Goal: Transaction & Acquisition: Purchase product/service

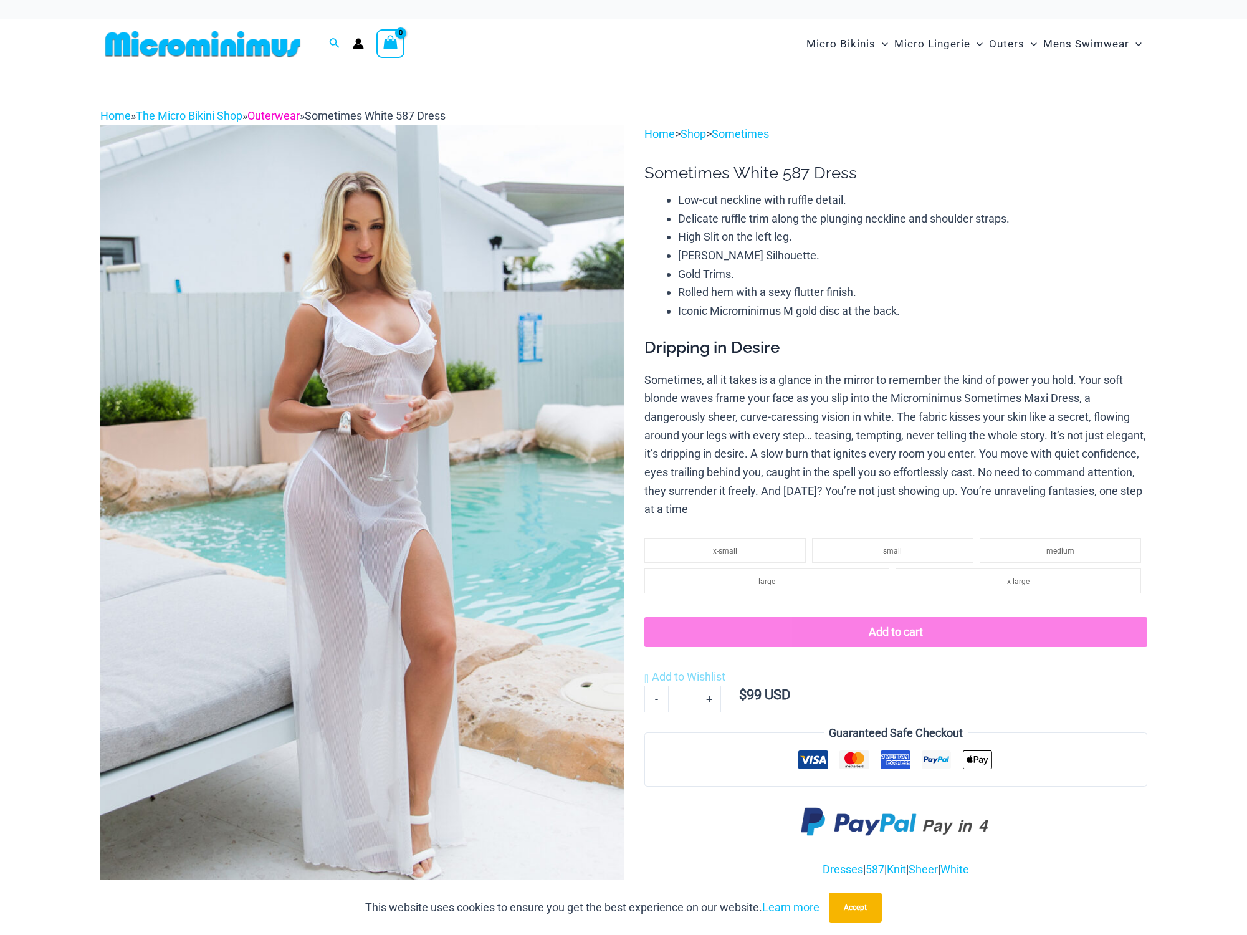
click at [294, 116] on link "Outerwear" at bounding box center [273, 115] width 52 height 13
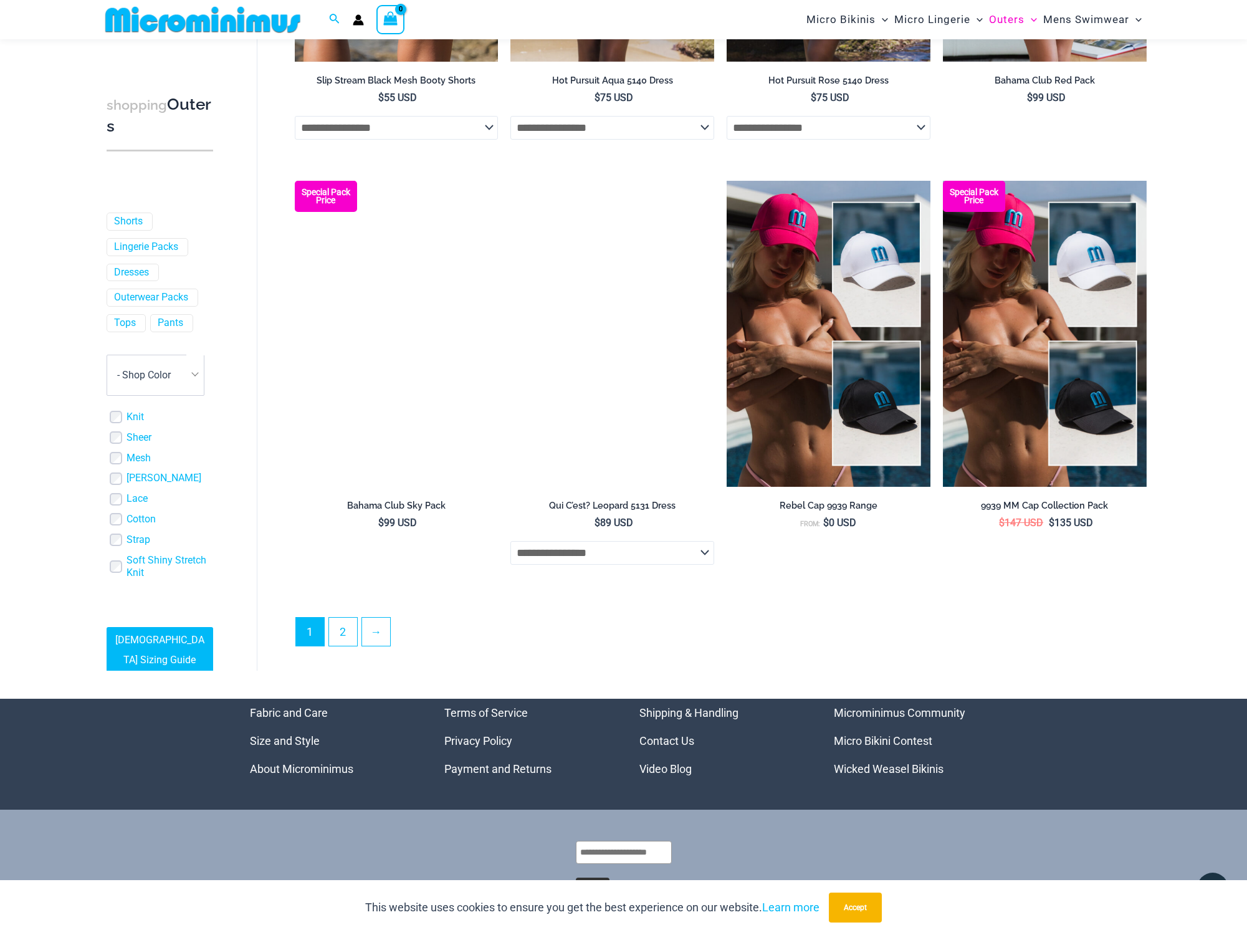
scroll to position [2968, 0]
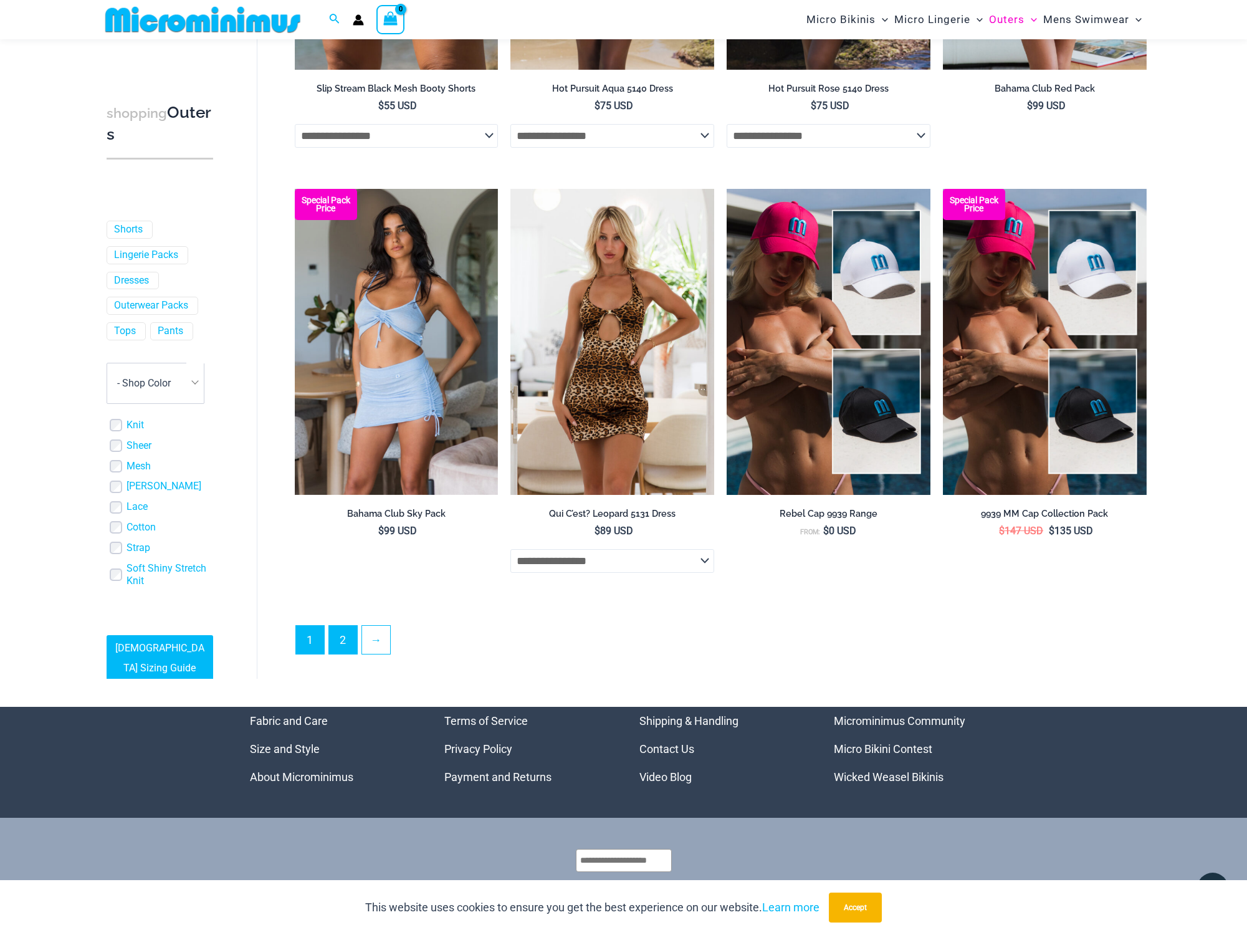
click at [351, 634] on link "2" at bounding box center [343, 640] width 28 height 28
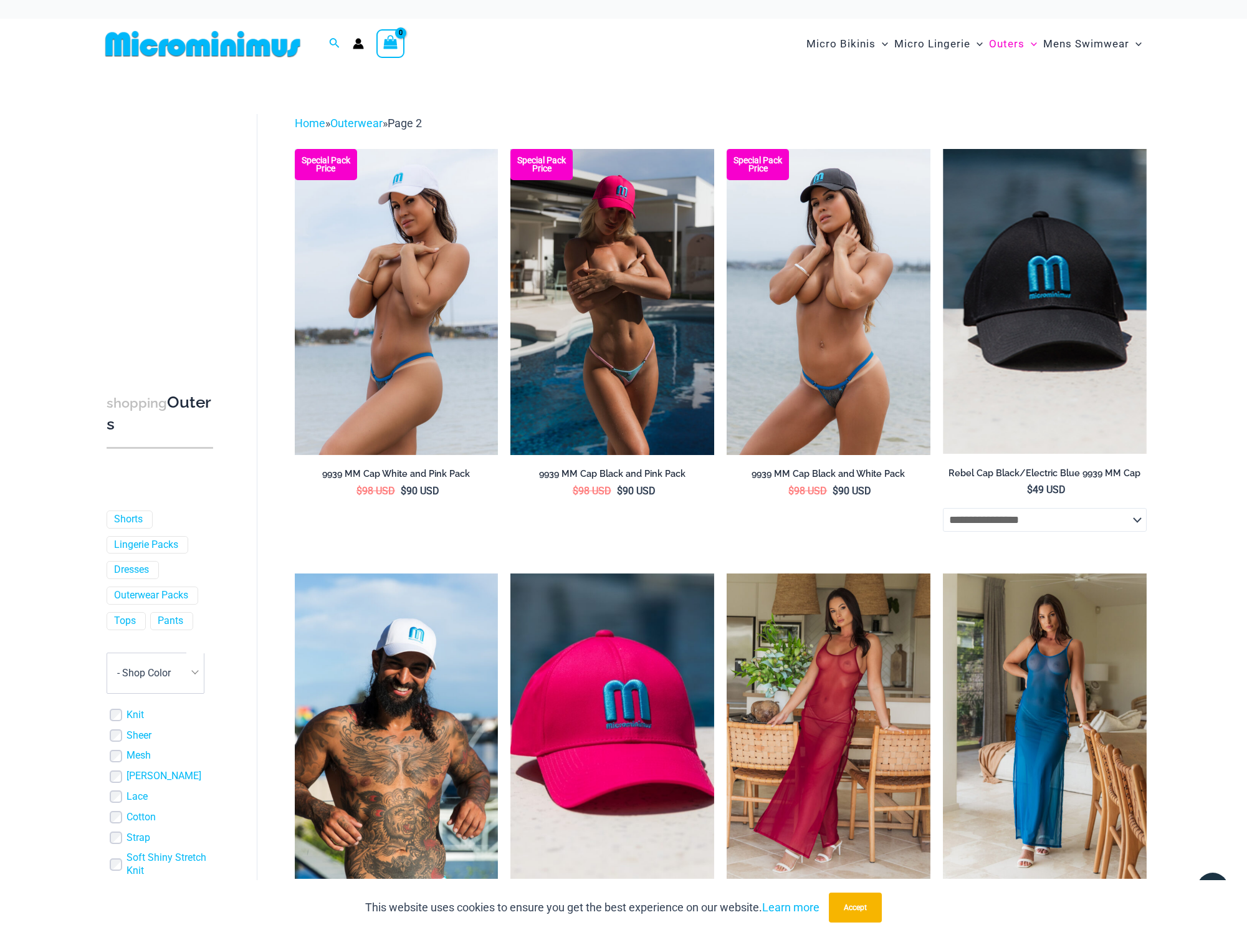
scroll to position [13, 0]
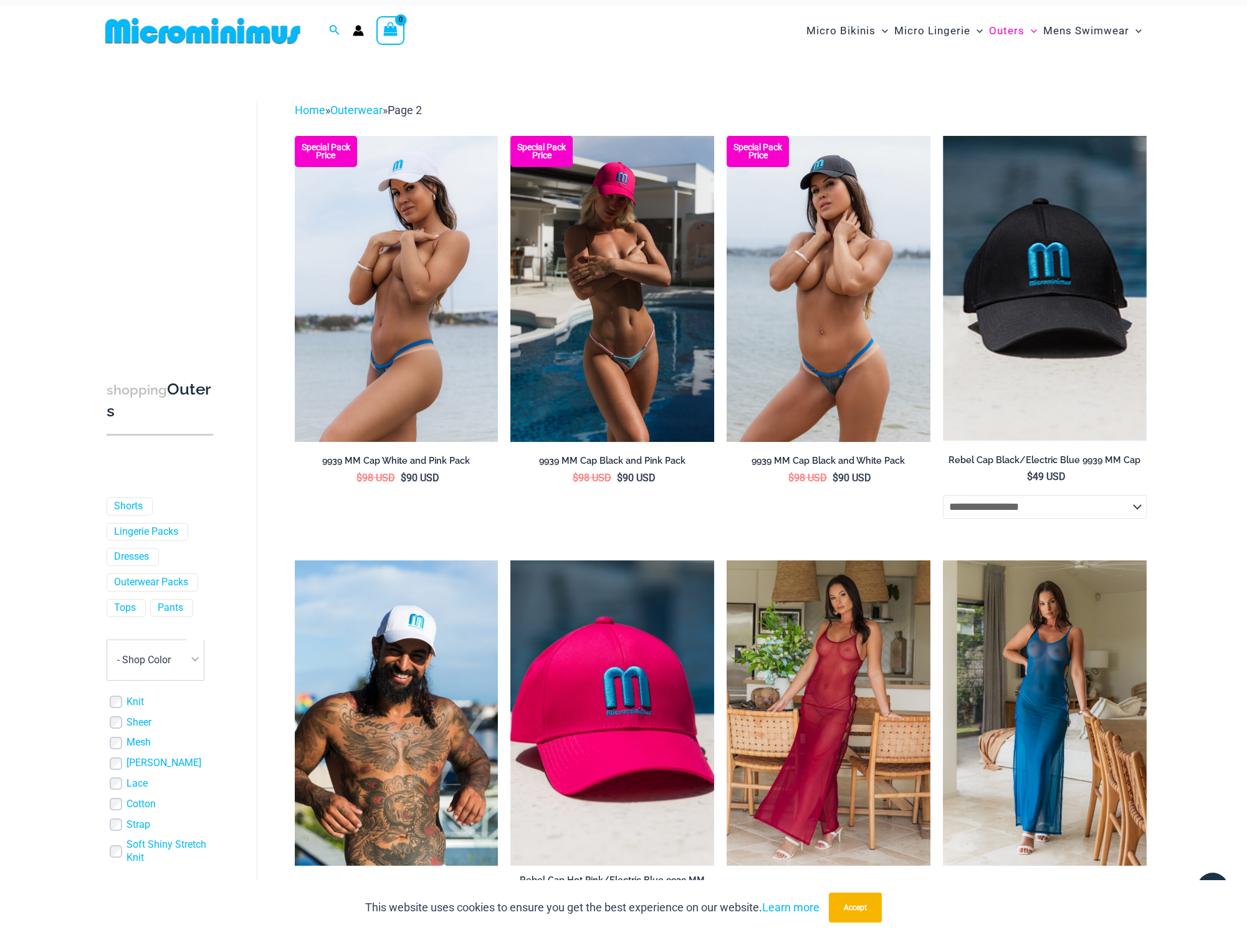
click at [226, 36] on img at bounding box center [202, 31] width 205 height 28
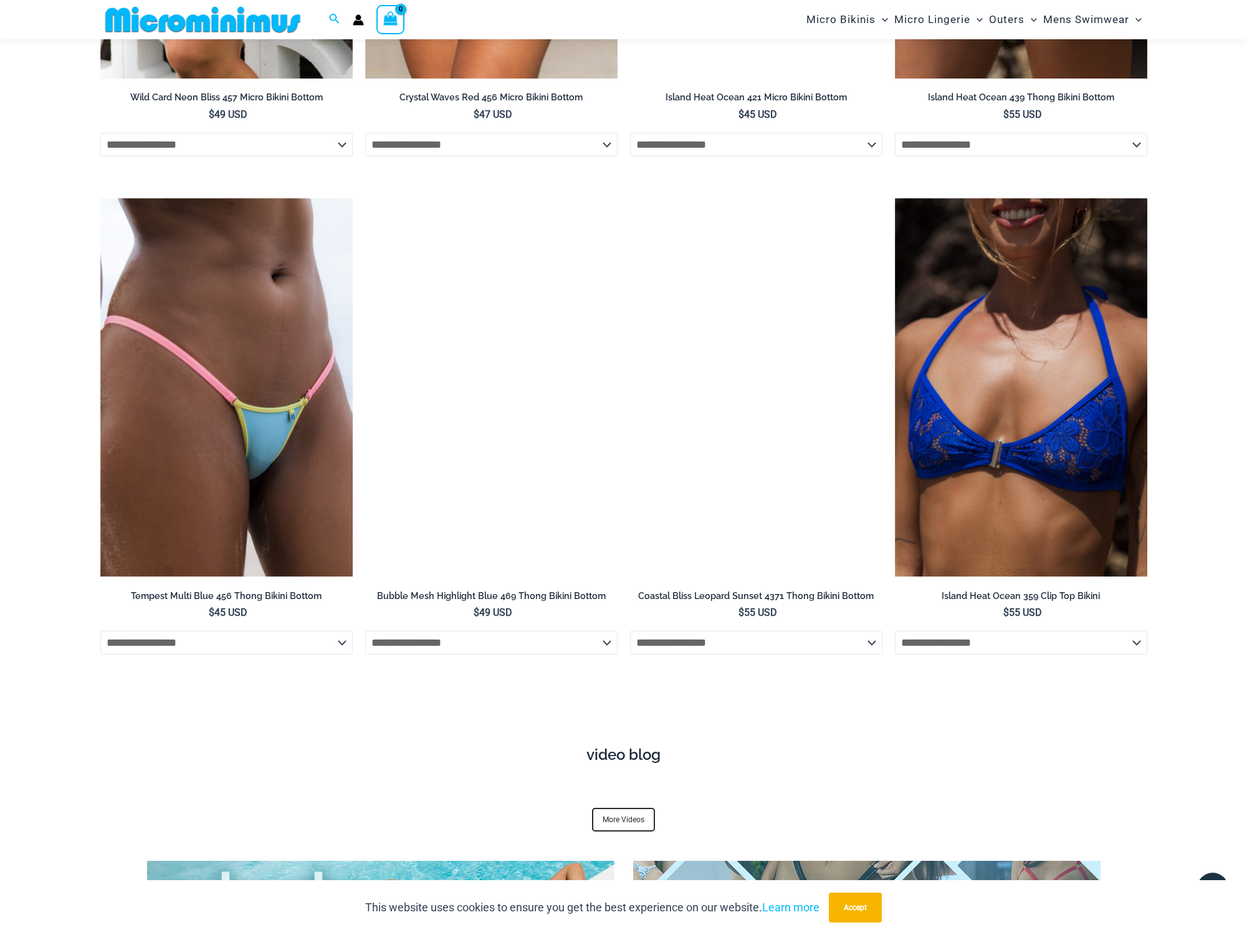
scroll to position [3661, 0]
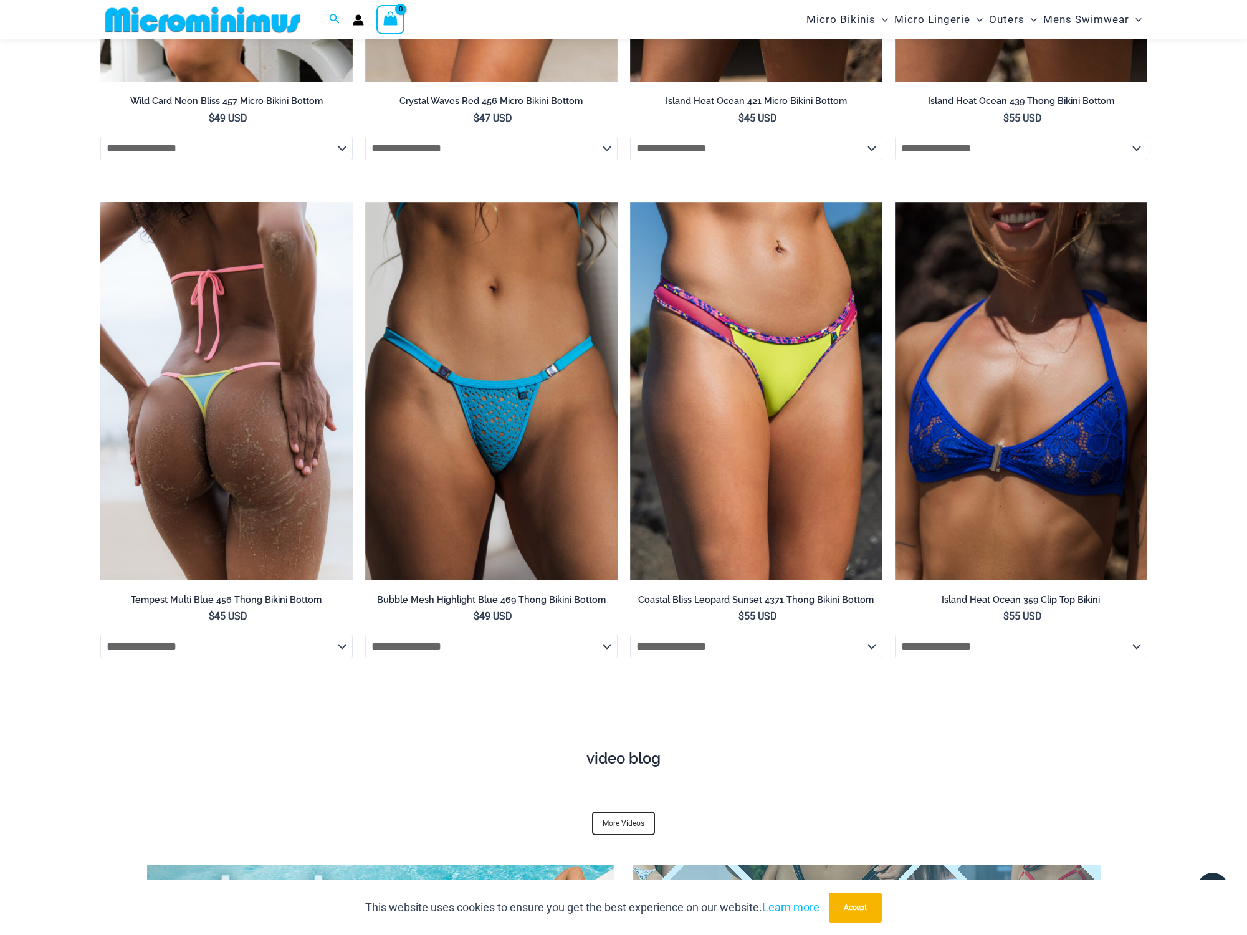
click at [289, 322] on img at bounding box center [226, 391] width 252 height 379
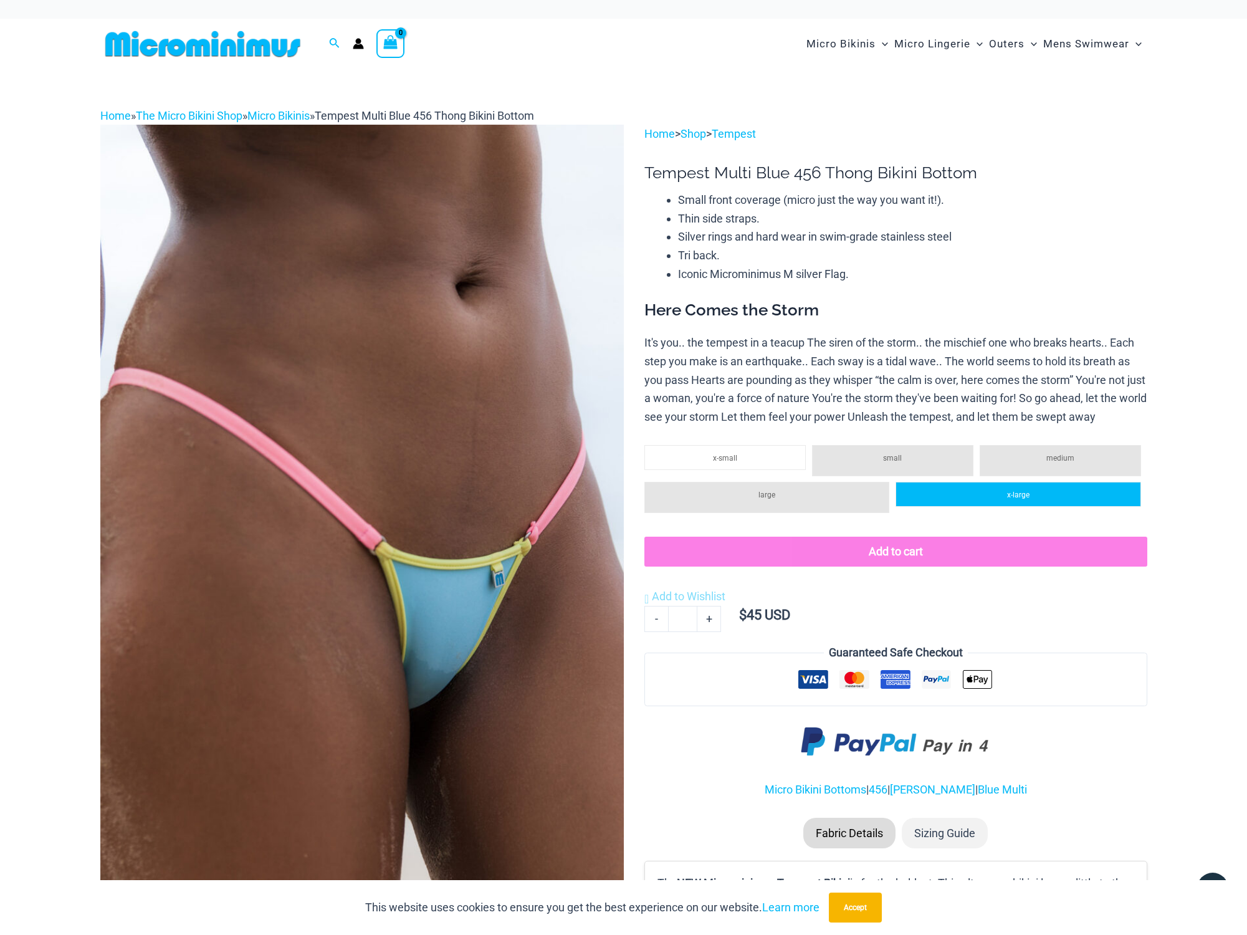
click at [1013, 492] on span "x-large" at bounding box center [1018, 494] width 22 height 9
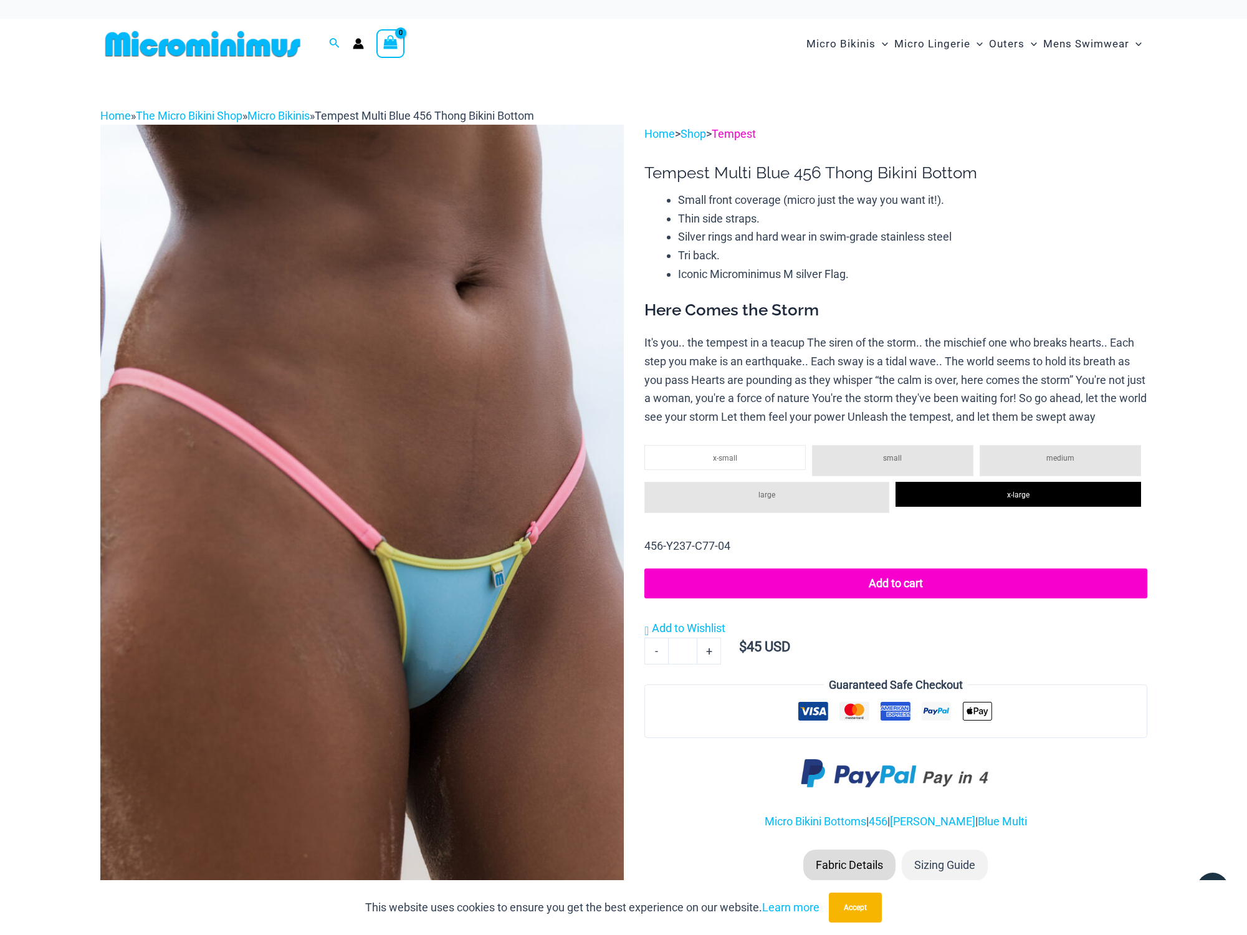
click at [748, 131] on link "Tempest" at bounding box center [734, 133] width 44 height 13
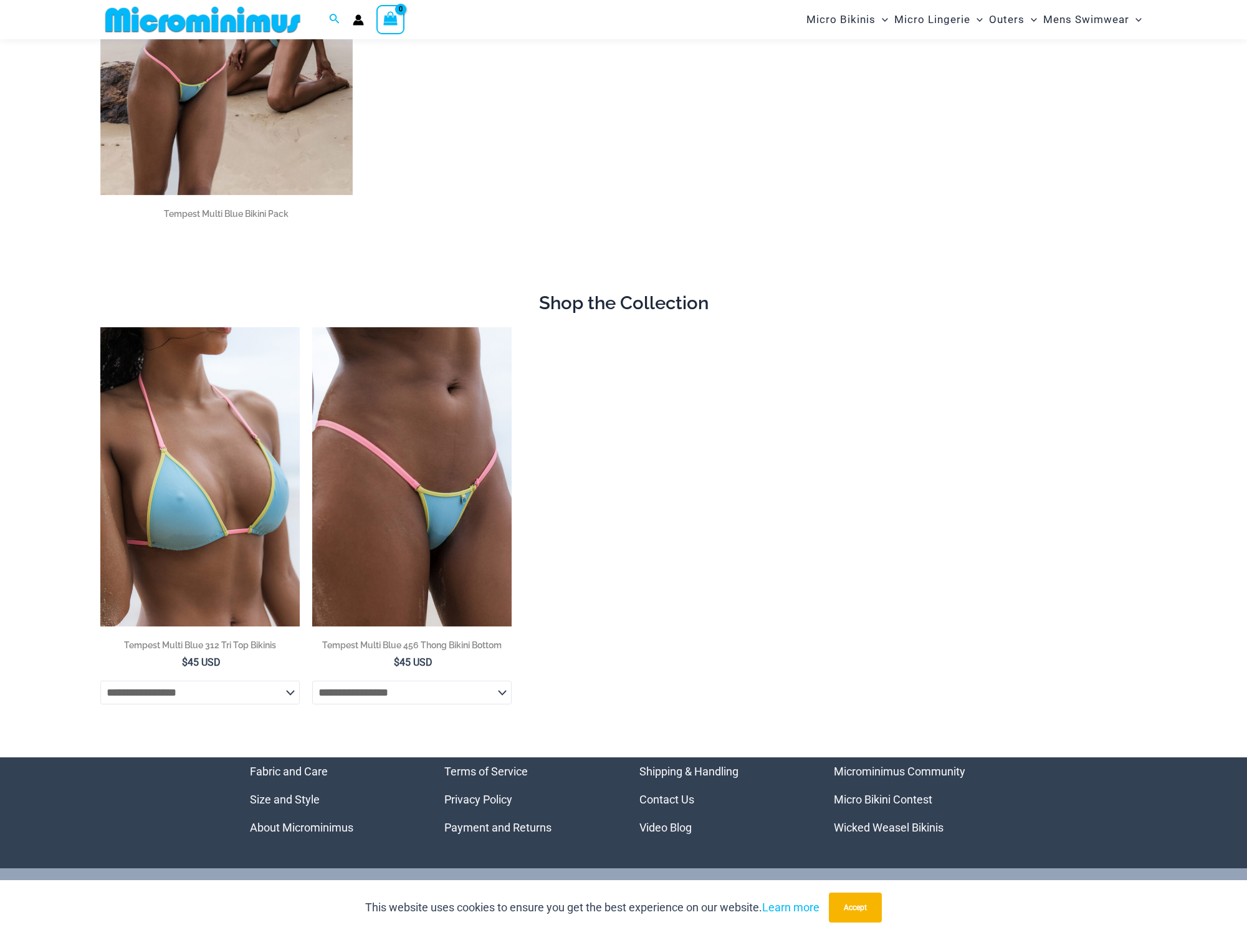
scroll to position [481, 0]
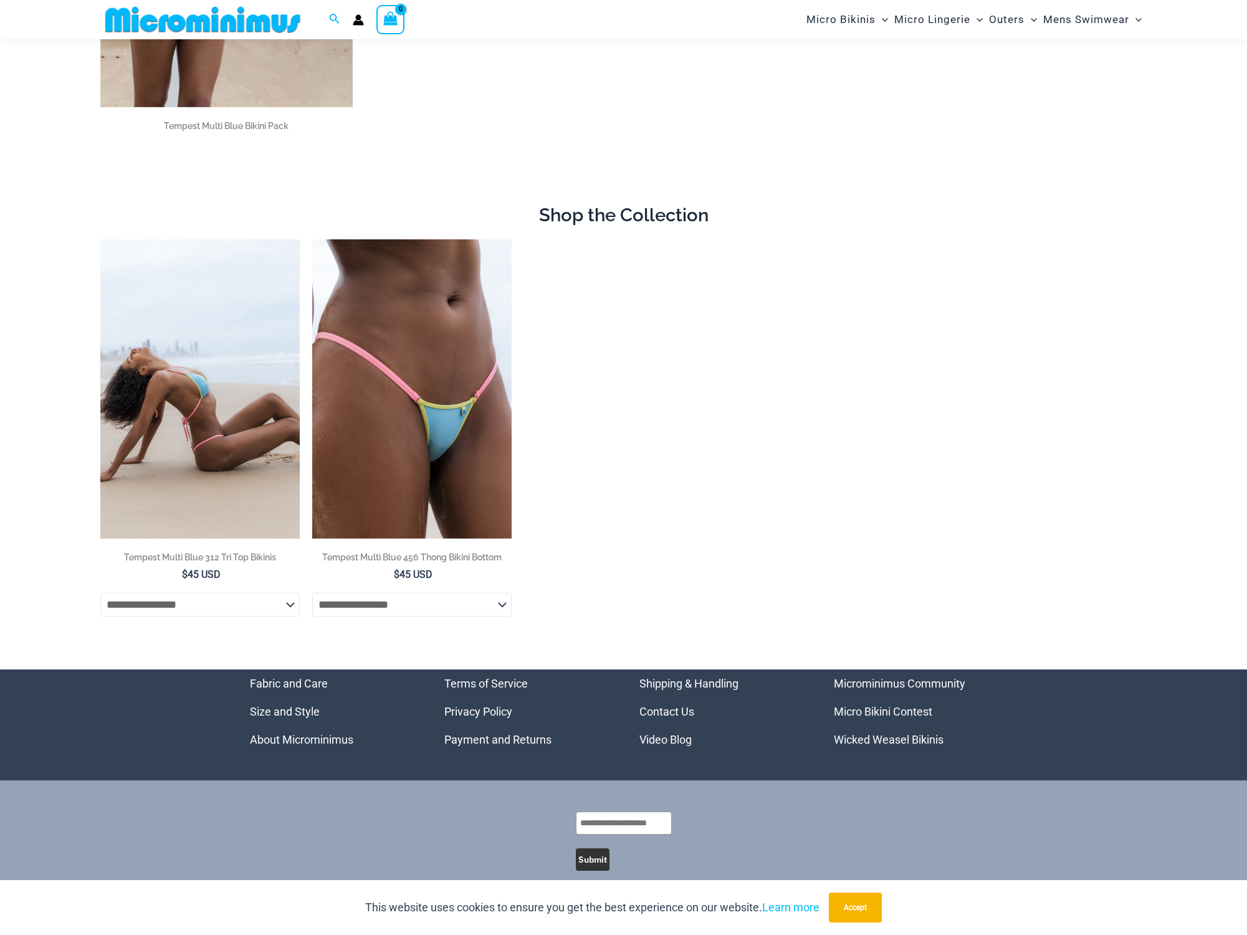
click at [205, 407] on img at bounding box center [199, 388] width 199 height 299
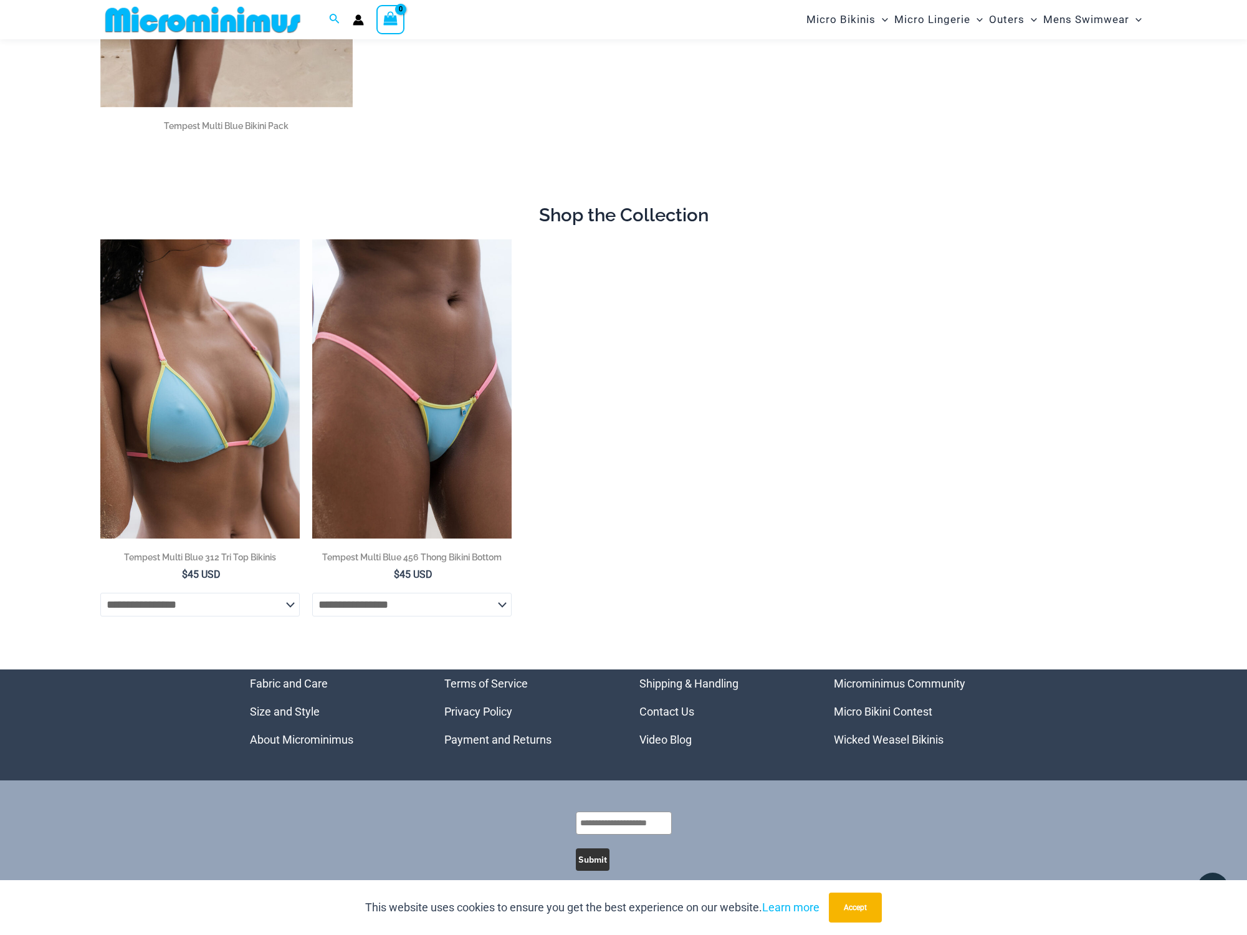
scroll to position [105, 0]
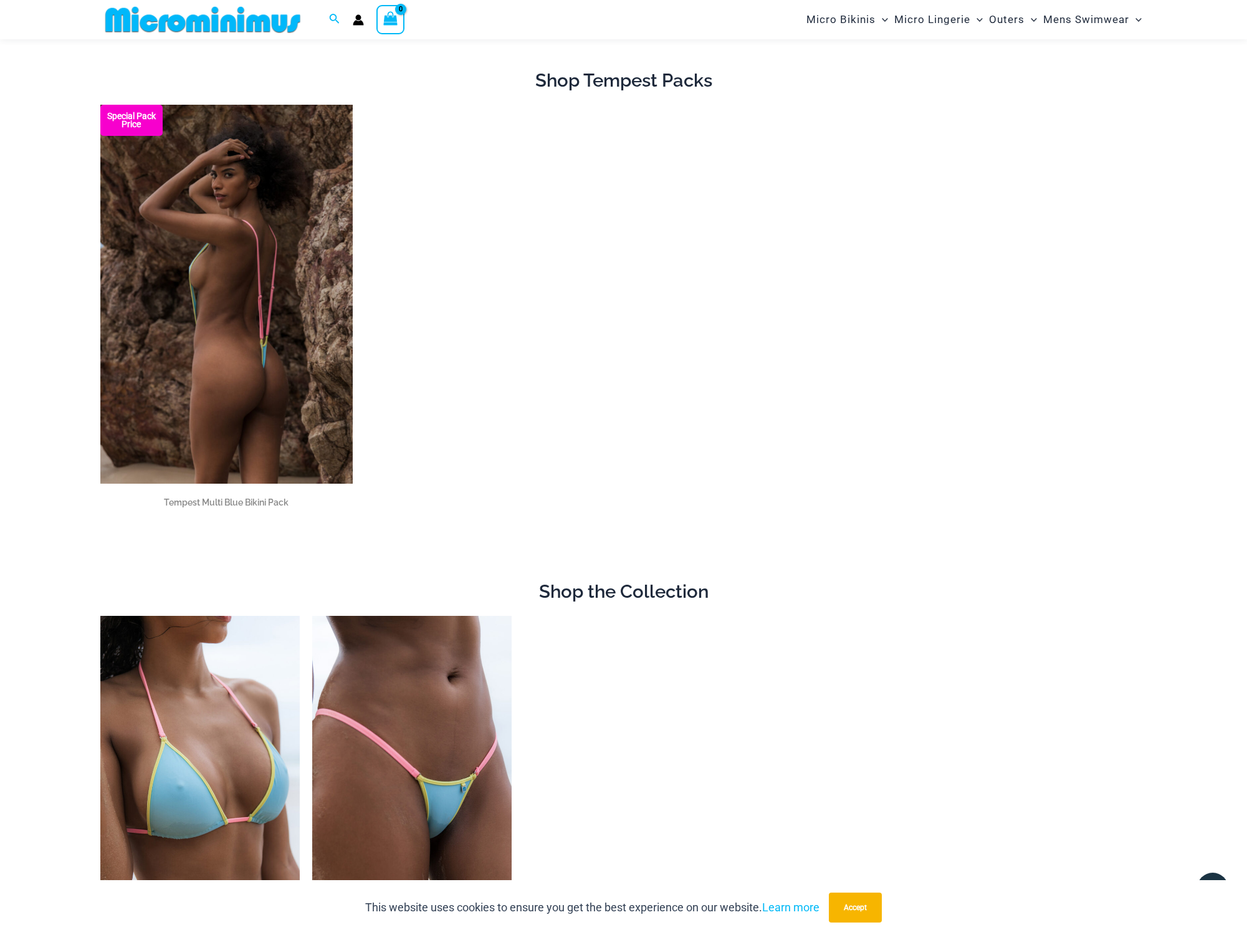
click at [320, 293] on img at bounding box center [226, 294] width 252 height 379
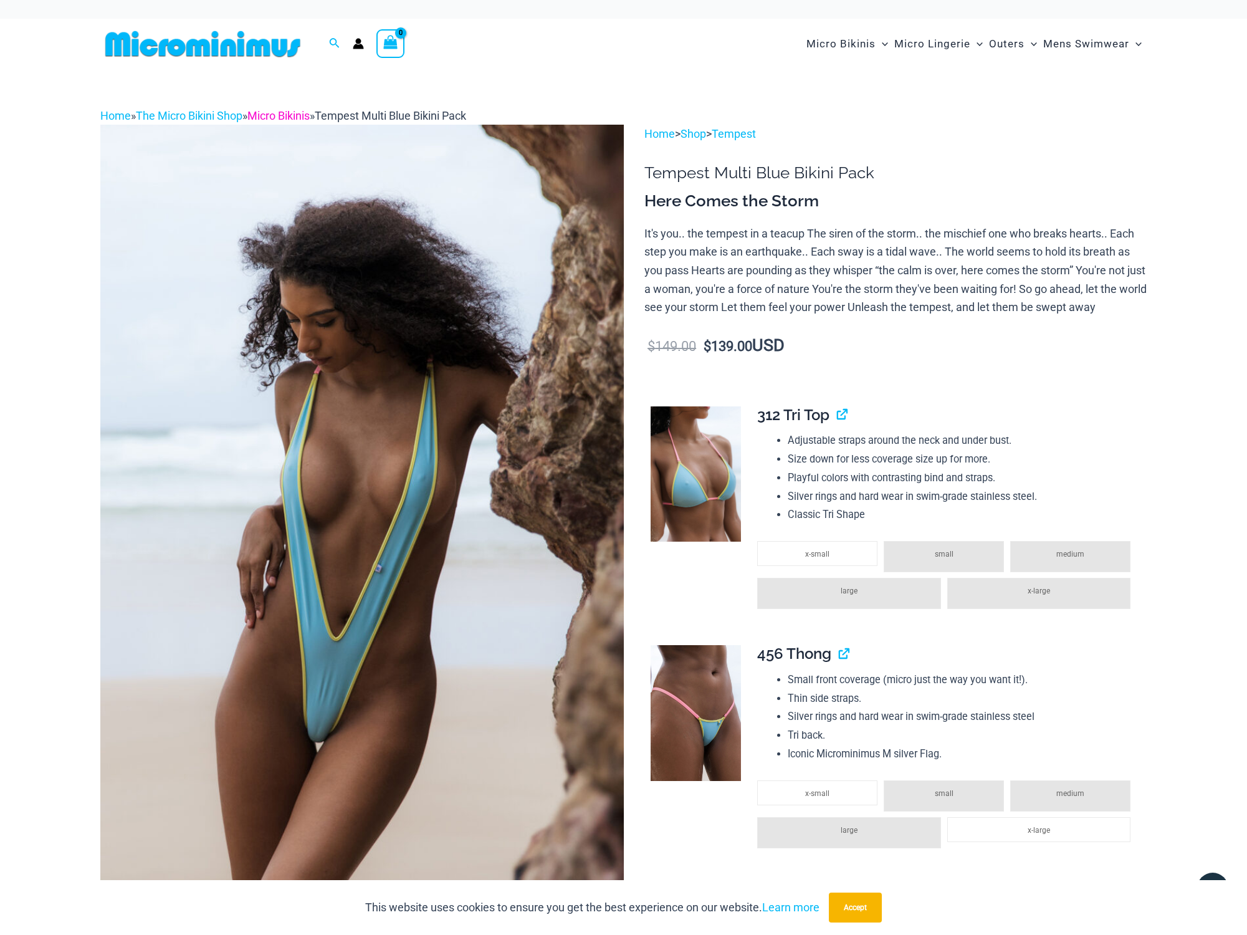
click at [282, 117] on link "Micro Bikinis" at bounding box center [278, 115] width 62 height 13
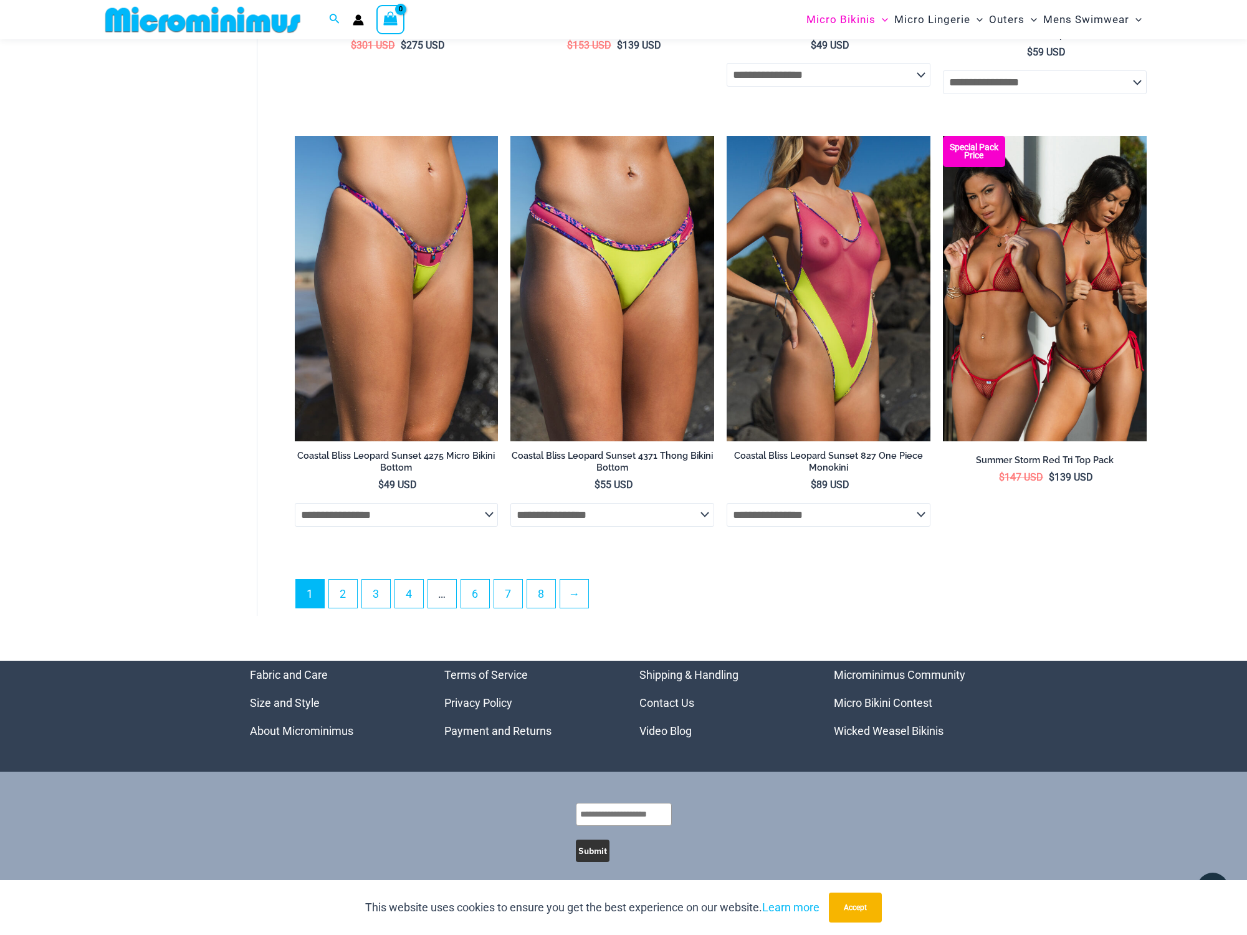
scroll to position [3247, 0]
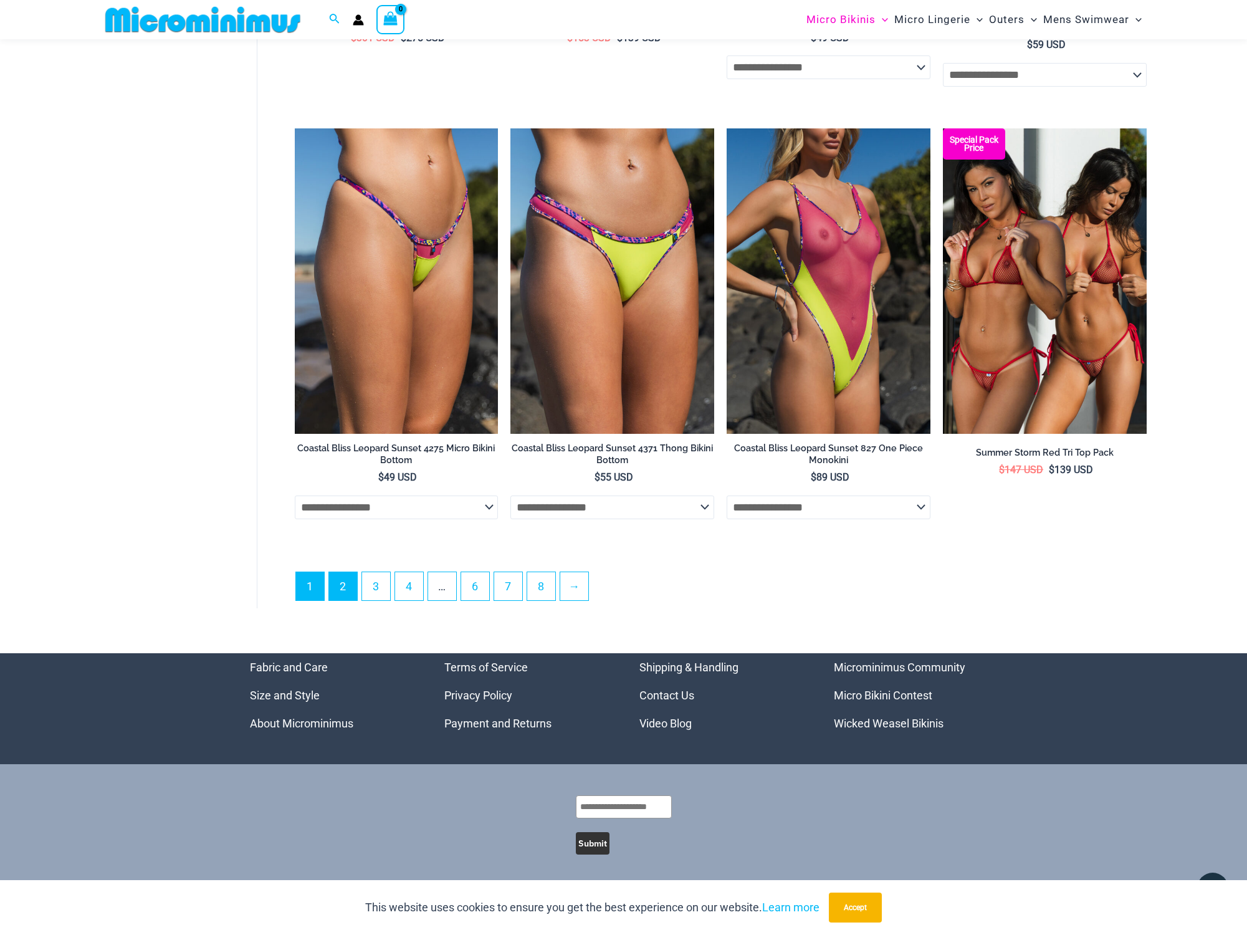
click at [346, 584] on link "2" at bounding box center [343, 586] width 28 height 28
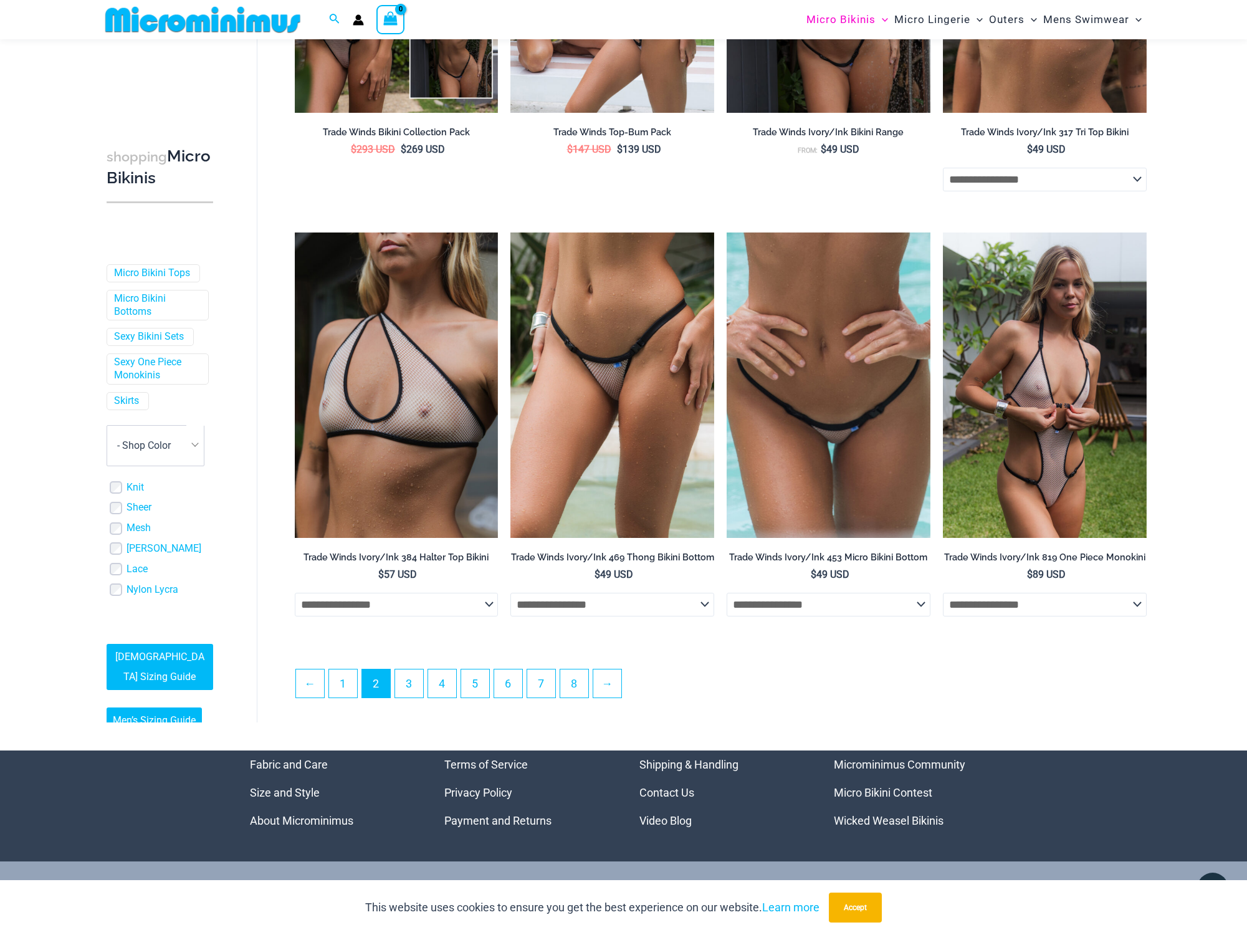
scroll to position [2999, 0]
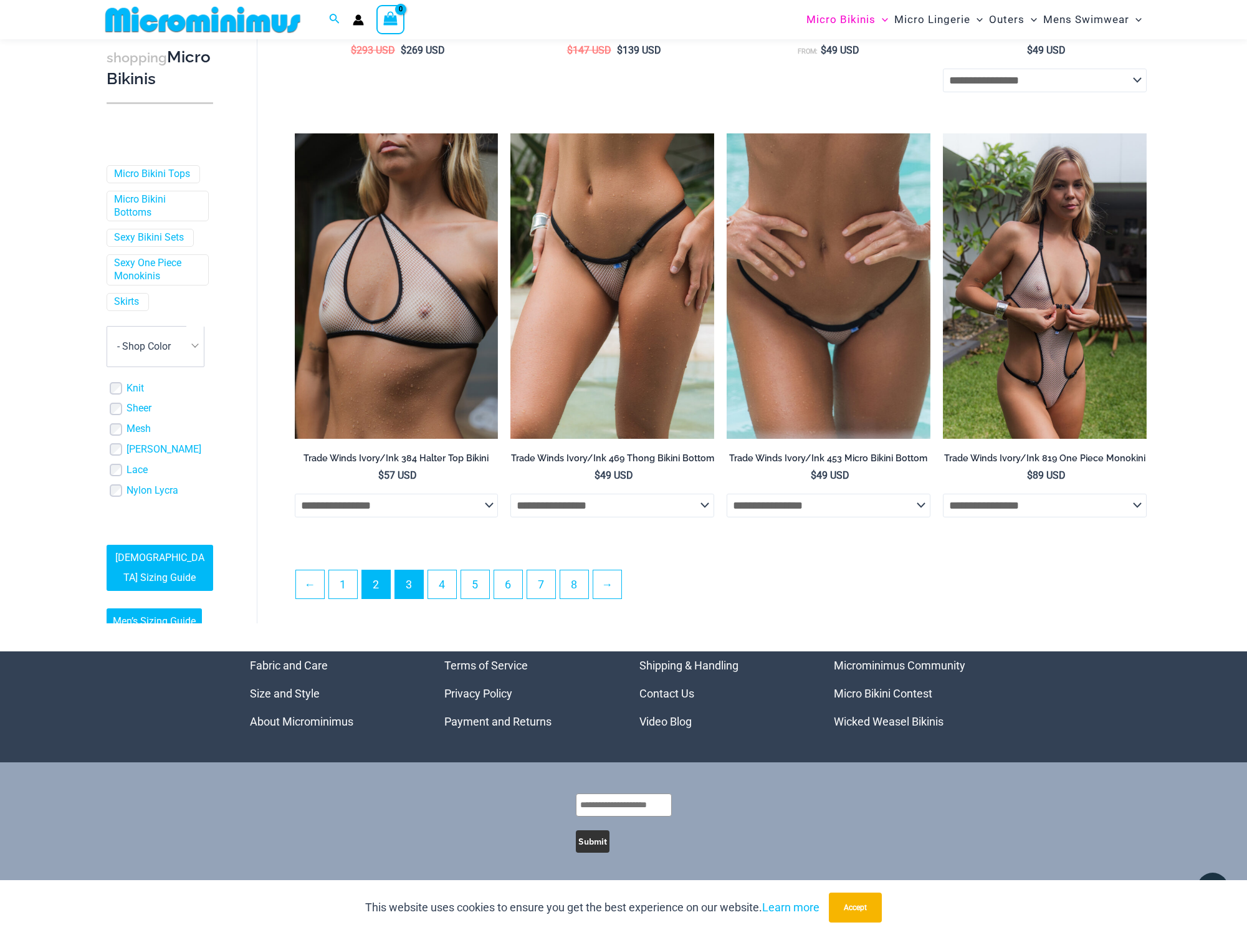
click at [409, 586] on link "3" at bounding box center [409, 584] width 28 height 28
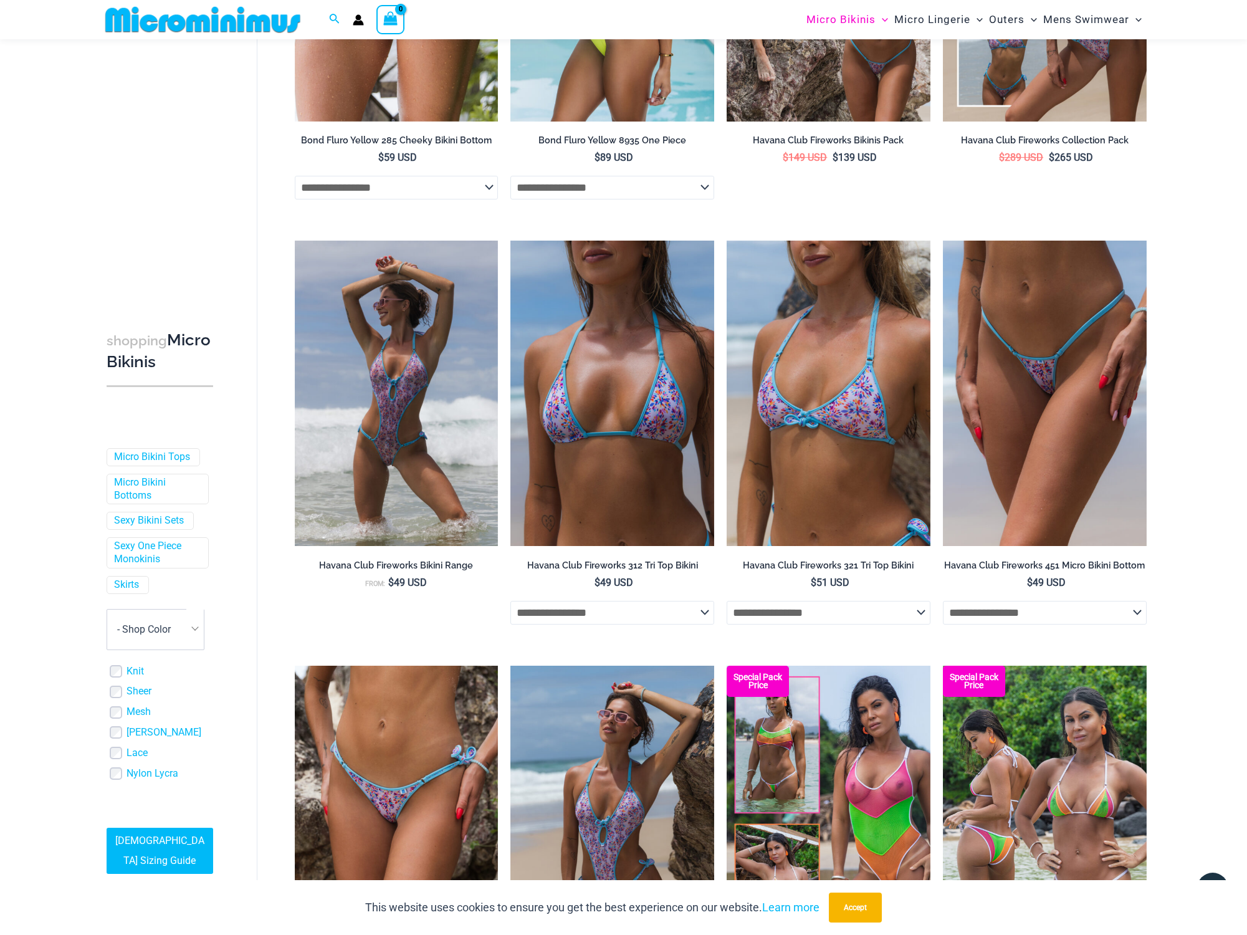
scroll to position [2821, 0]
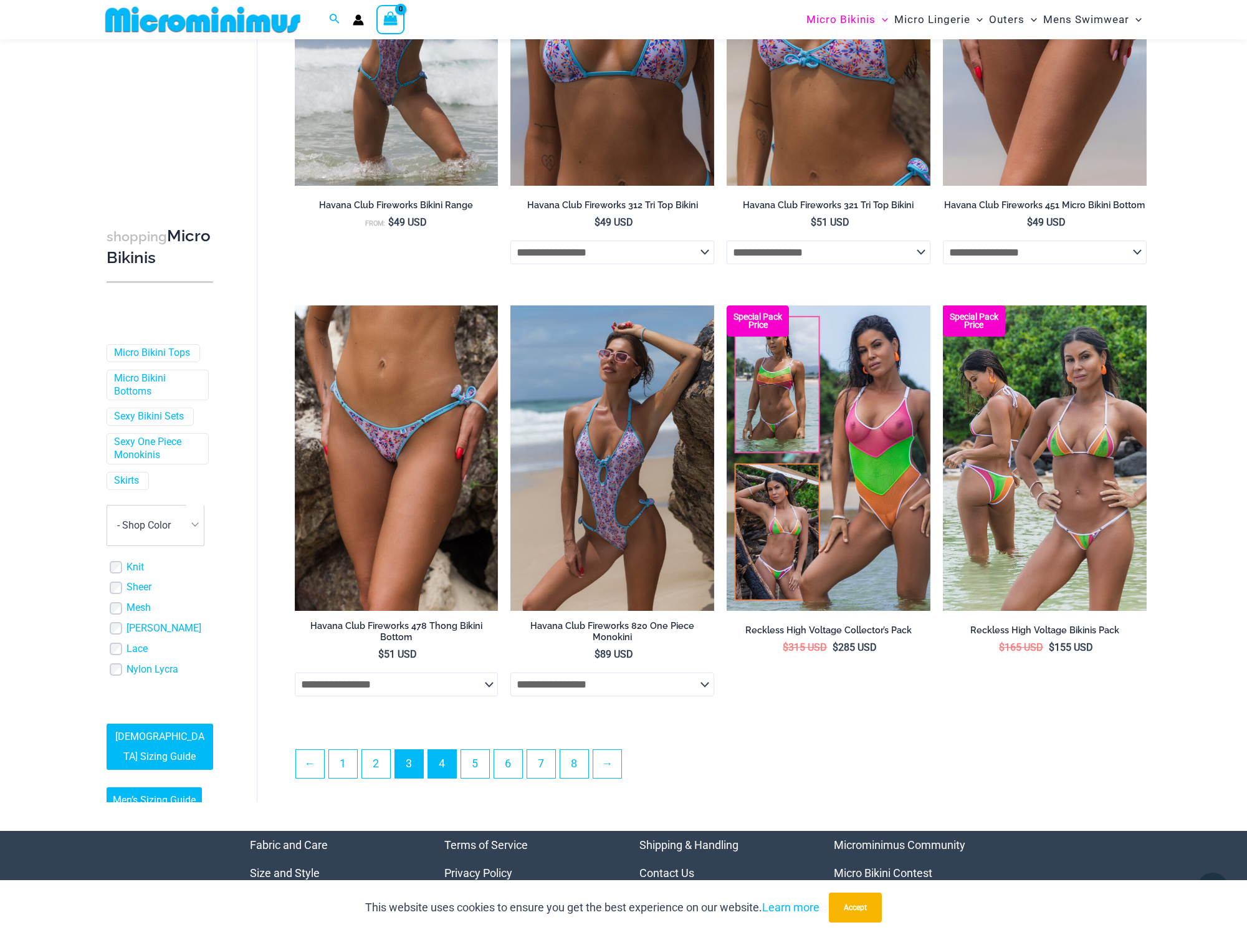
click at [451, 767] on link "4" at bounding box center [442, 764] width 28 height 28
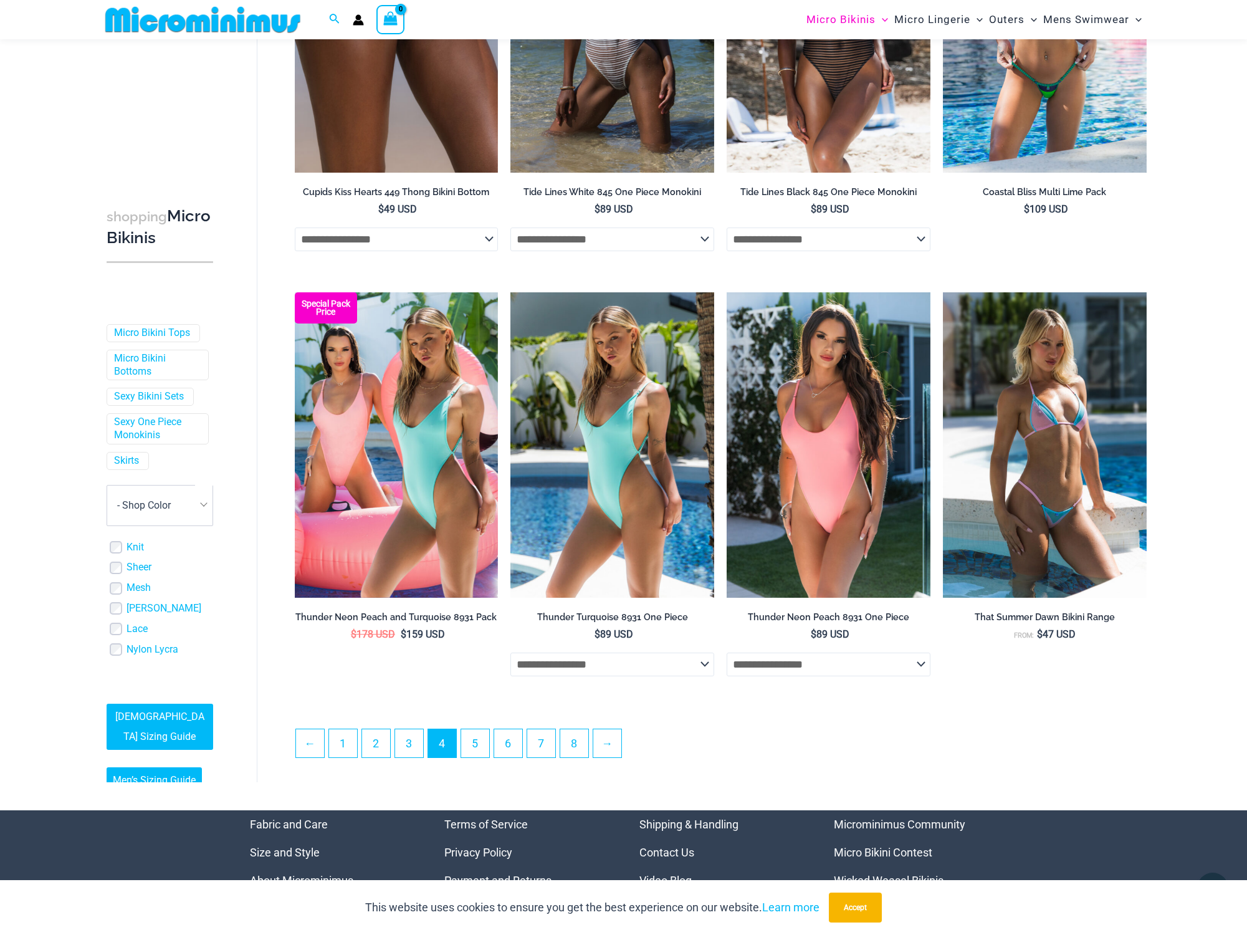
scroll to position [2831, 0]
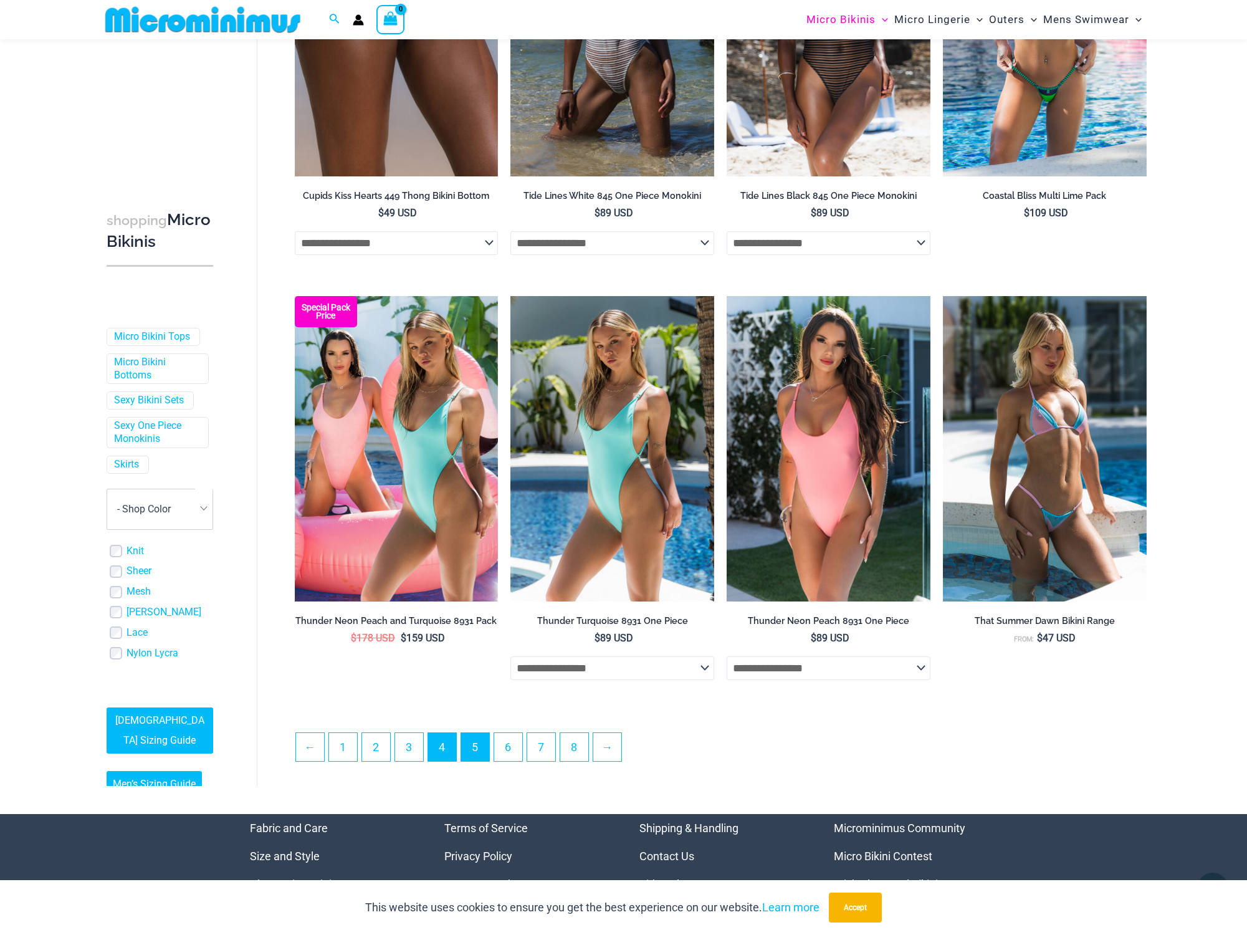
click at [480, 761] on link "5" at bounding box center [475, 747] width 28 height 28
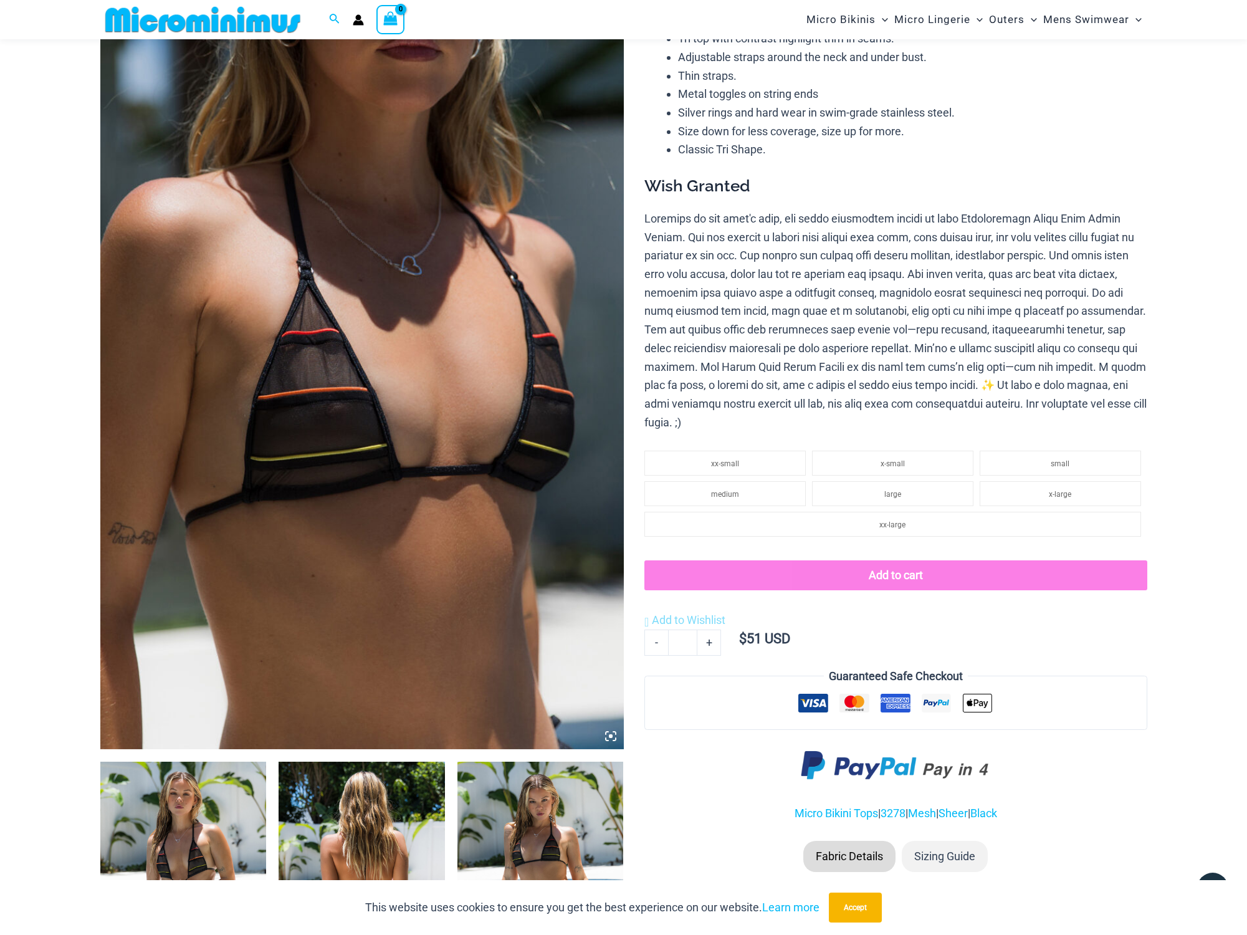
scroll to position [282, 0]
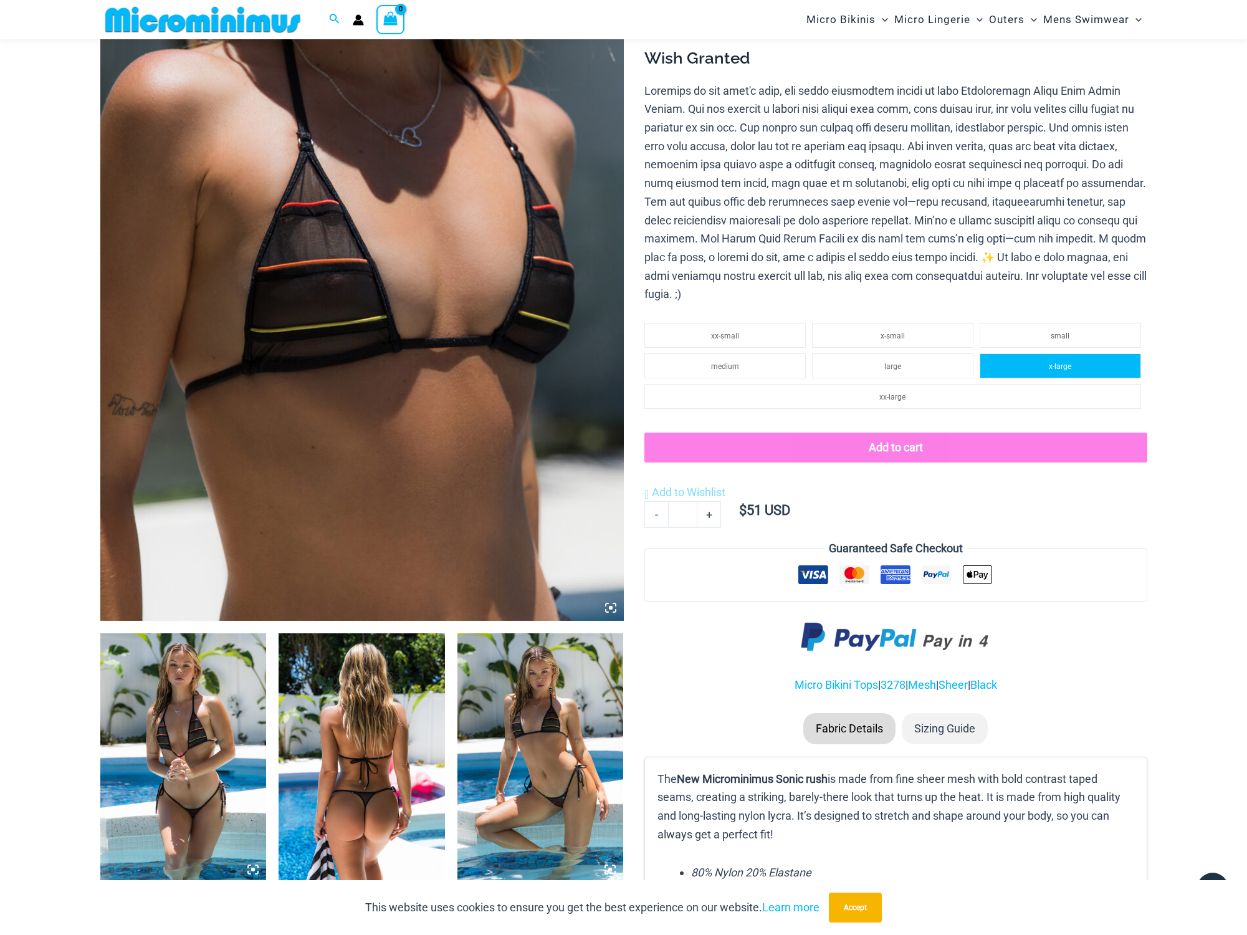
click at [1044, 354] on li "x-large" at bounding box center [1059, 365] width 161 height 25
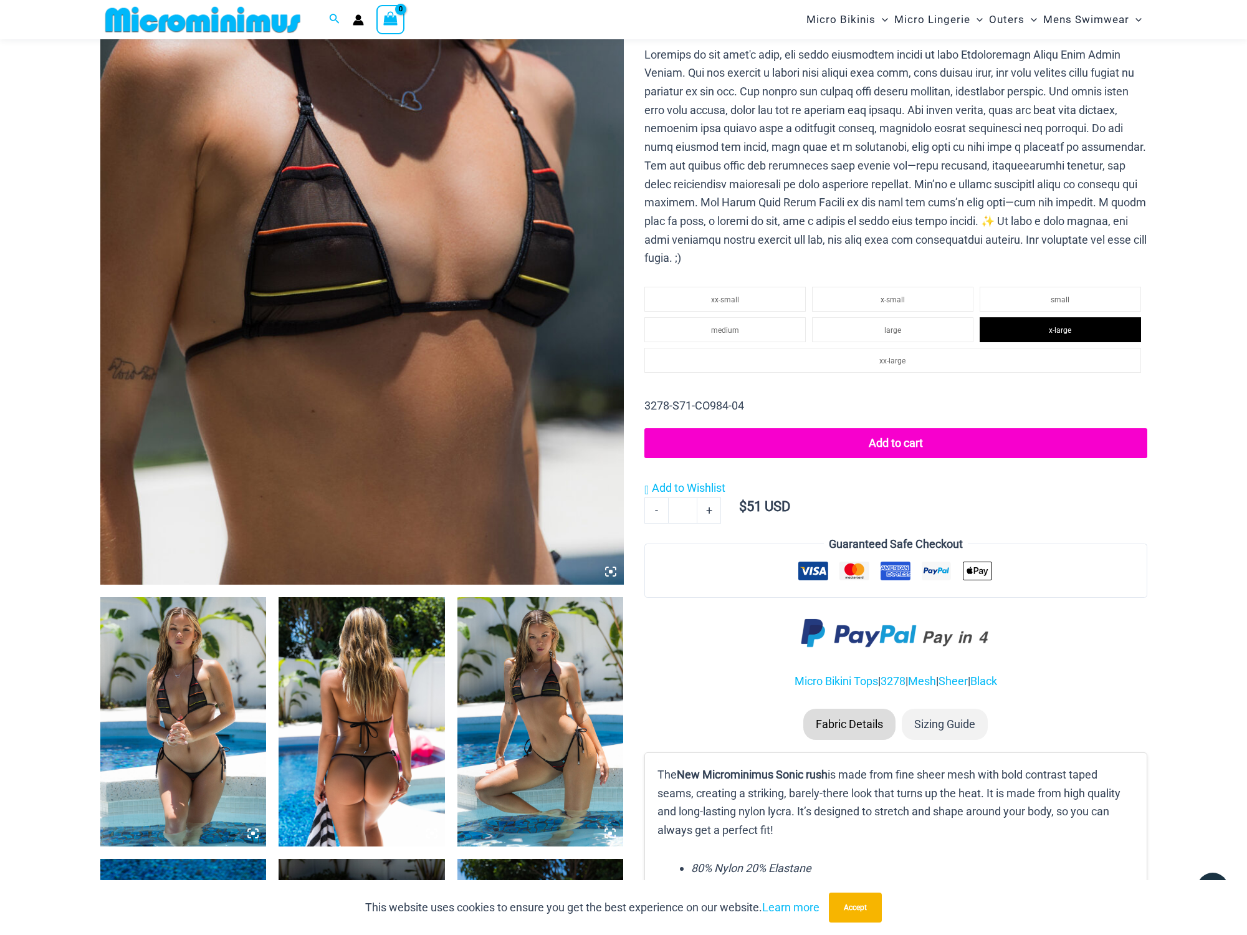
scroll to position [130, 0]
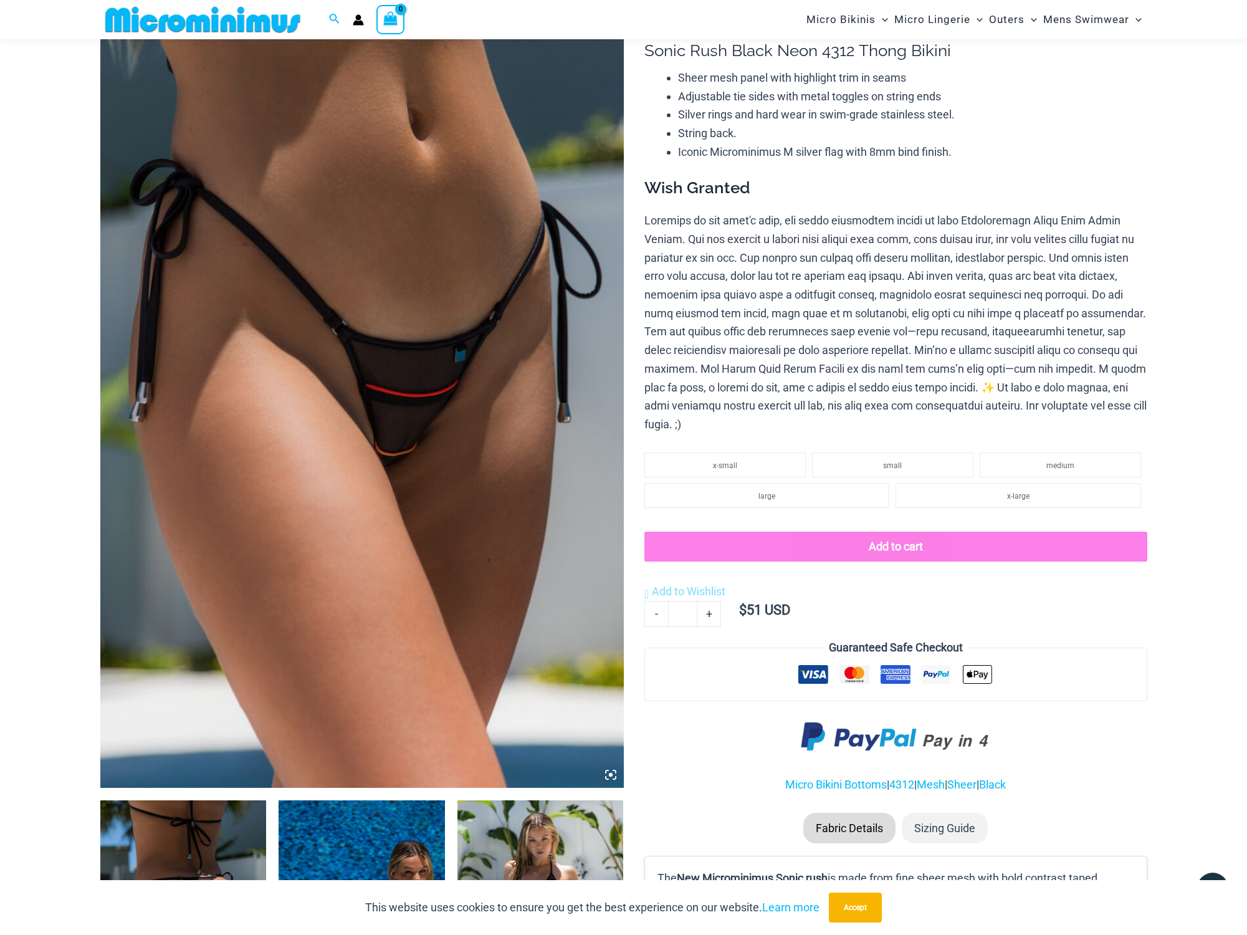
scroll to position [159, 0]
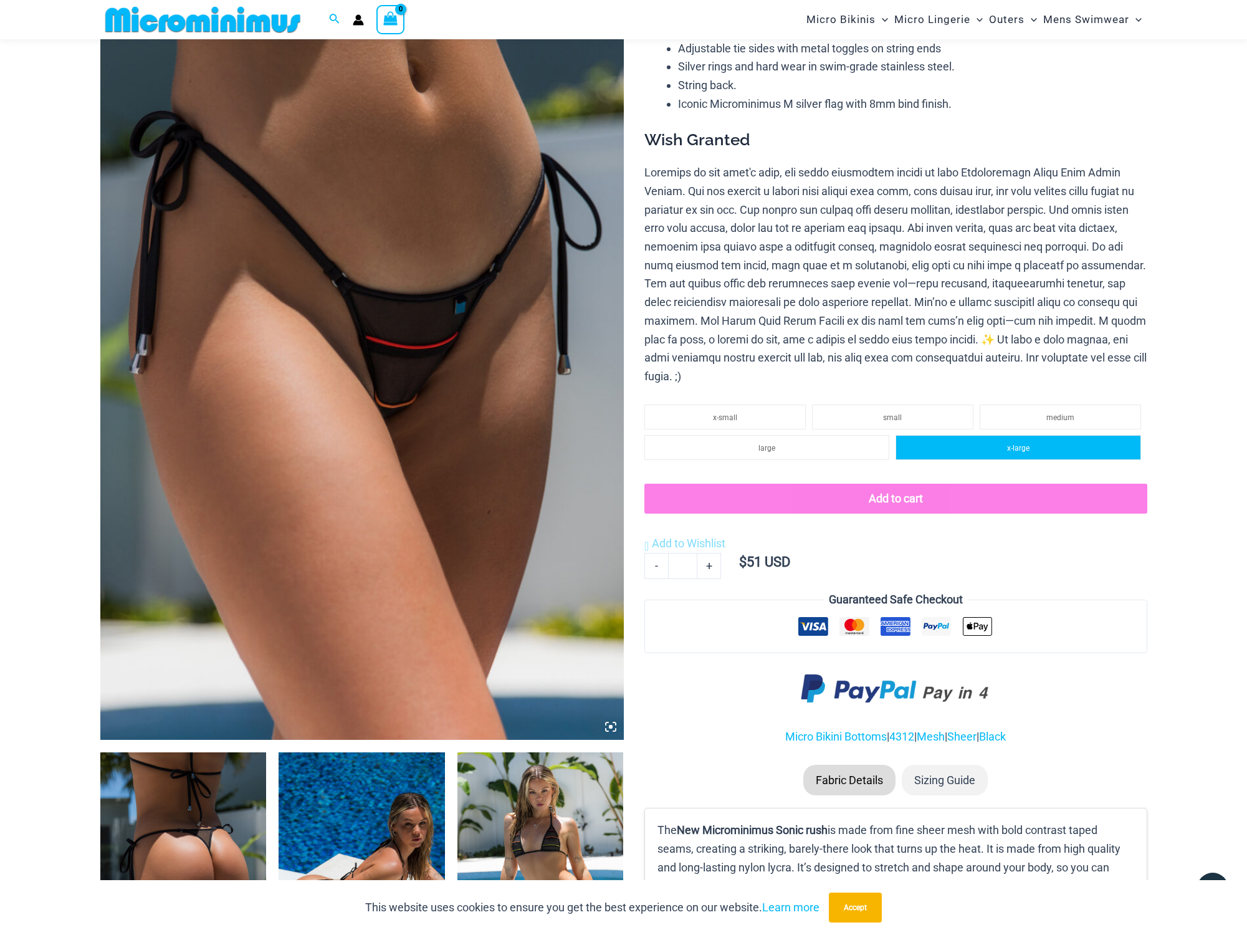
click at [984, 435] on li "x-large" at bounding box center [1017, 447] width 245 height 25
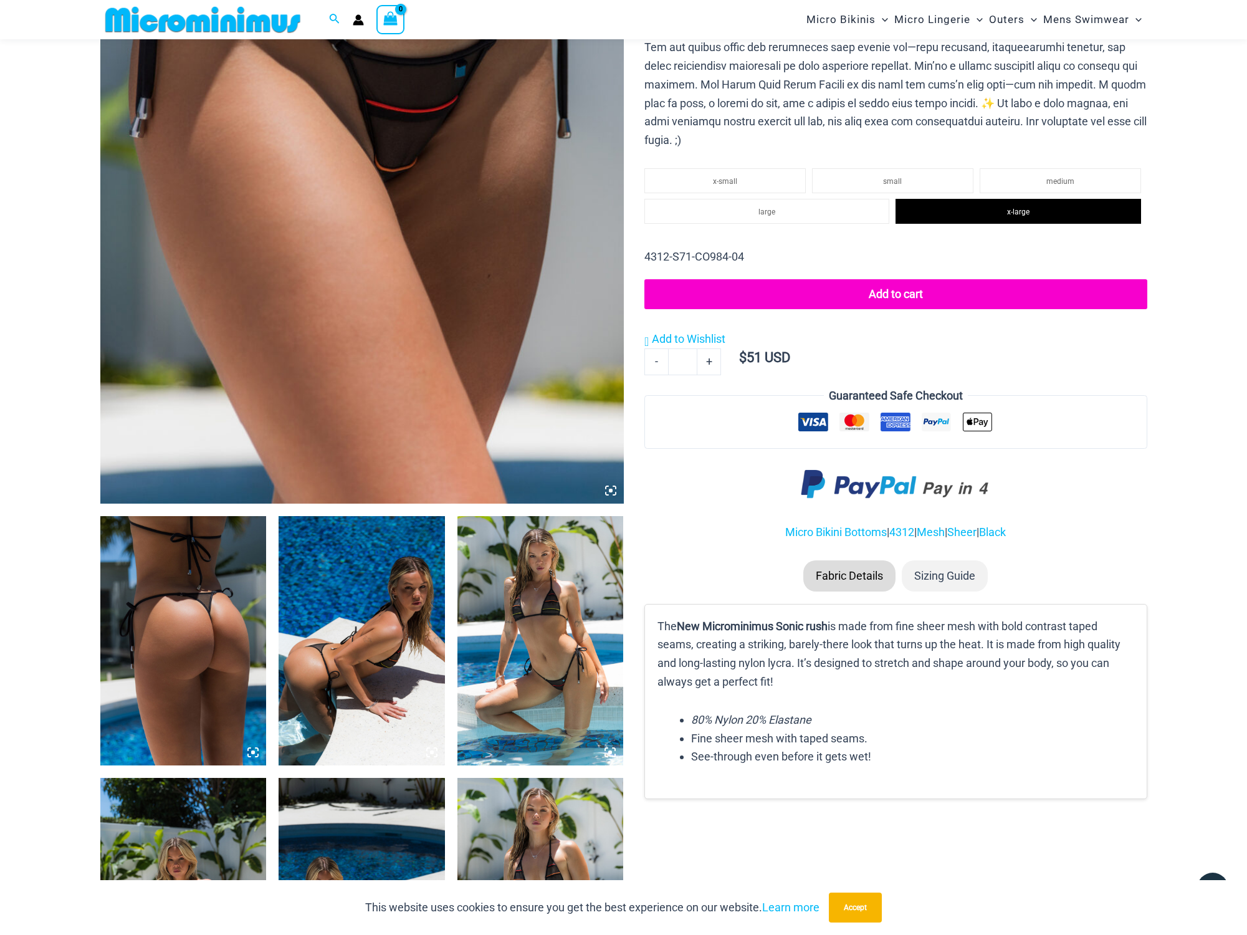
scroll to position [535, 0]
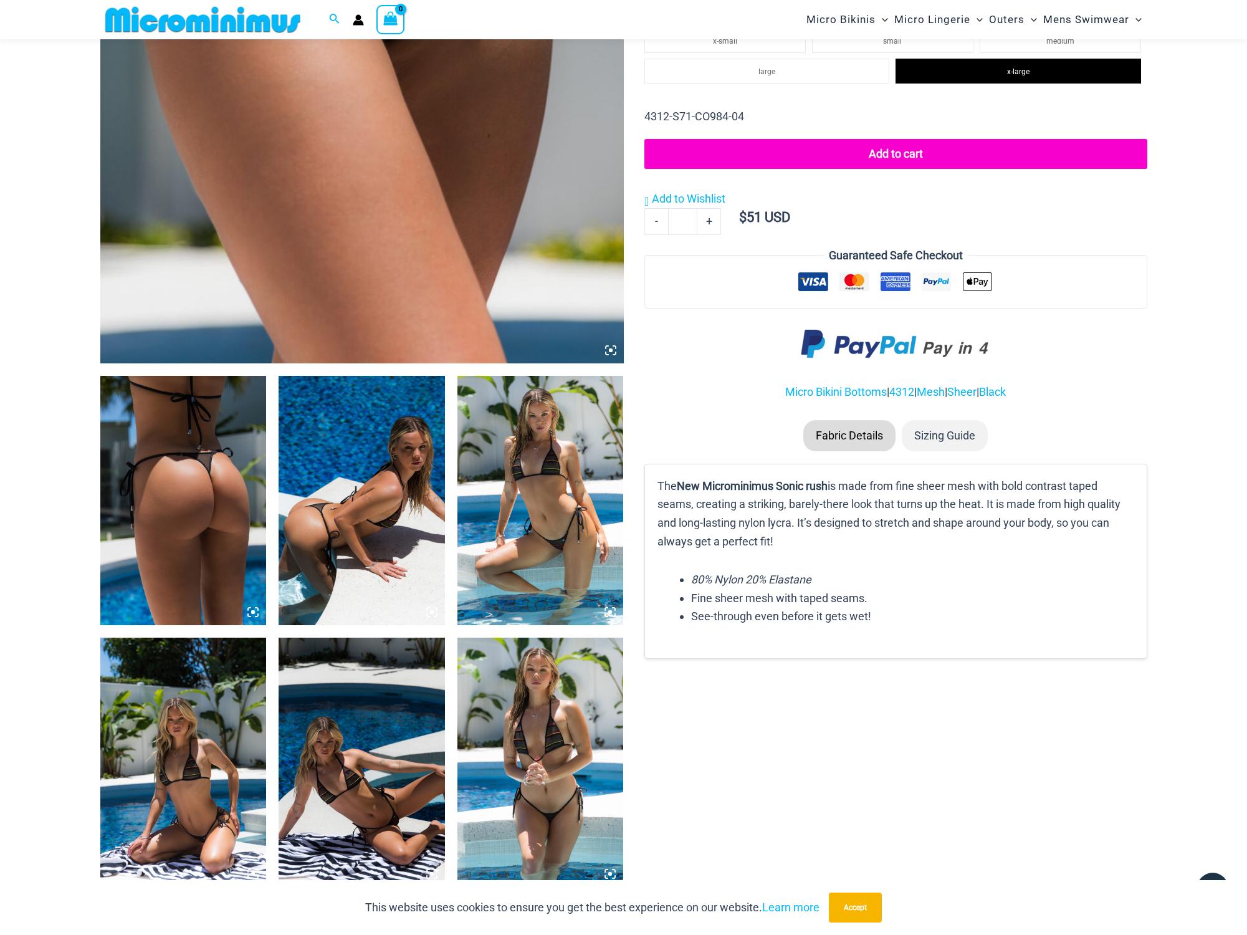
click at [156, 531] on img at bounding box center [183, 500] width 166 height 249
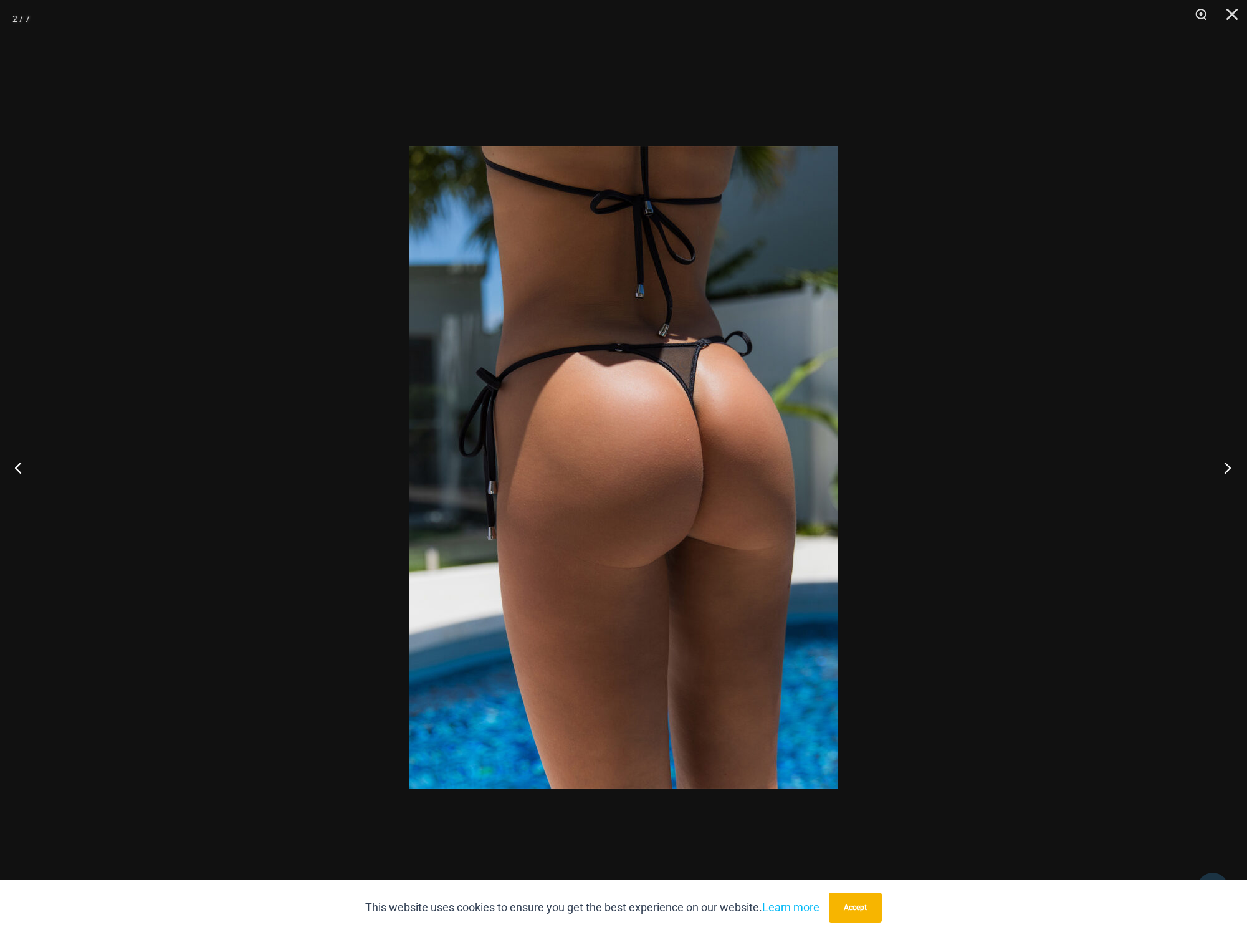
click at [1220, 464] on button "Next" at bounding box center [1223, 467] width 47 height 62
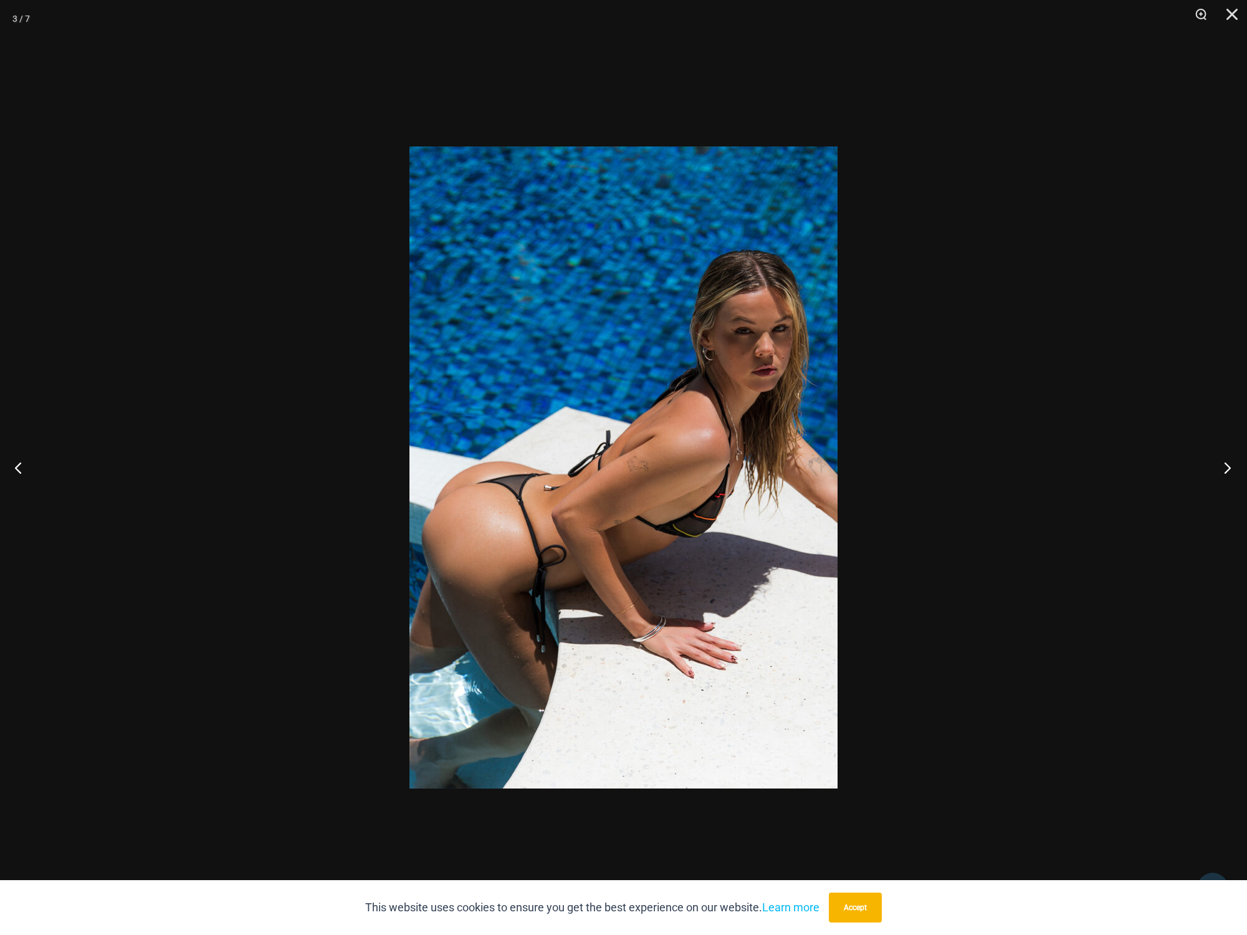
click at [1221, 464] on button "Next" at bounding box center [1223, 467] width 47 height 62
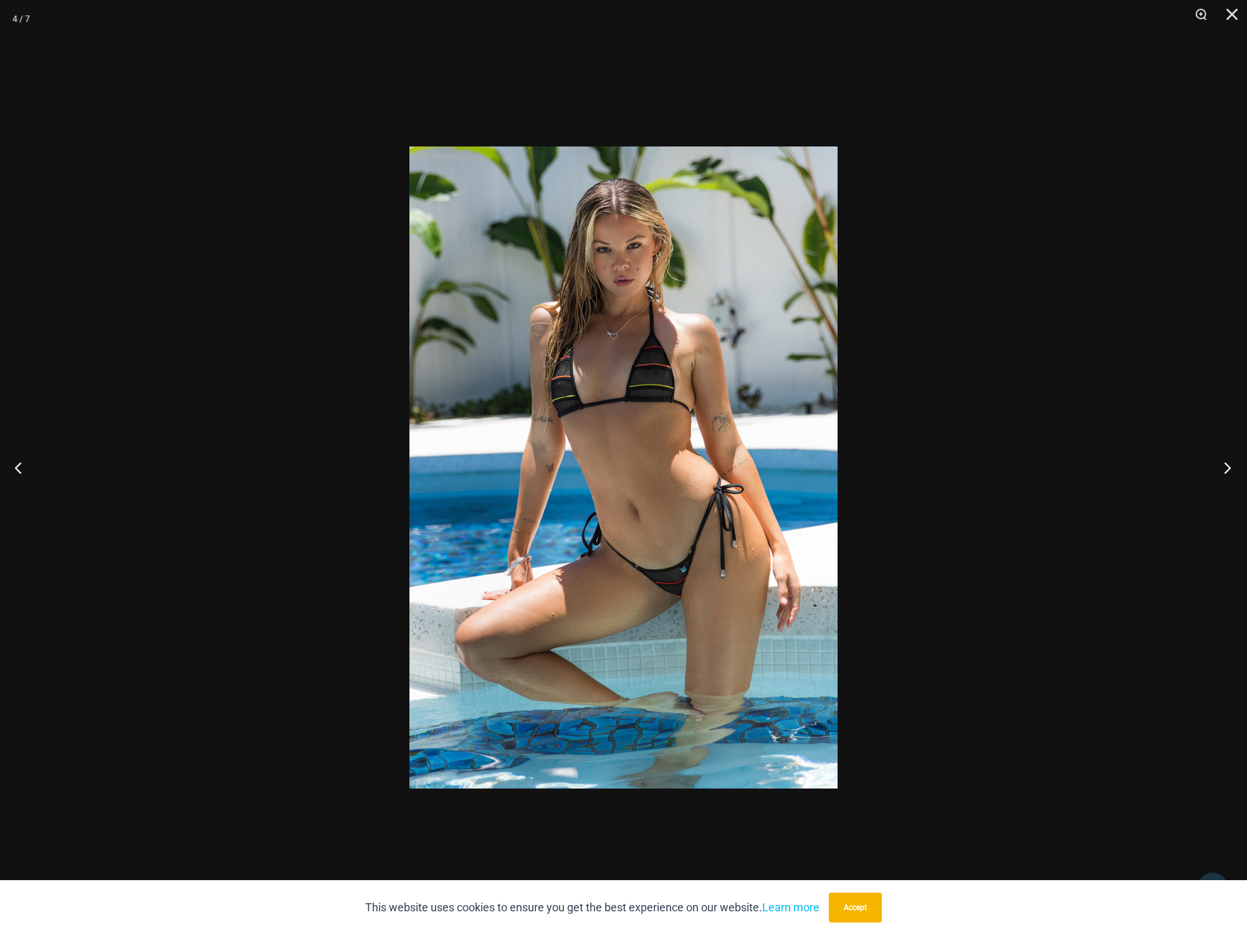
click at [1221, 464] on button "Next" at bounding box center [1223, 467] width 47 height 62
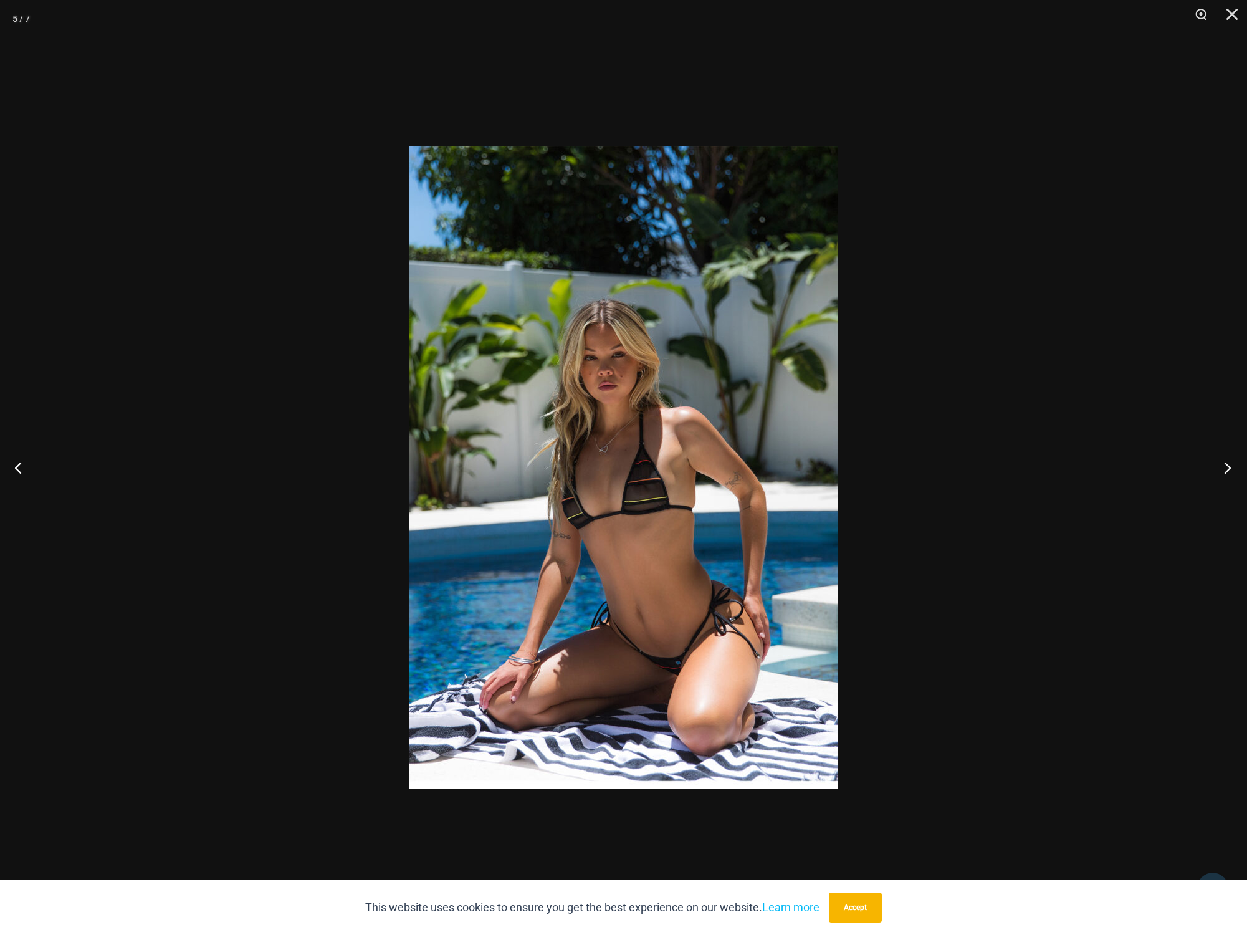
click at [1221, 464] on button "Next" at bounding box center [1223, 467] width 47 height 62
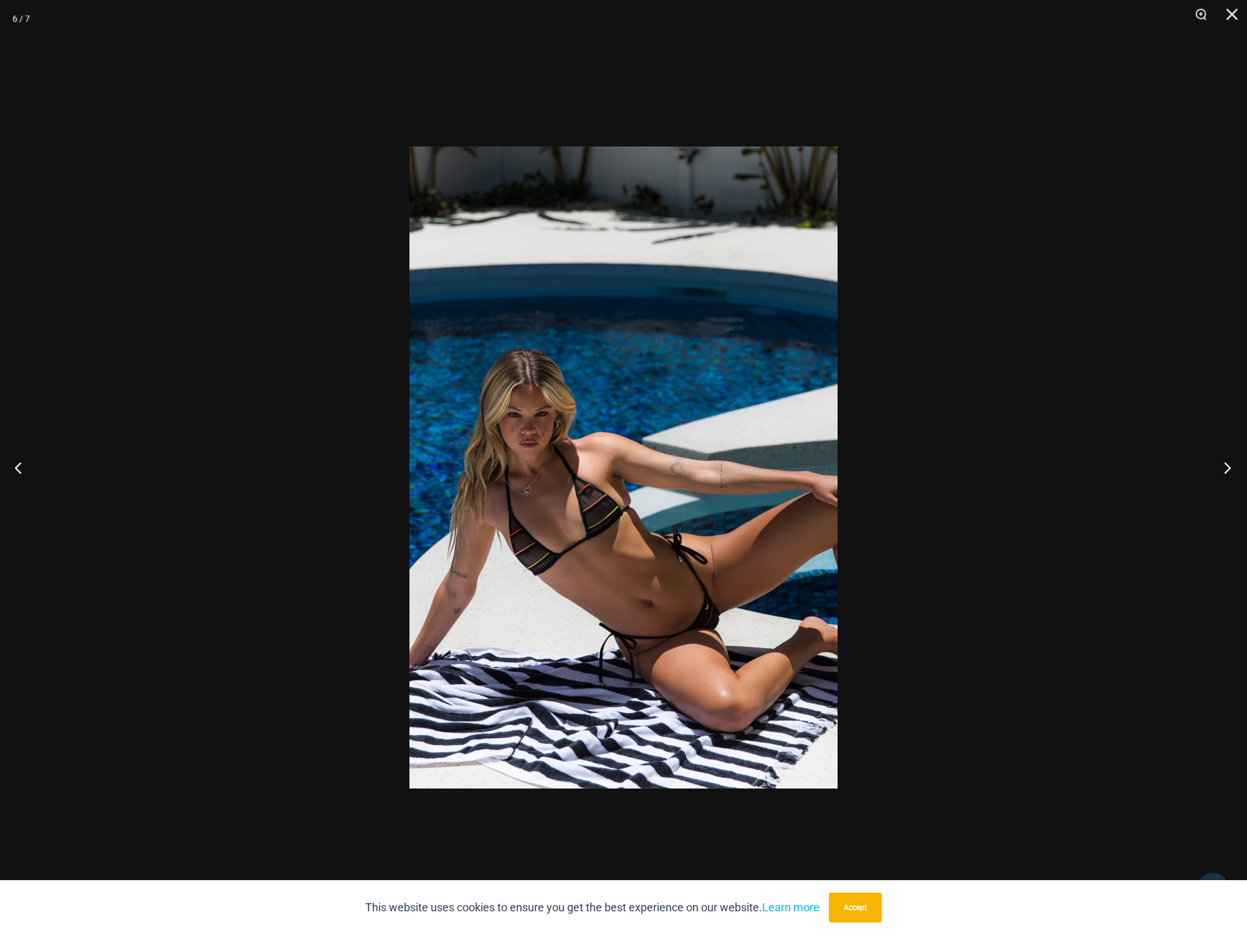
click at [1221, 464] on button "Next" at bounding box center [1223, 467] width 47 height 62
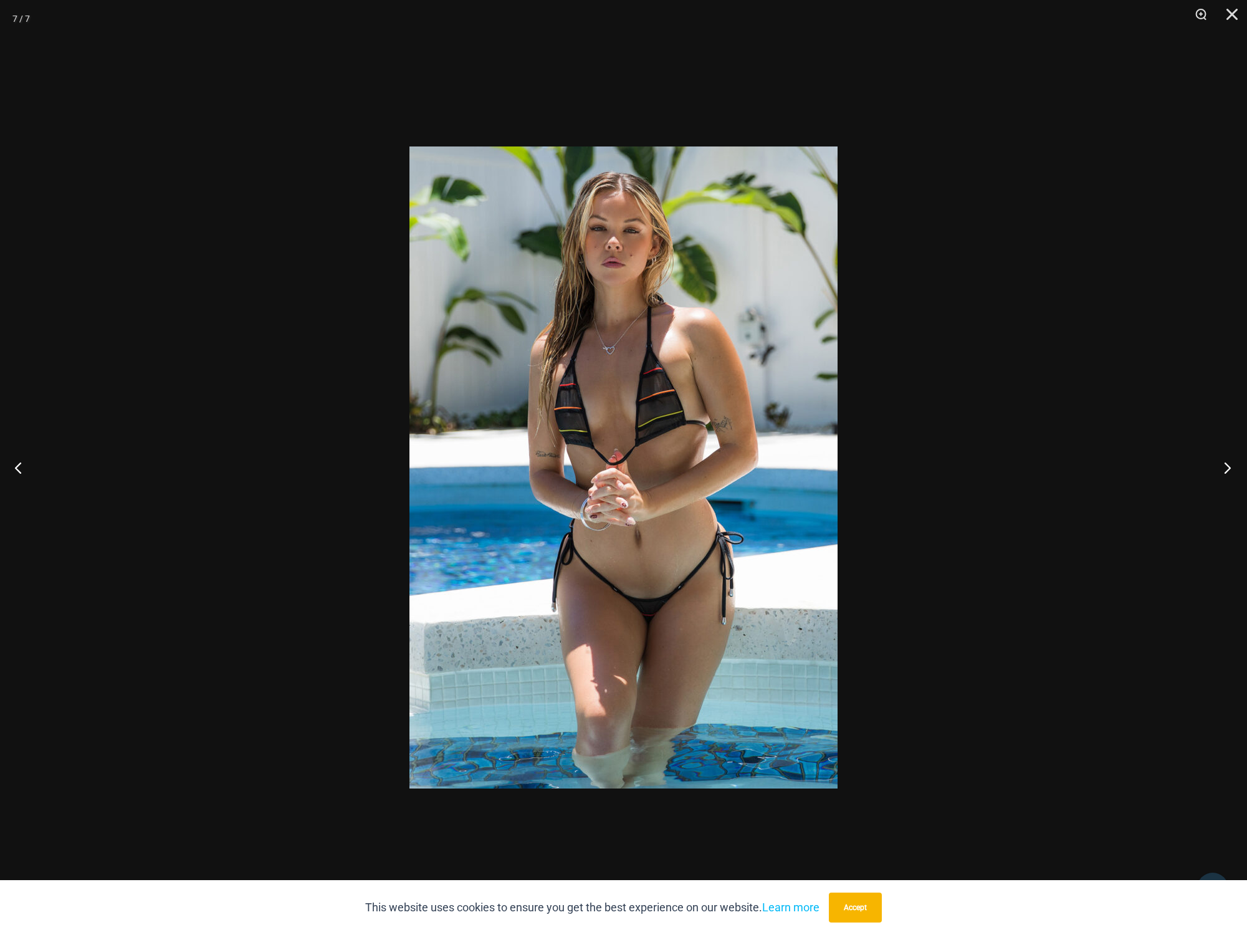
click at [1221, 464] on button "Next" at bounding box center [1223, 467] width 47 height 62
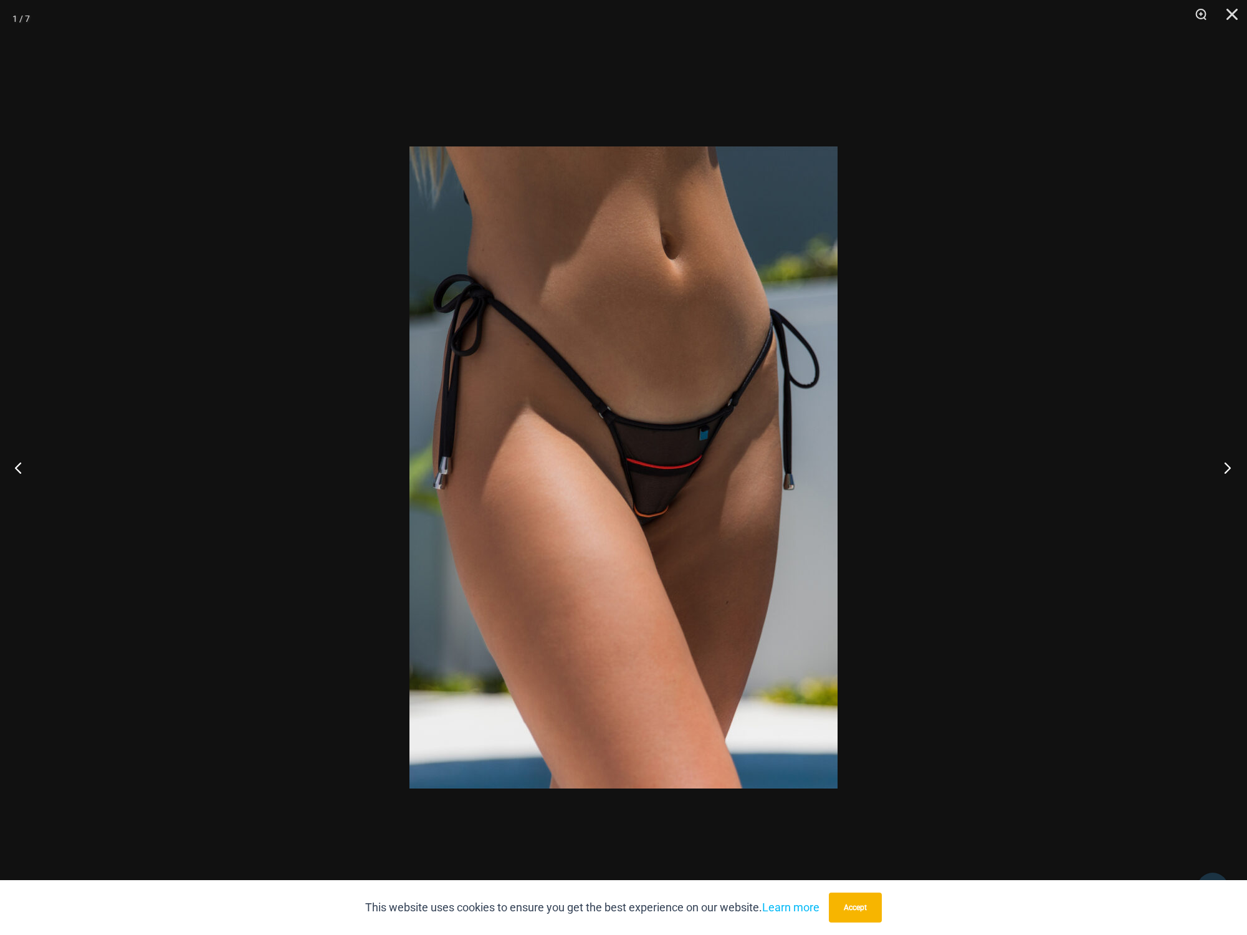
click at [1221, 464] on button "Next" at bounding box center [1223, 467] width 47 height 62
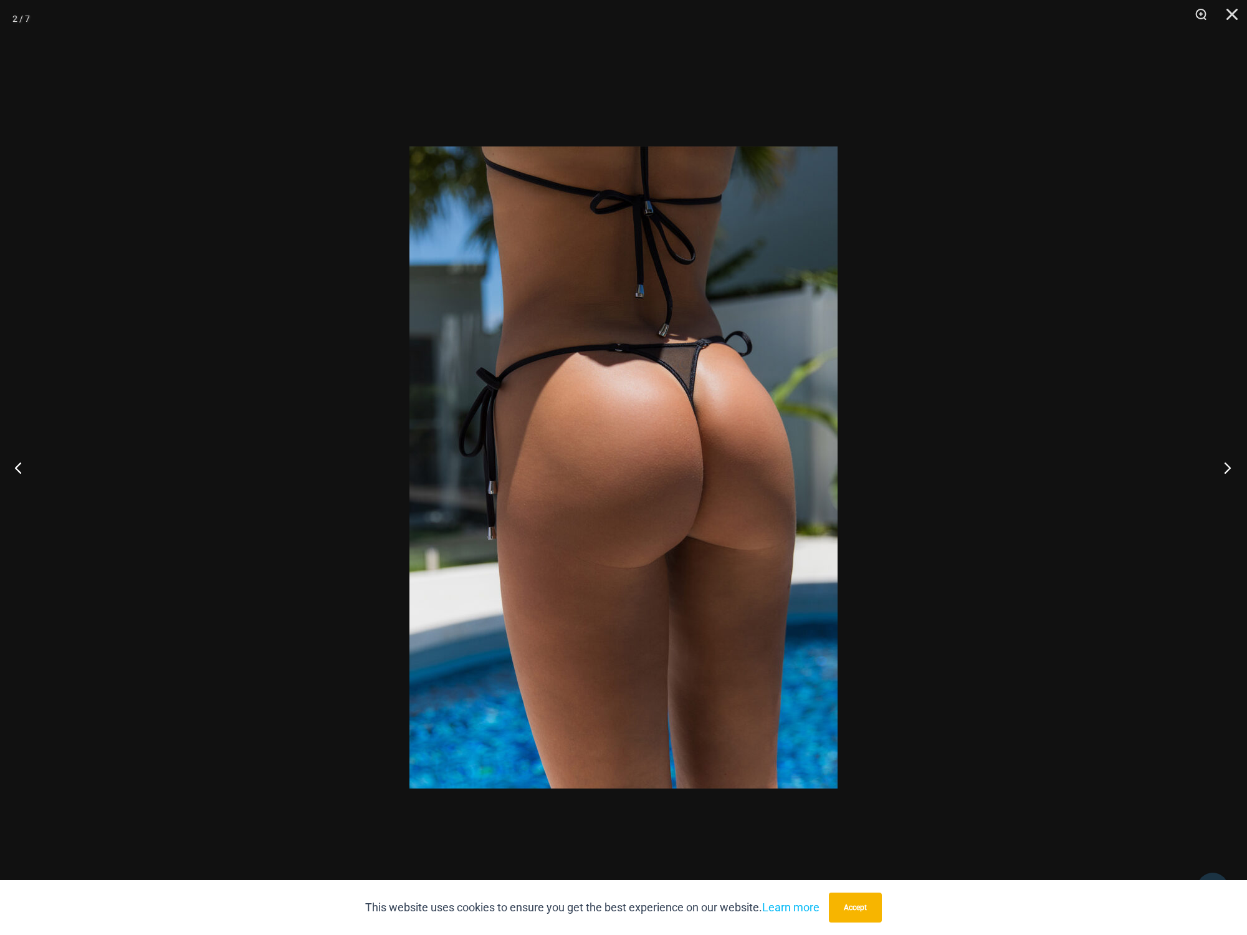
click at [1221, 464] on button "Next" at bounding box center [1223, 467] width 47 height 62
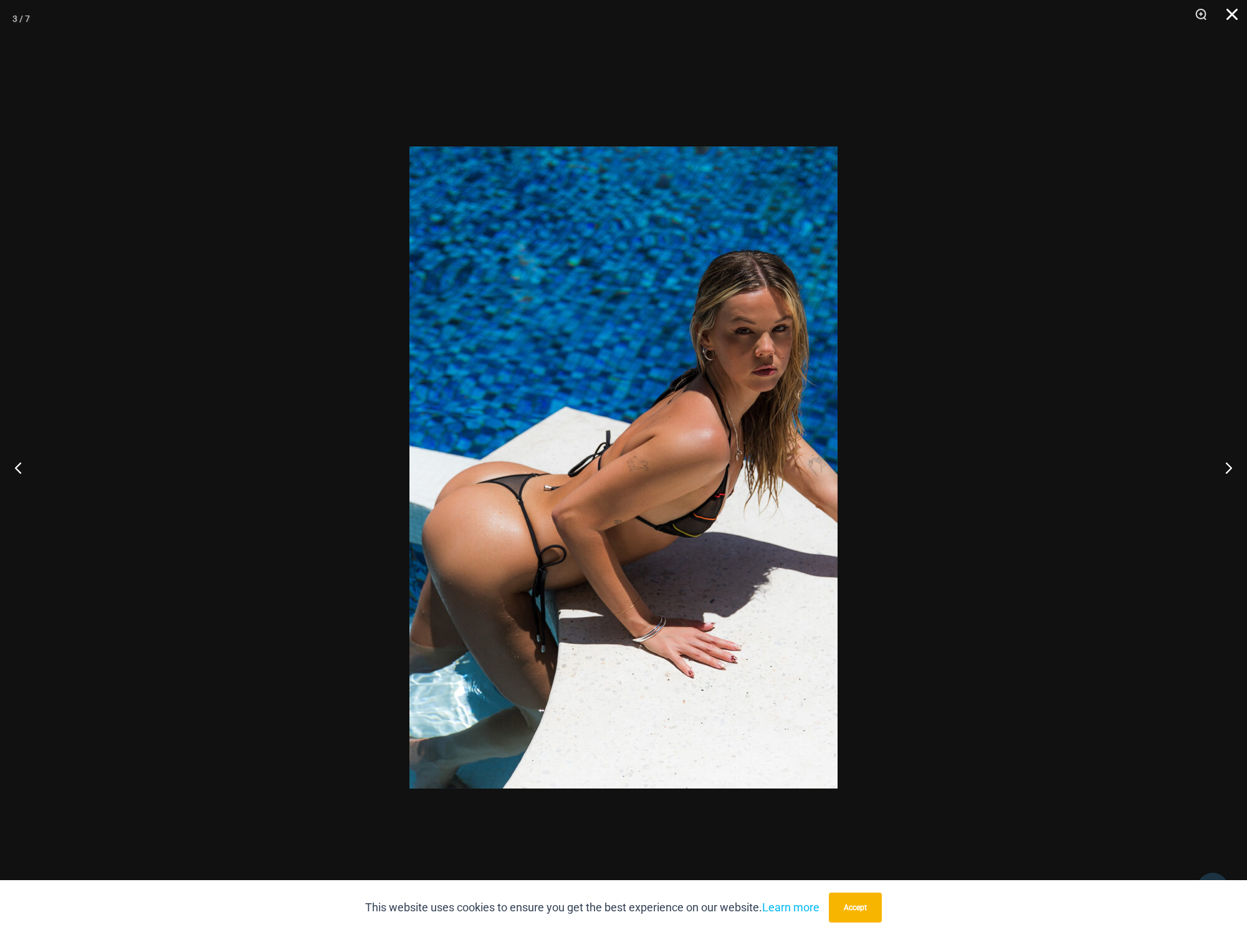
click at [1226, 17] on button "Close" at bounding box center [1227, 18] width 31 height 37
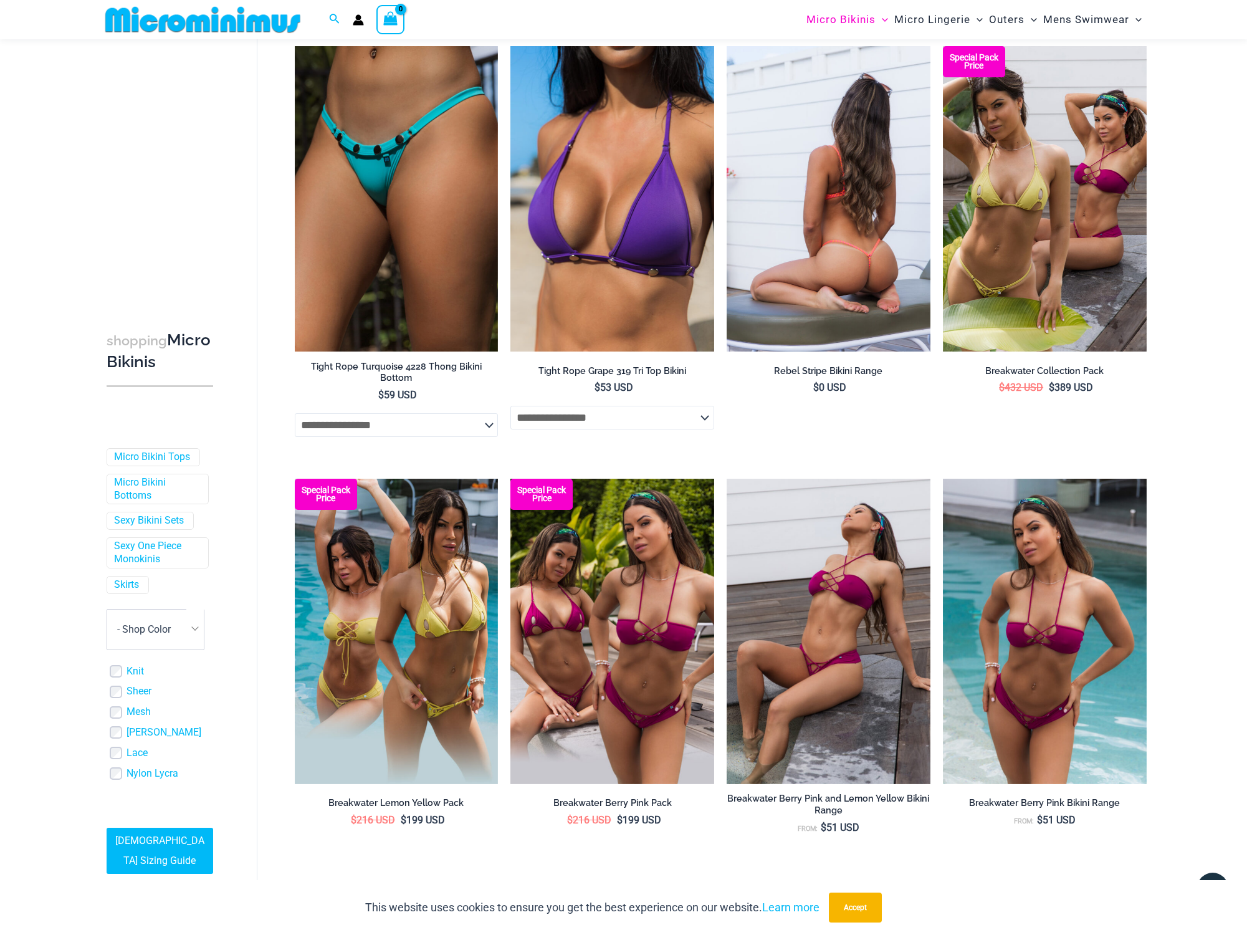
scroll to position [2769, 0]
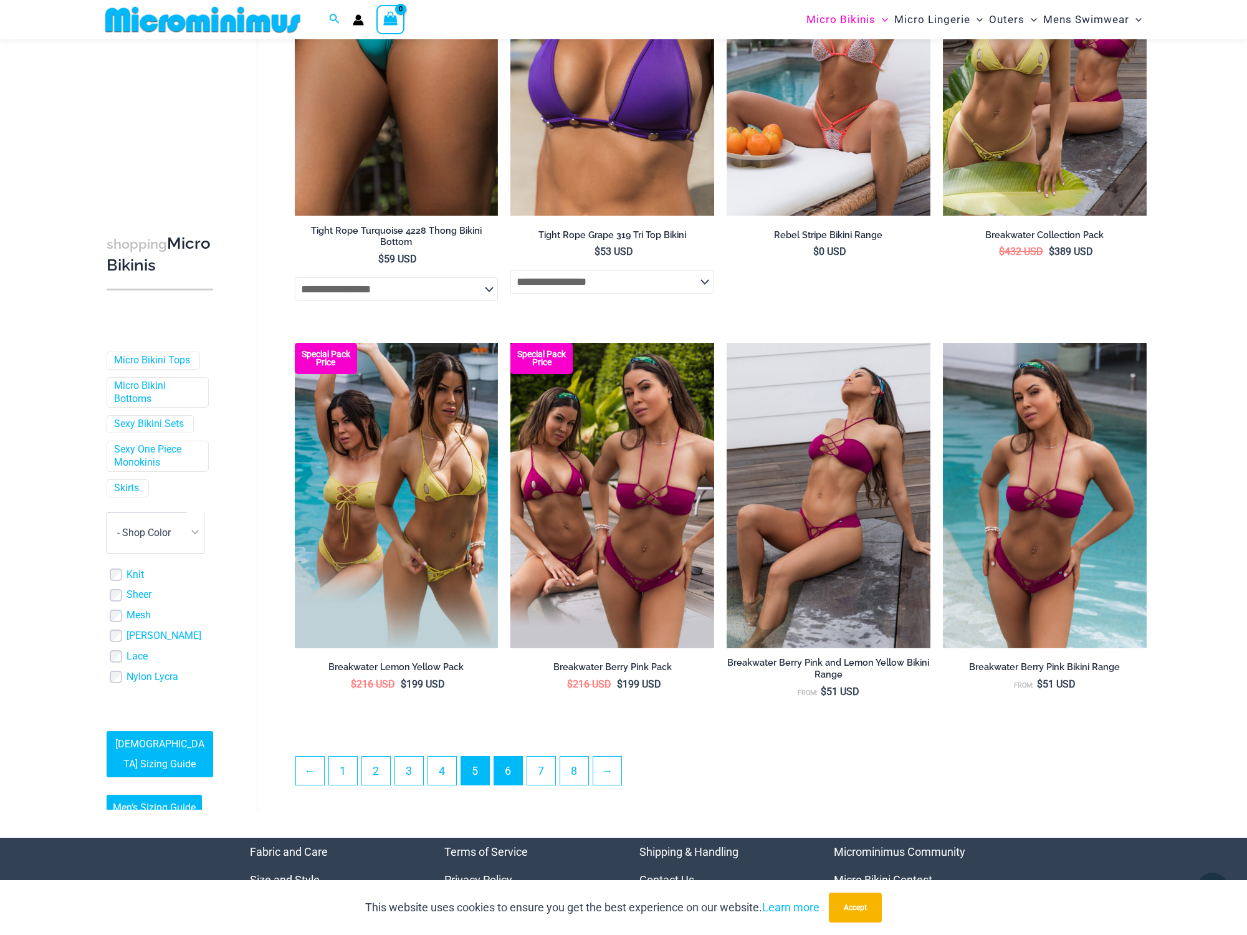
click at [506, 761] on link "6" at bounding box center [508, 770] width 28 height 28
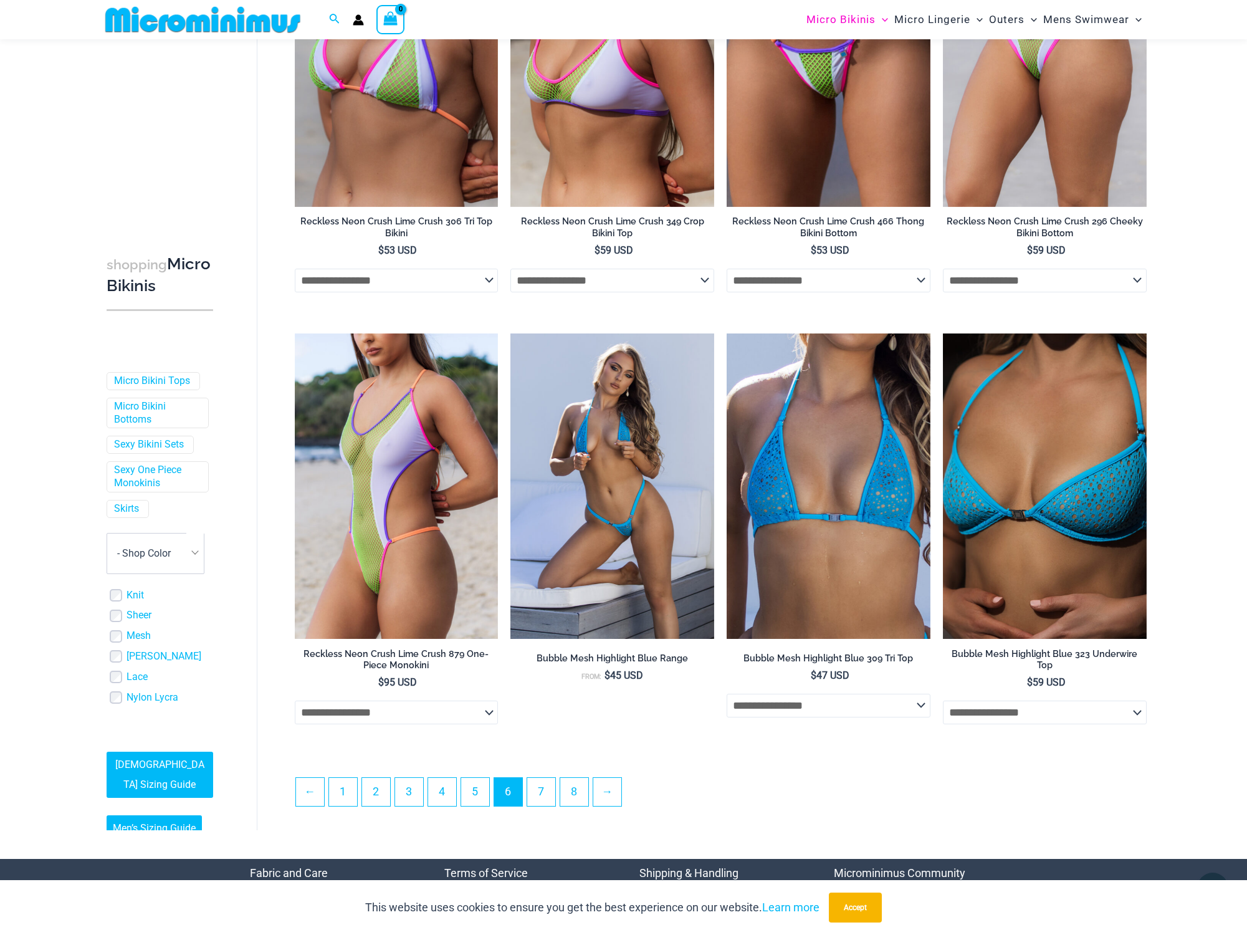
scroll to position [2817, 0]
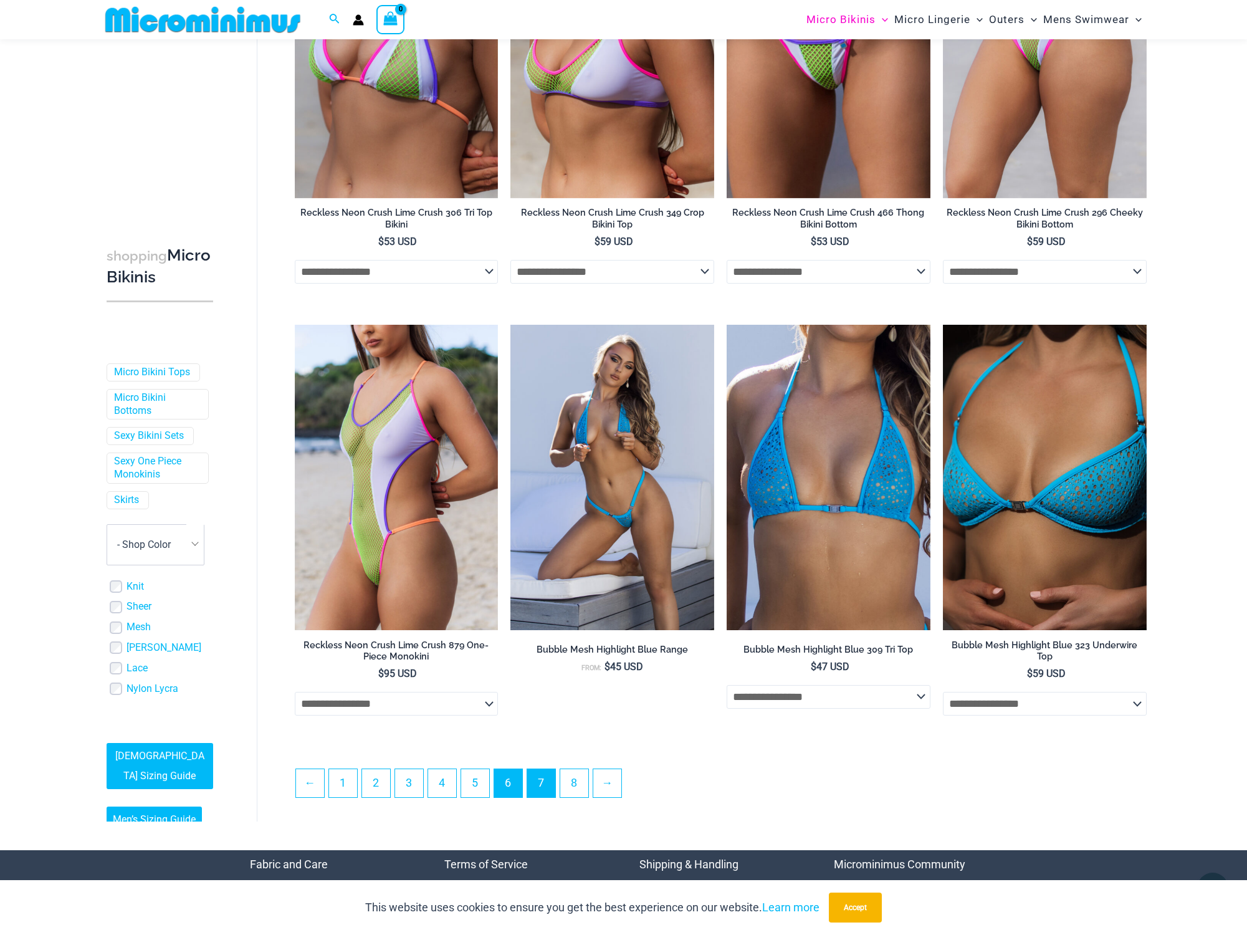
click at [546, 778] on link "7" at bounding box center [541, 783] width 28 height 28
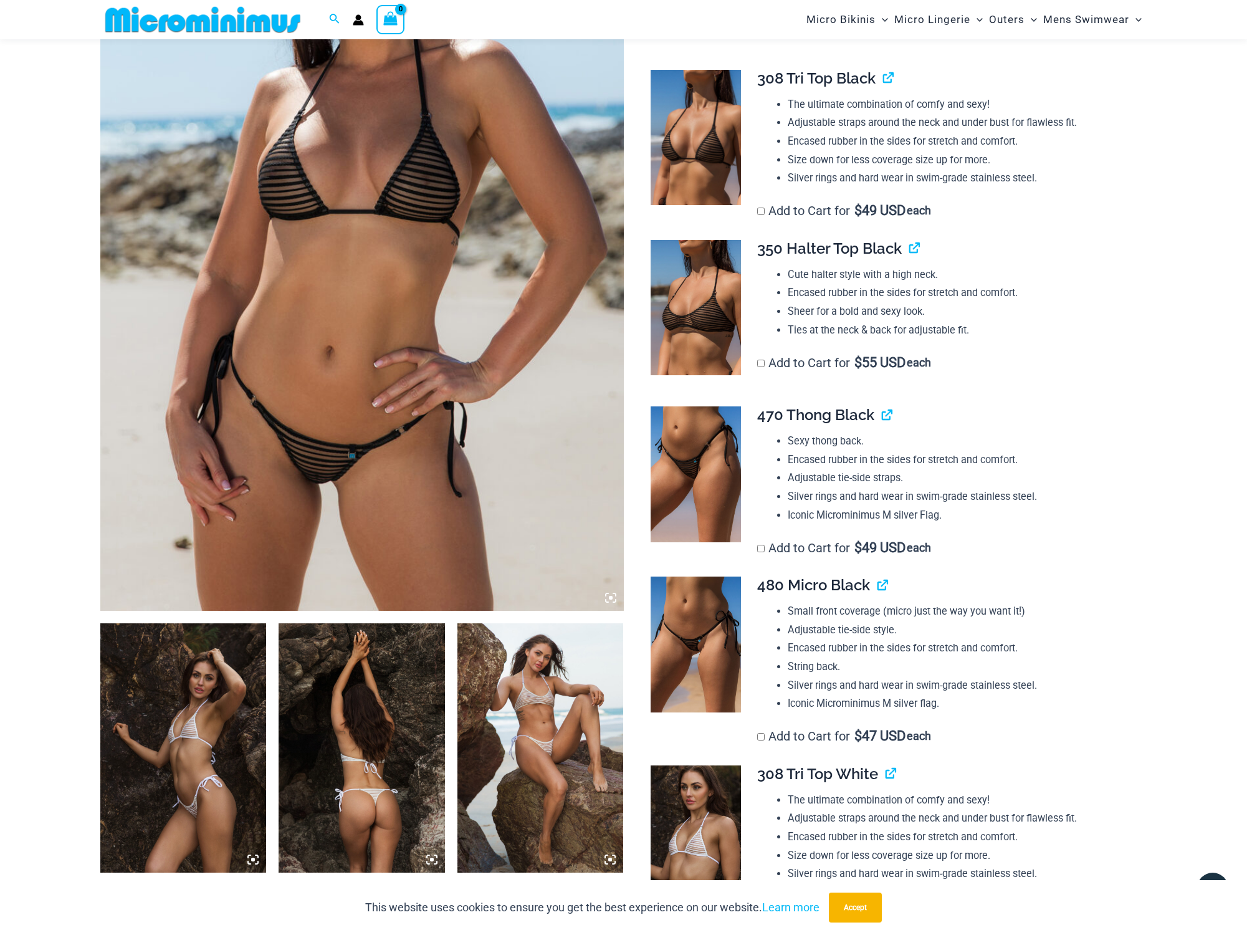
scroll to position [384, 0]
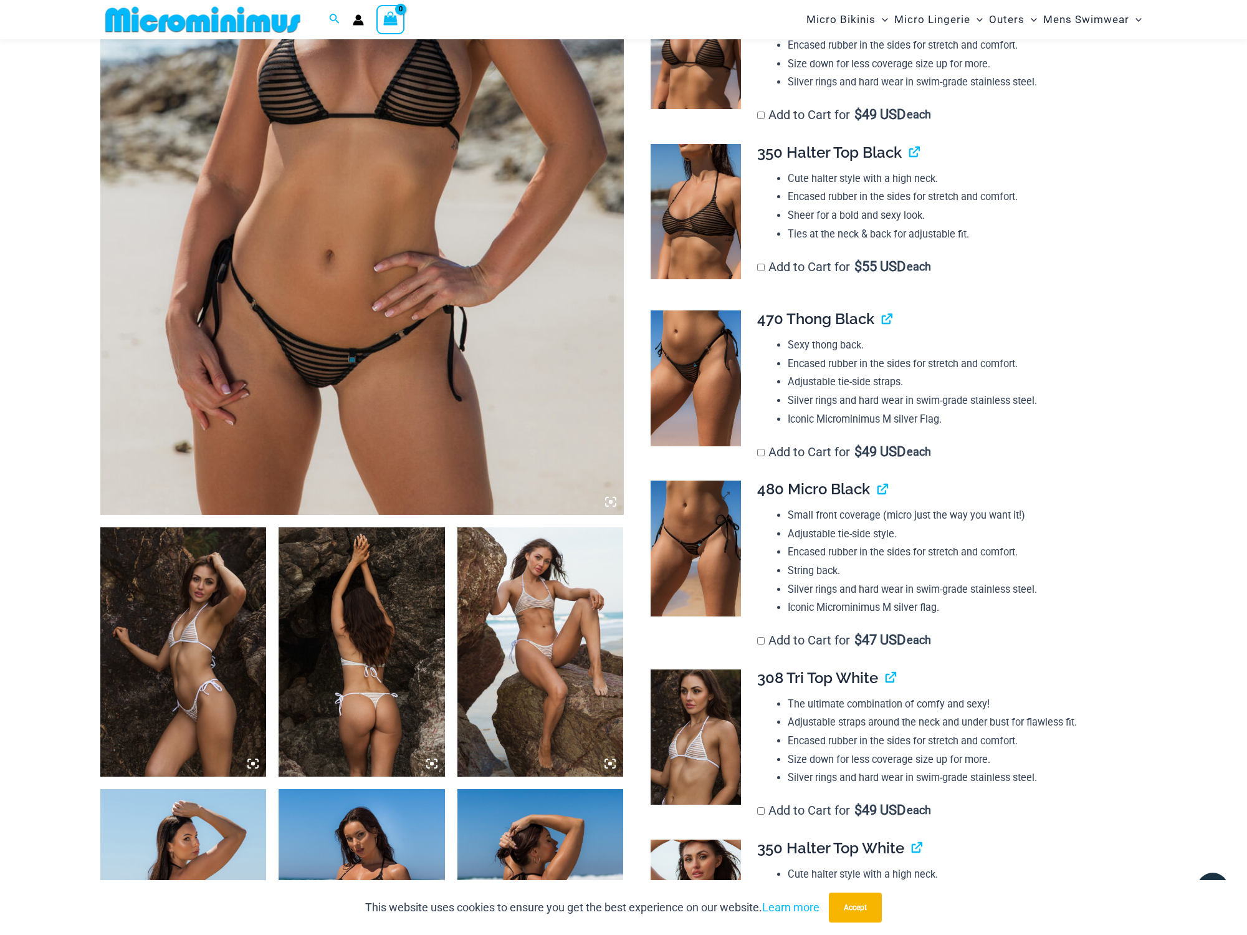
click at [708, 523] on img at bounding box center [695, 548] width 90 height 136
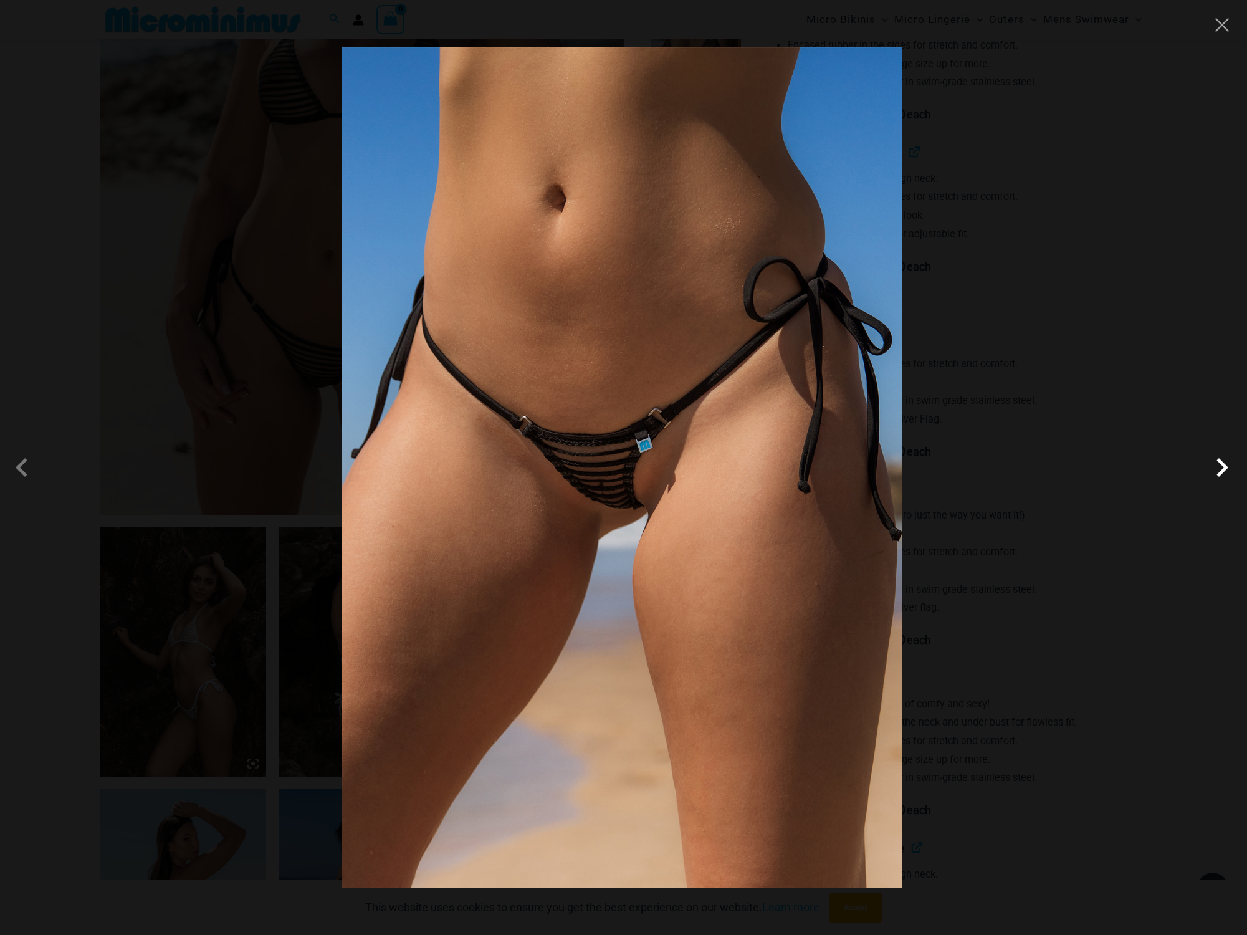
click at [1225, 461] on span at bounding box center [1221, 467] width 37 height 37
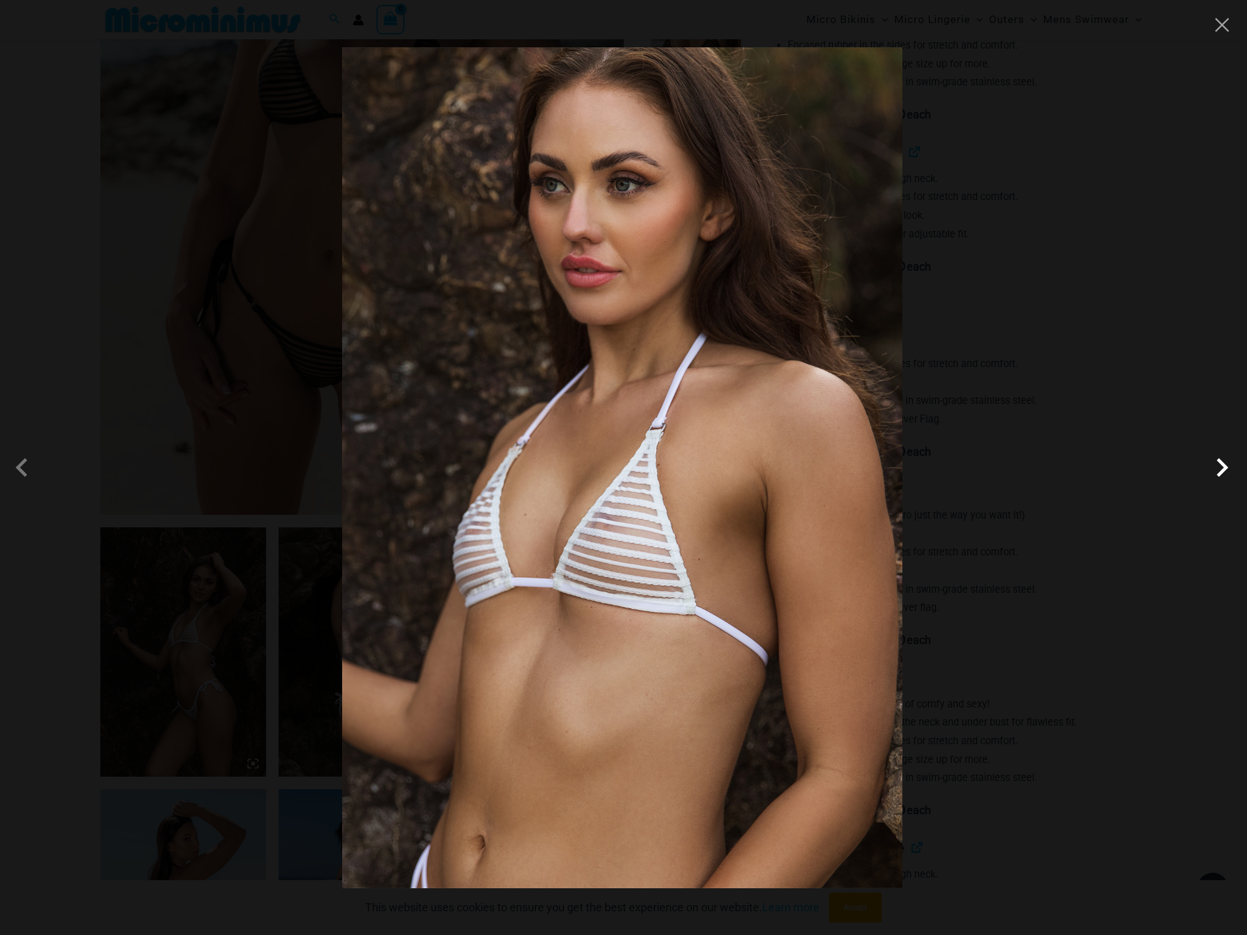
click at [1225, 461] on span at bounding box center [1221, 467] width 37 height 37
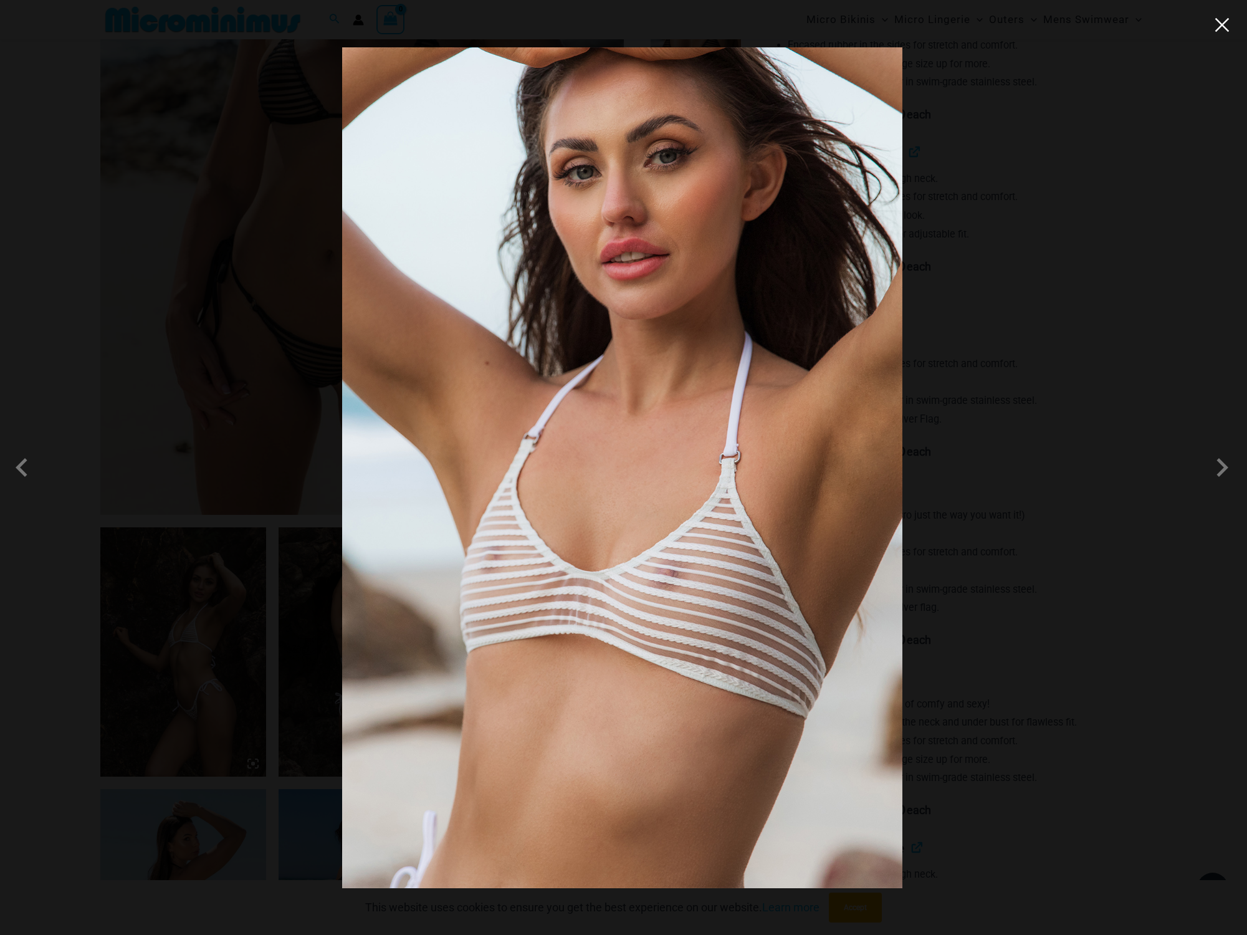
click at [1222, 28] on button "Close" at bounding box center [1222, 25] width 19 height 19
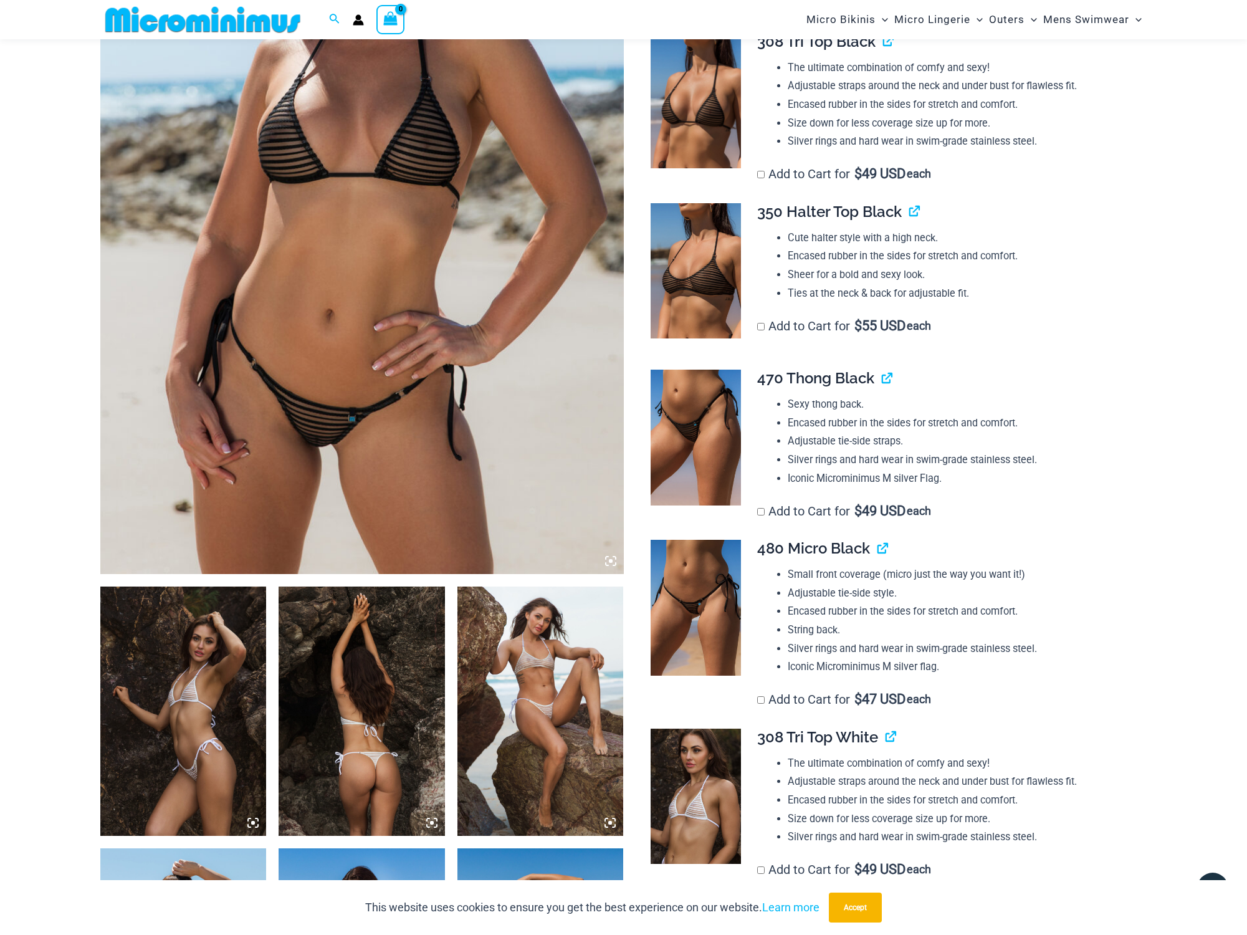
scroll to position [168, 0]
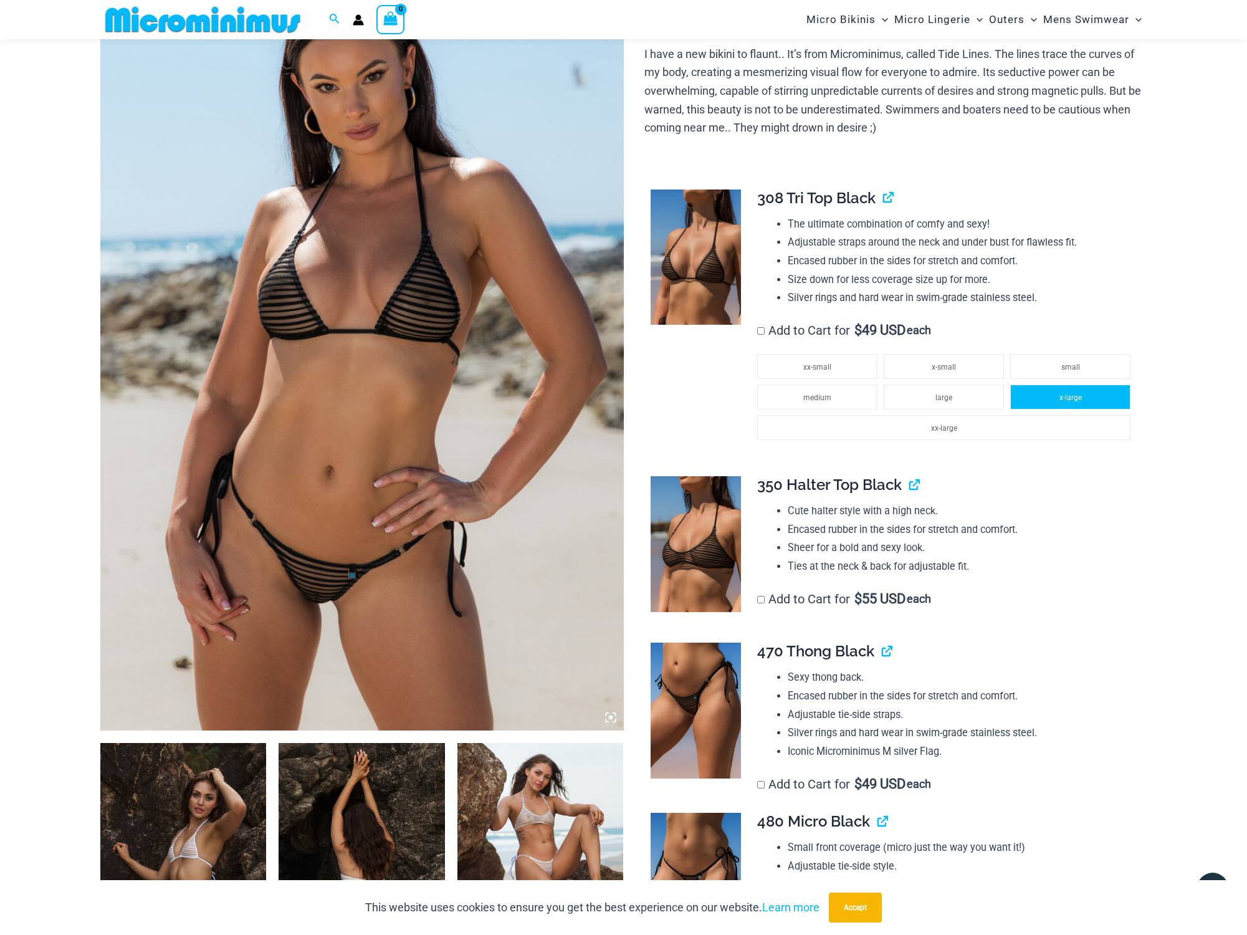
click at [1089, 392] on li "x-large" at bounding box center [1070, 396] width 120 height 25
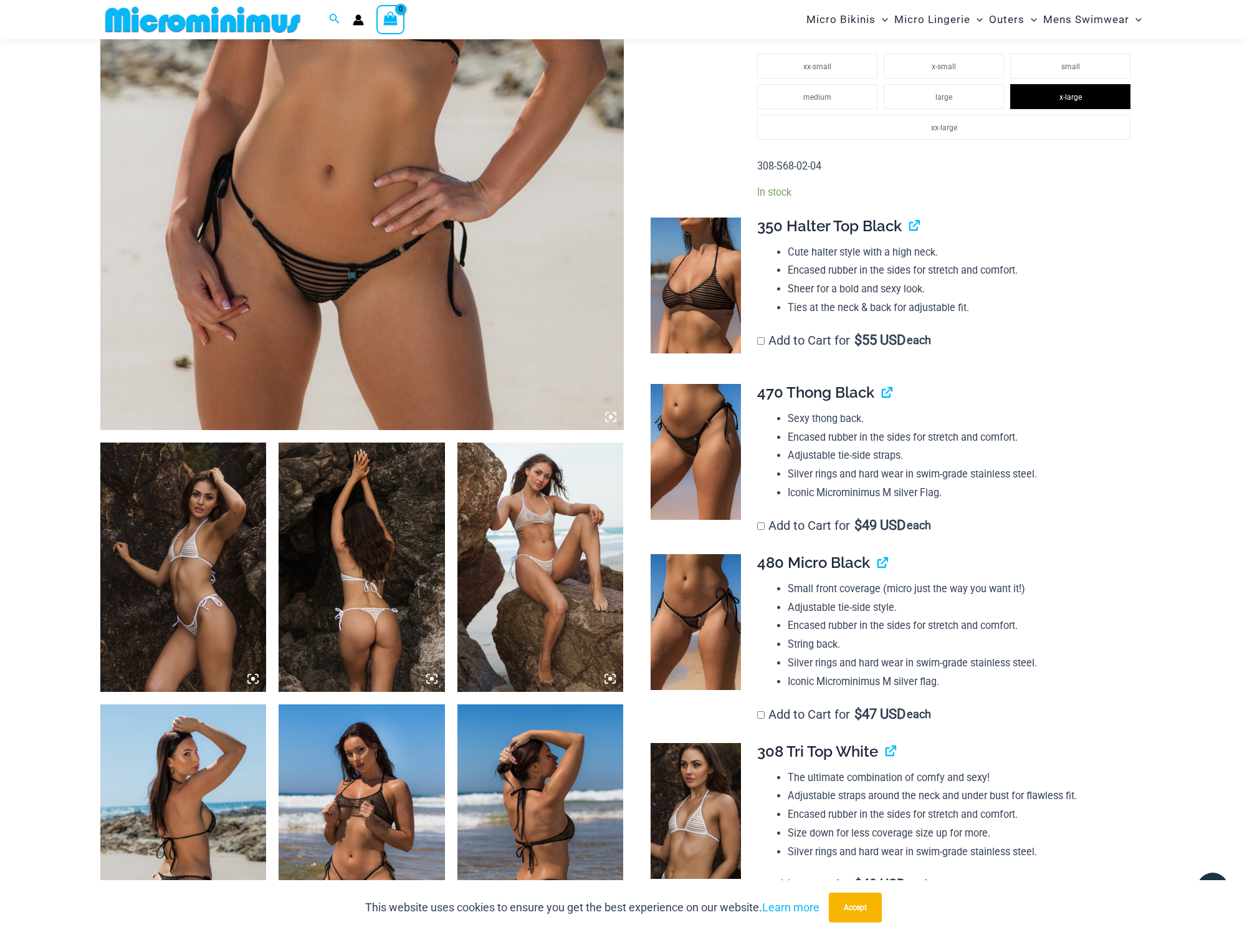
scroll to position [547, 0]
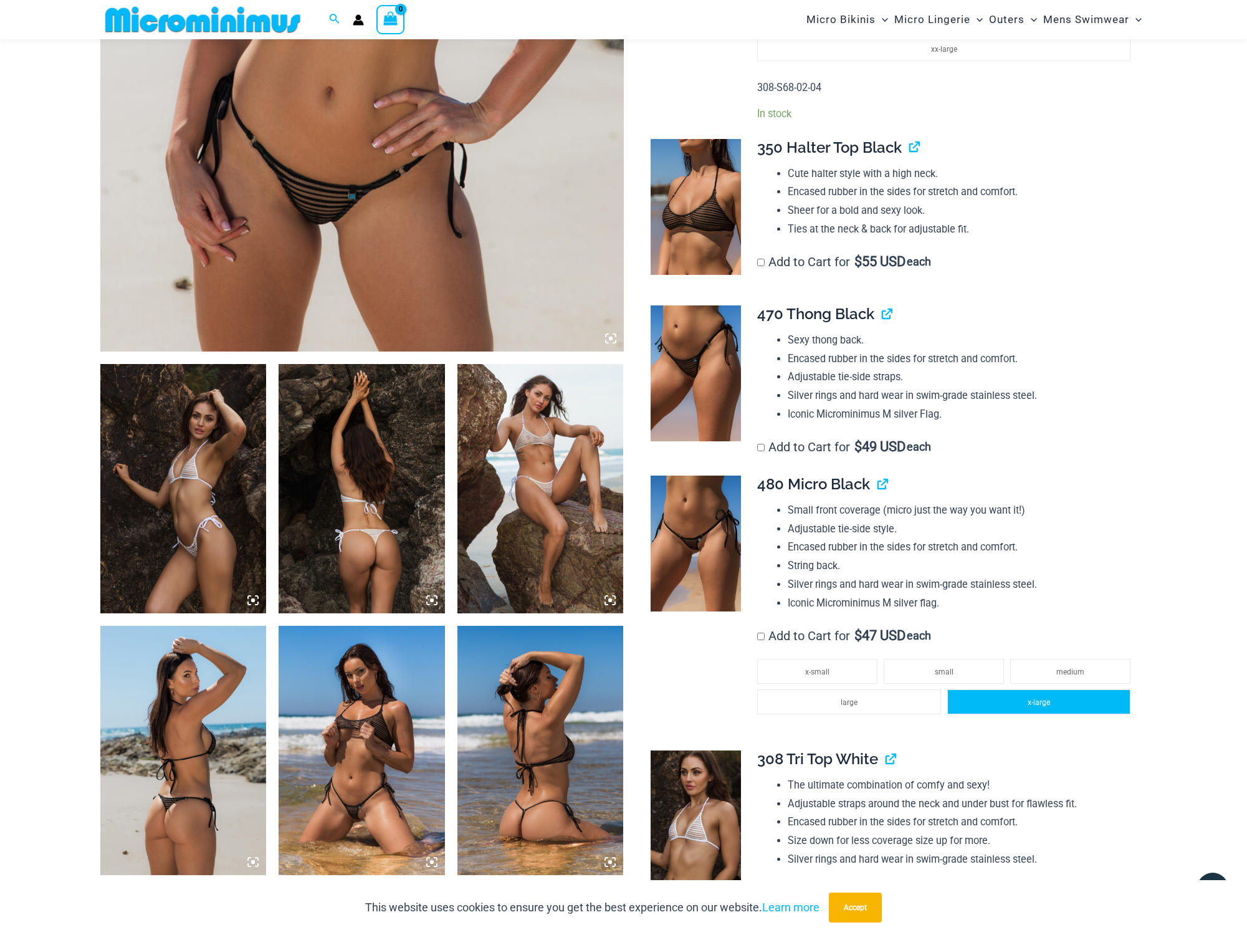
click at [1051, 689] on li "x-large" at bounding box center [1038, 701] width 183 height 25
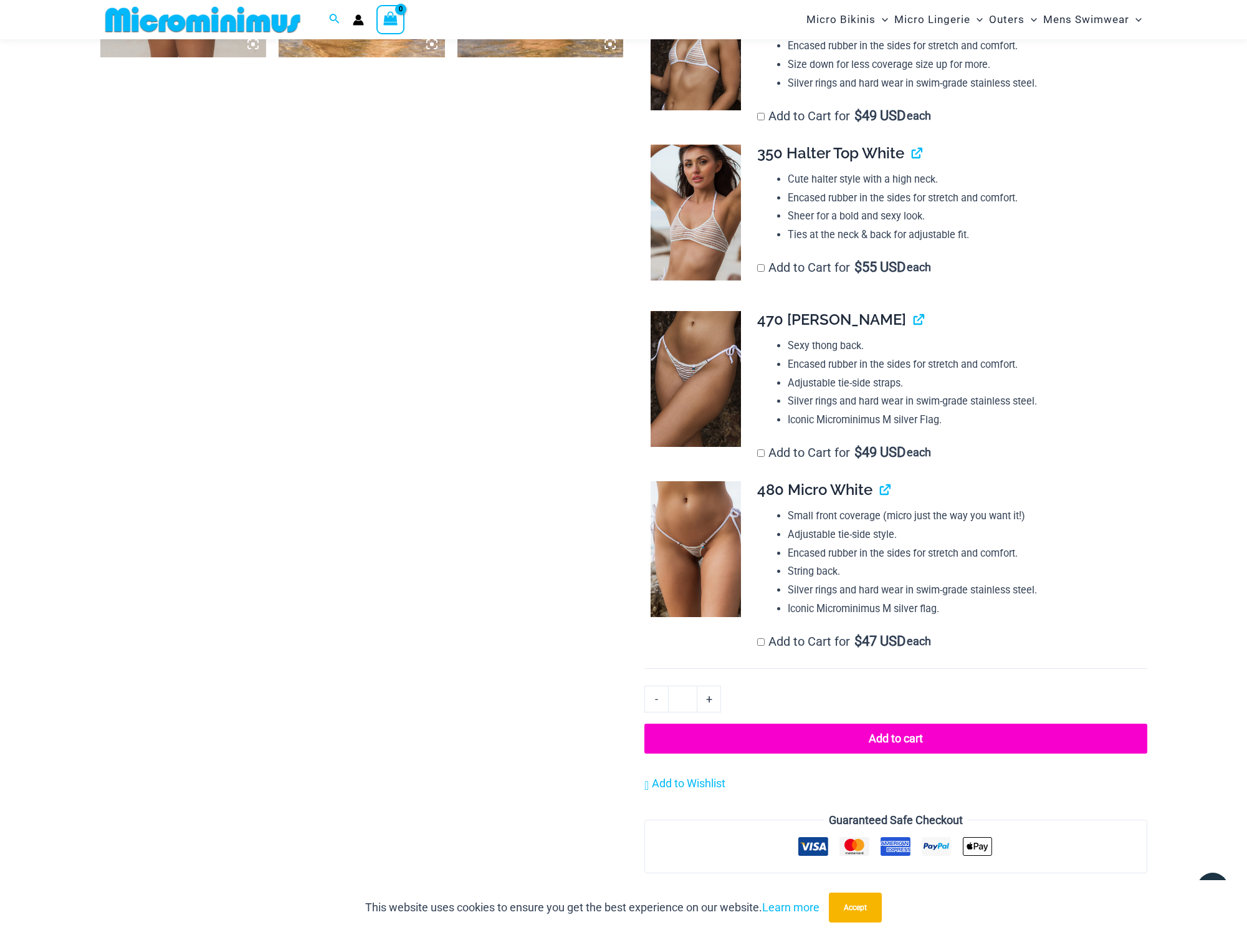
scroll to position [1386, 0]
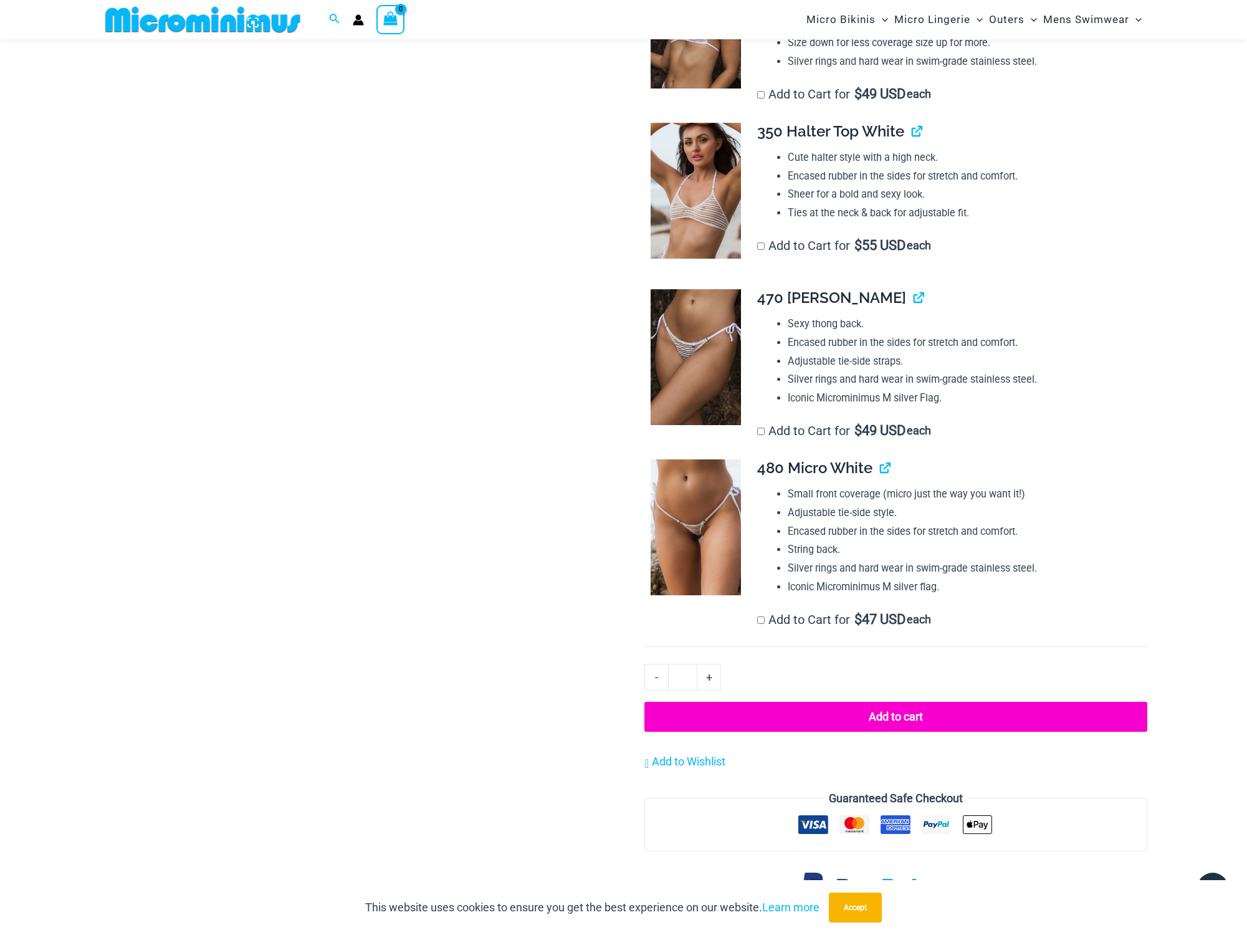
click at [893, 702] on button "Add to cart" at bounding box center [895, 717] width 502 height 30
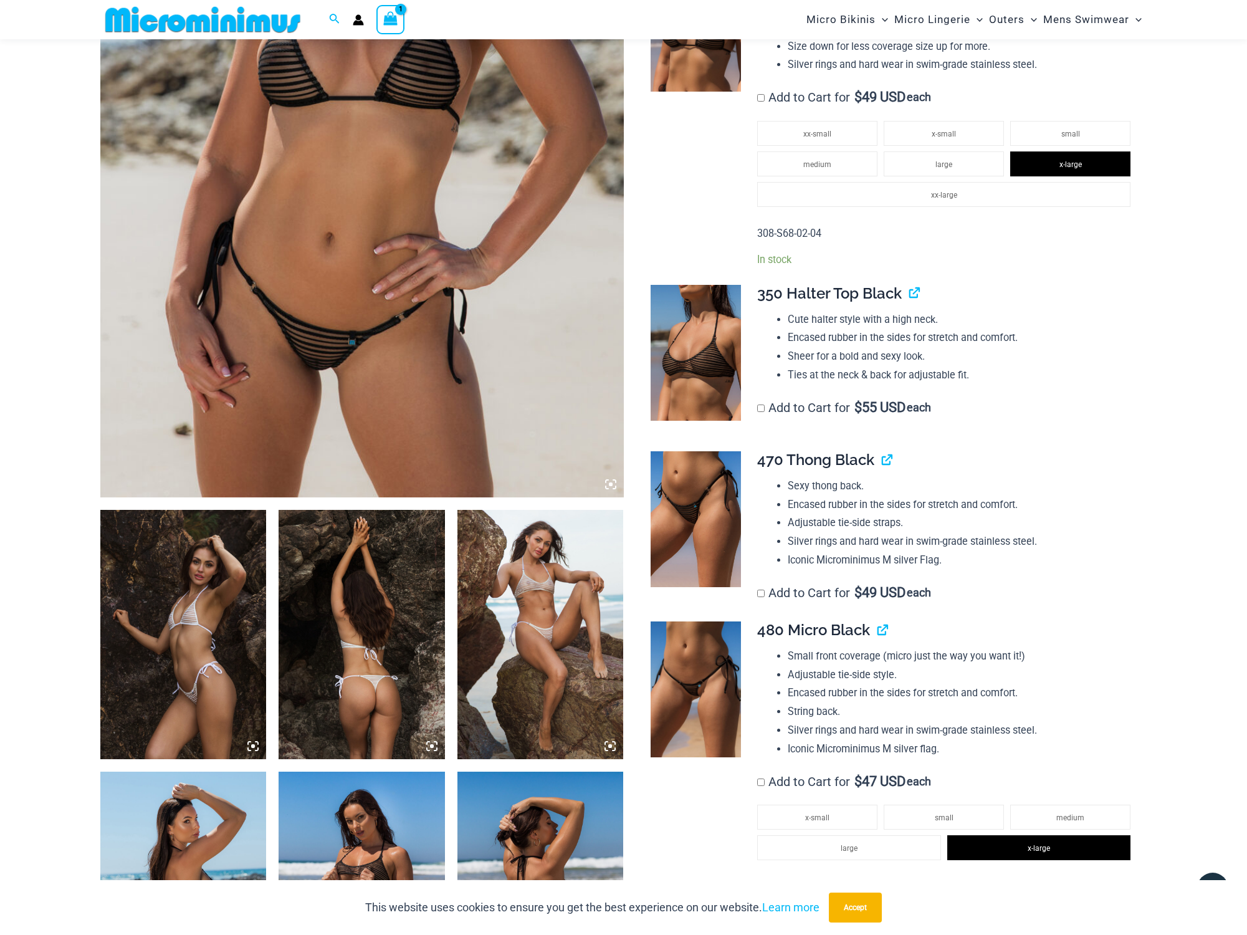
scroll to position [502, 0]
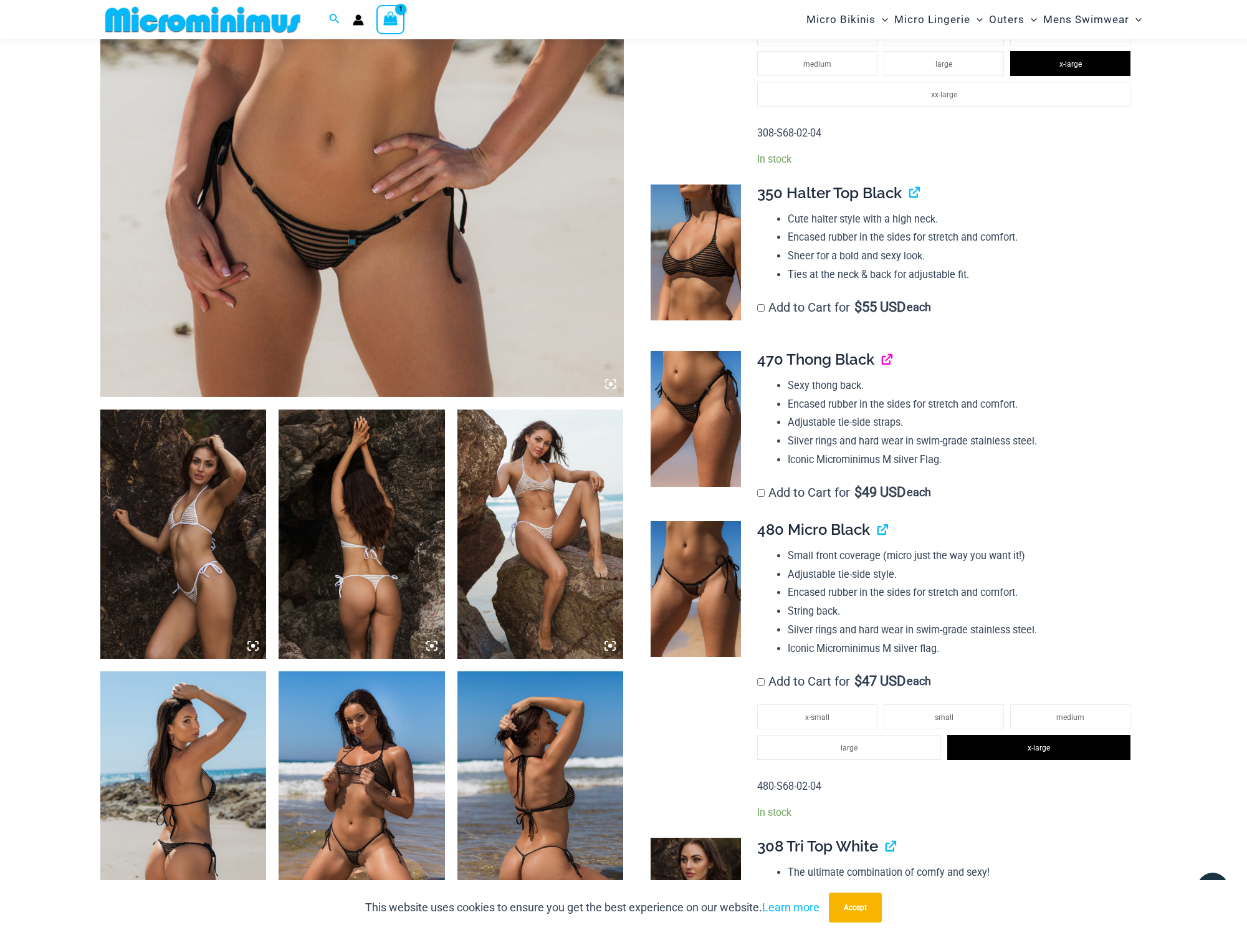
click at [882, 353] on link "View product" at bounding box center [882, 359] width 0 height 18
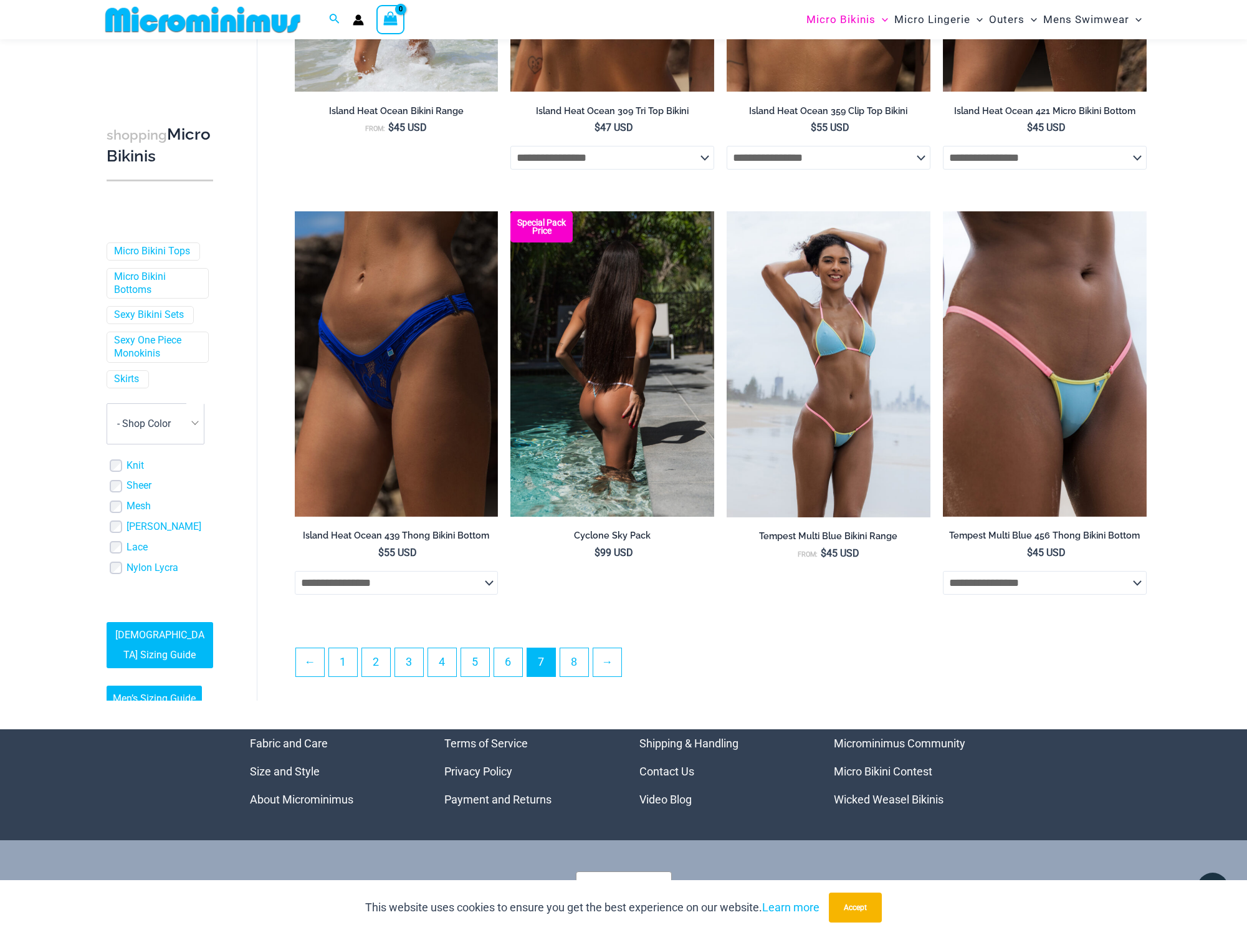
scroll to position [2932, 0]
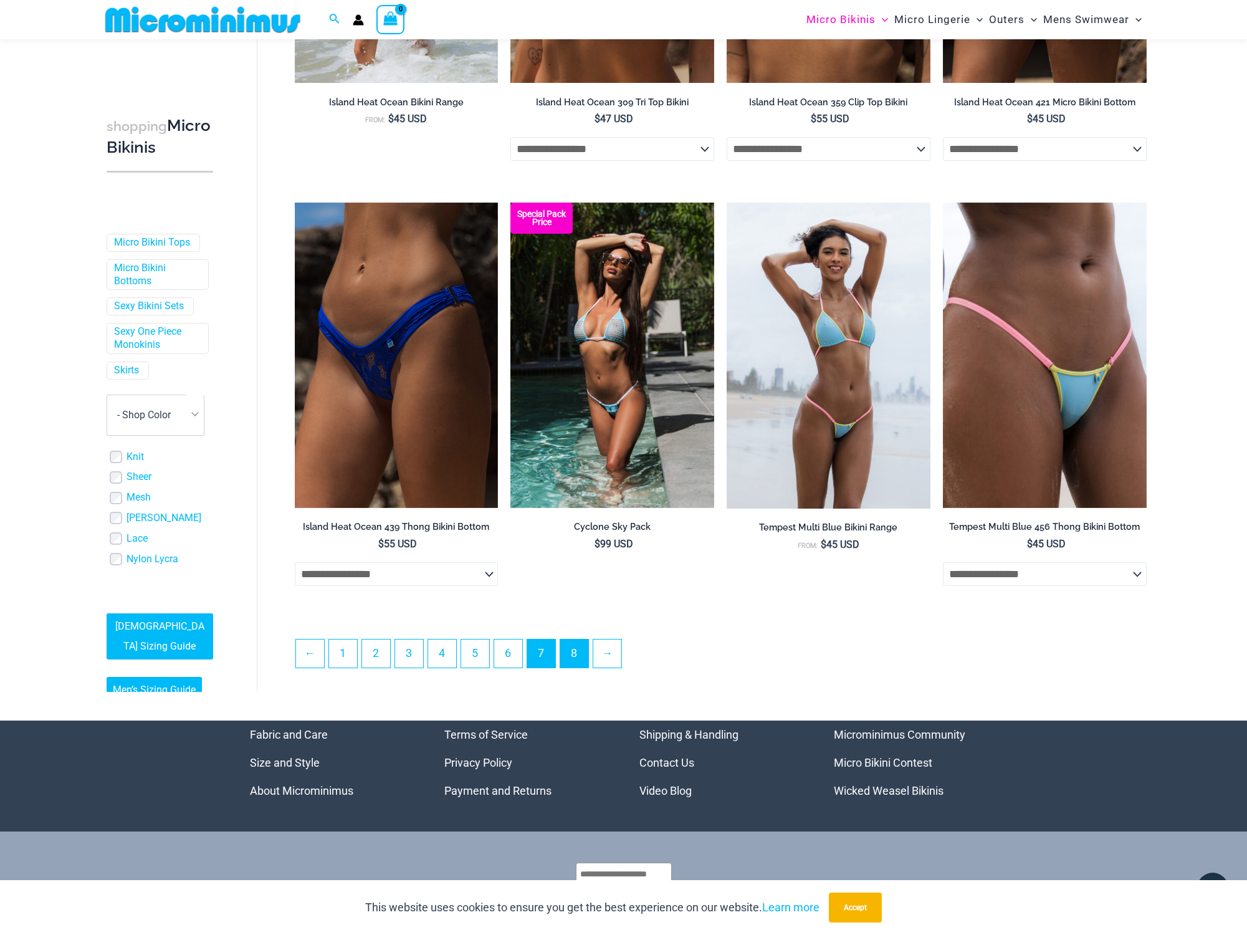
click at [576, 662] on link "8" at bounding box center [574, 653] width 28 height 28
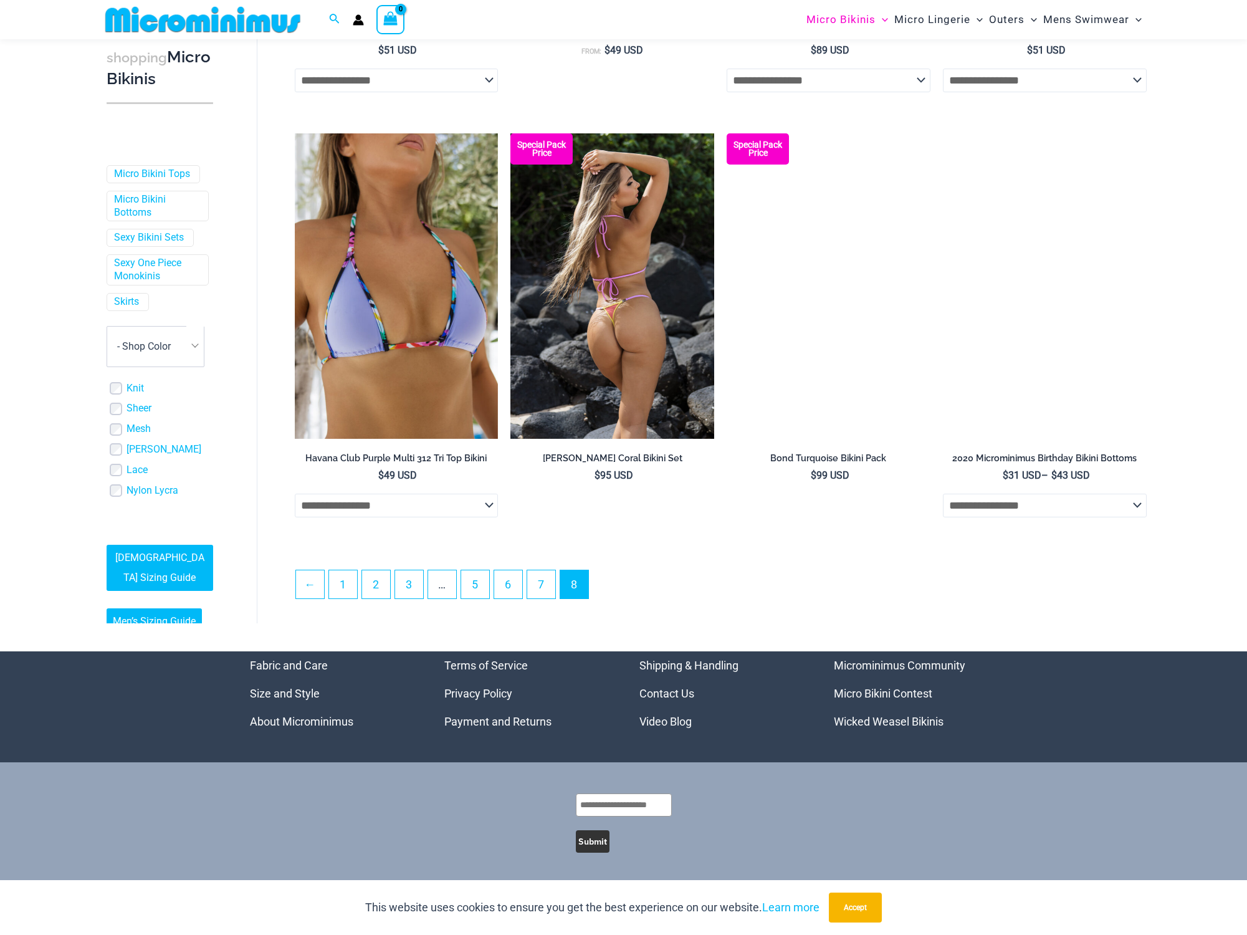
scroll to position [1274, 0]
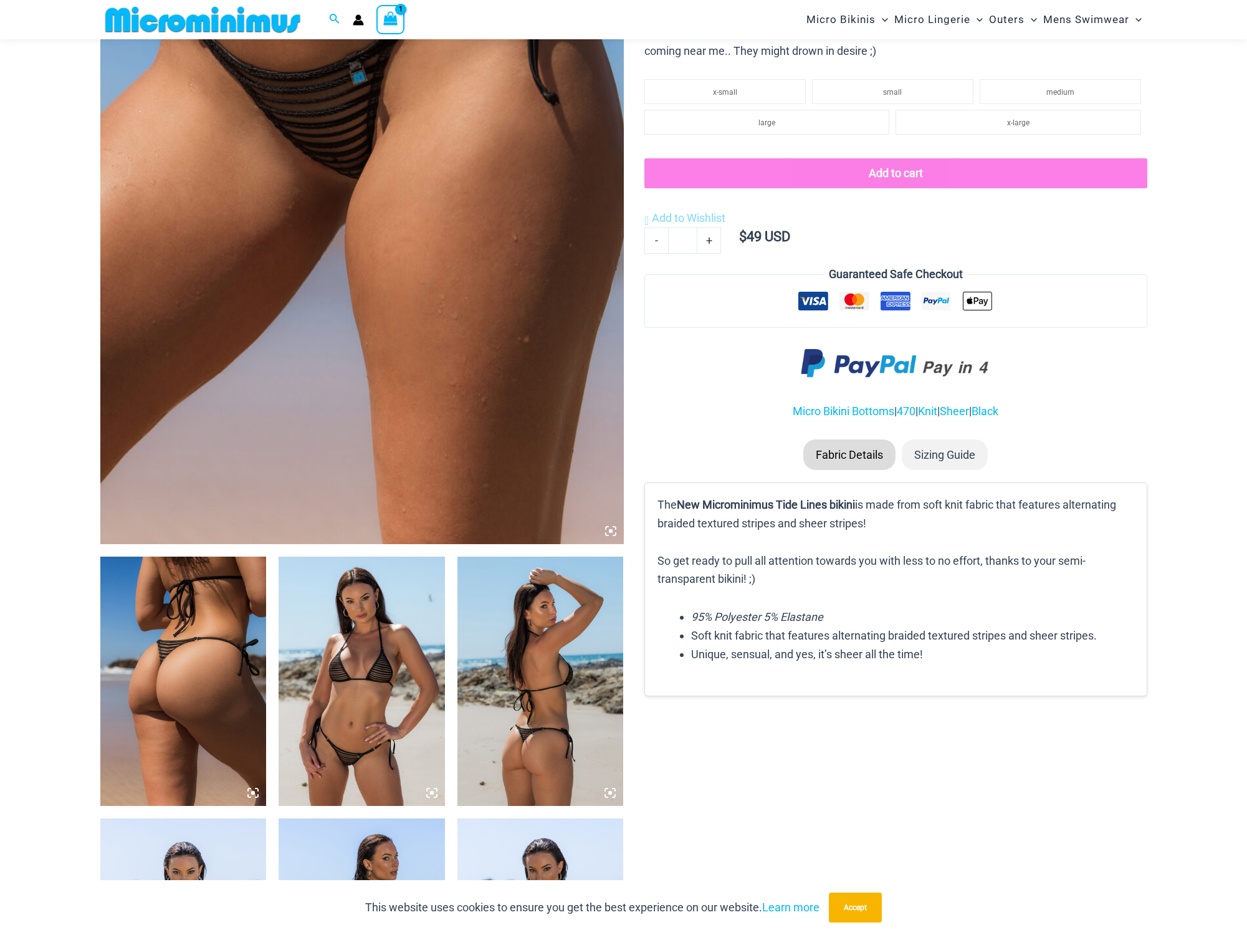
scroll to position [363, 0]
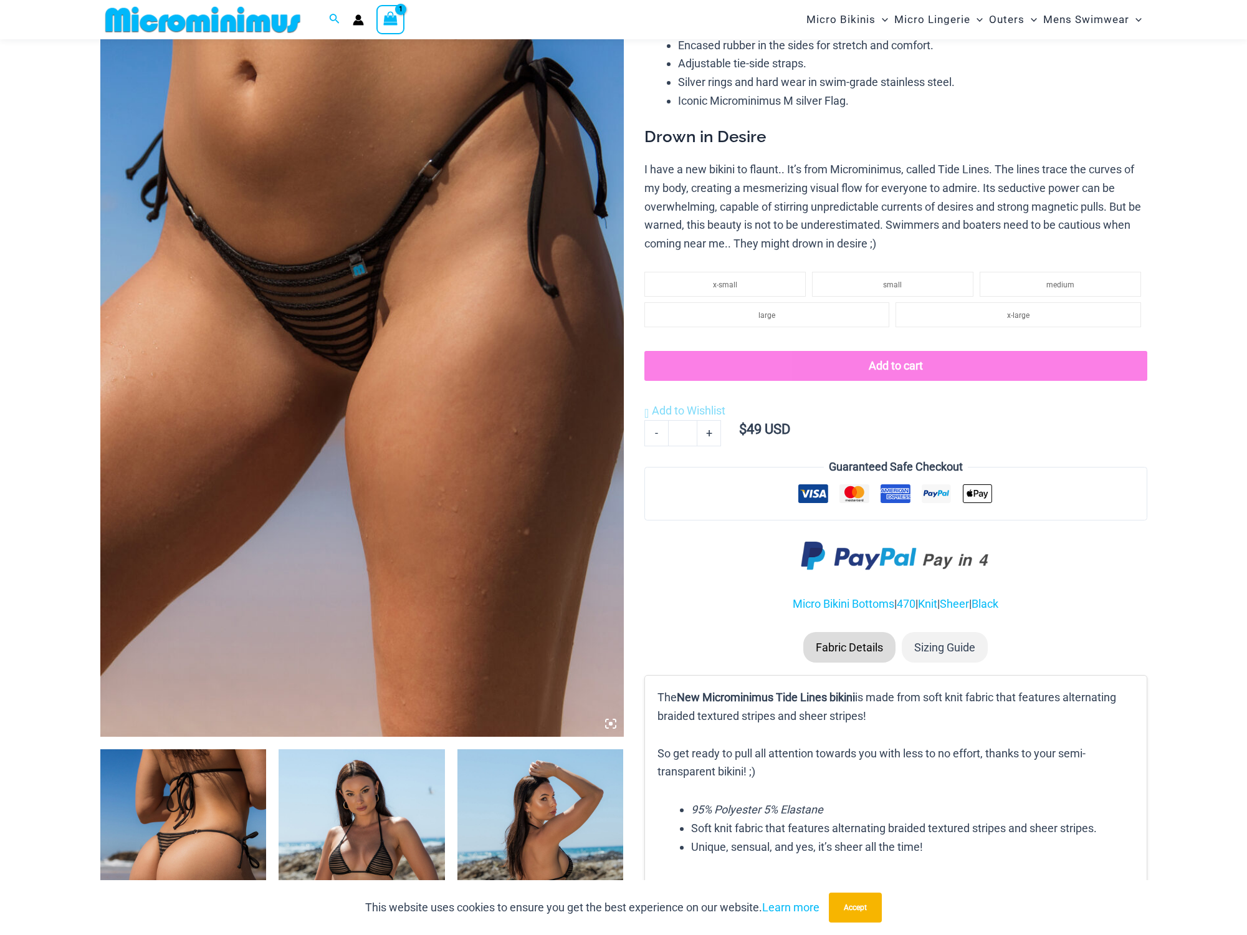
click at [128, 677] on img at bounding box center [361, 343] width 523 height 785
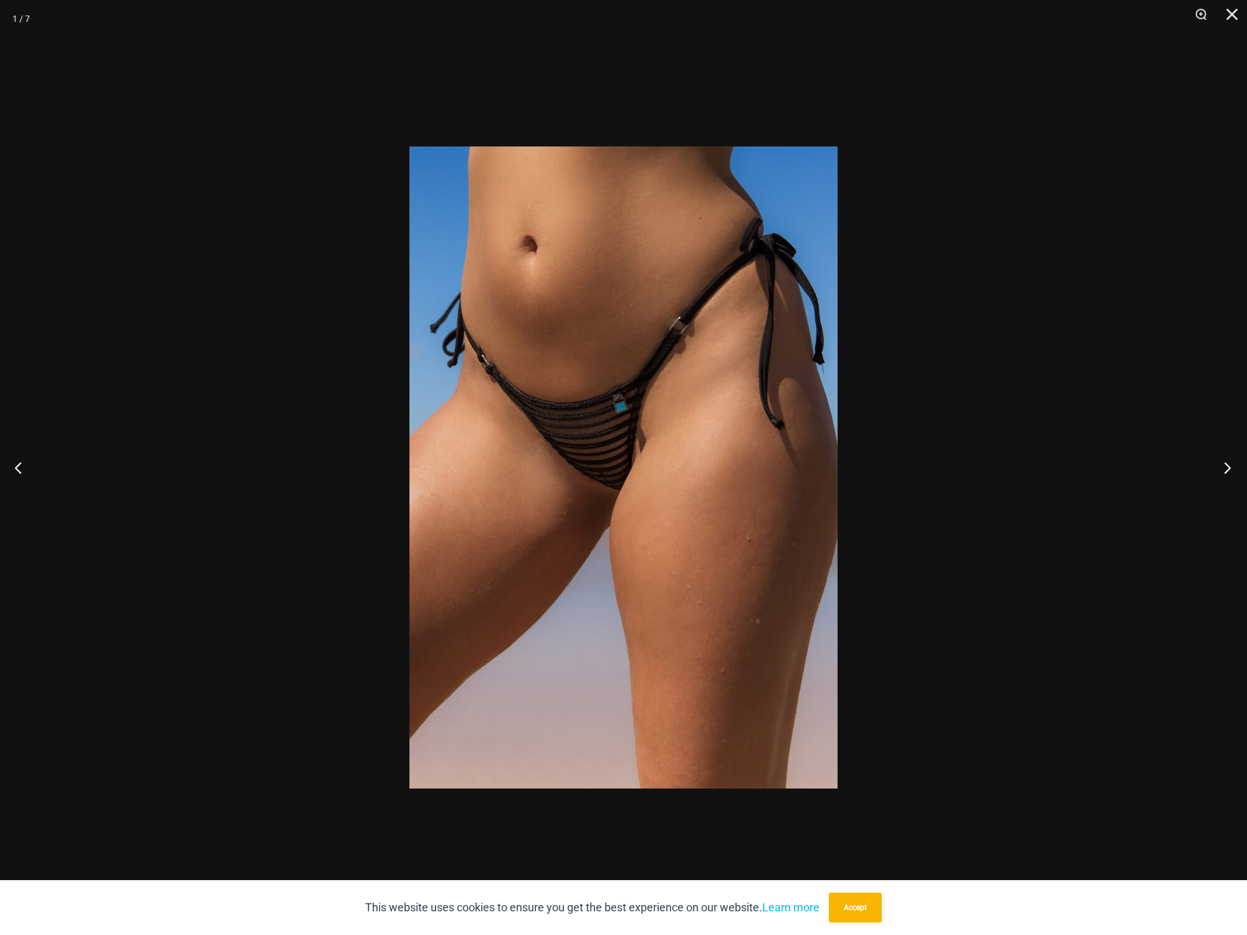
click at [1229, 468] on button "Next" at bounding box center [1223, 467] width 47 height 62
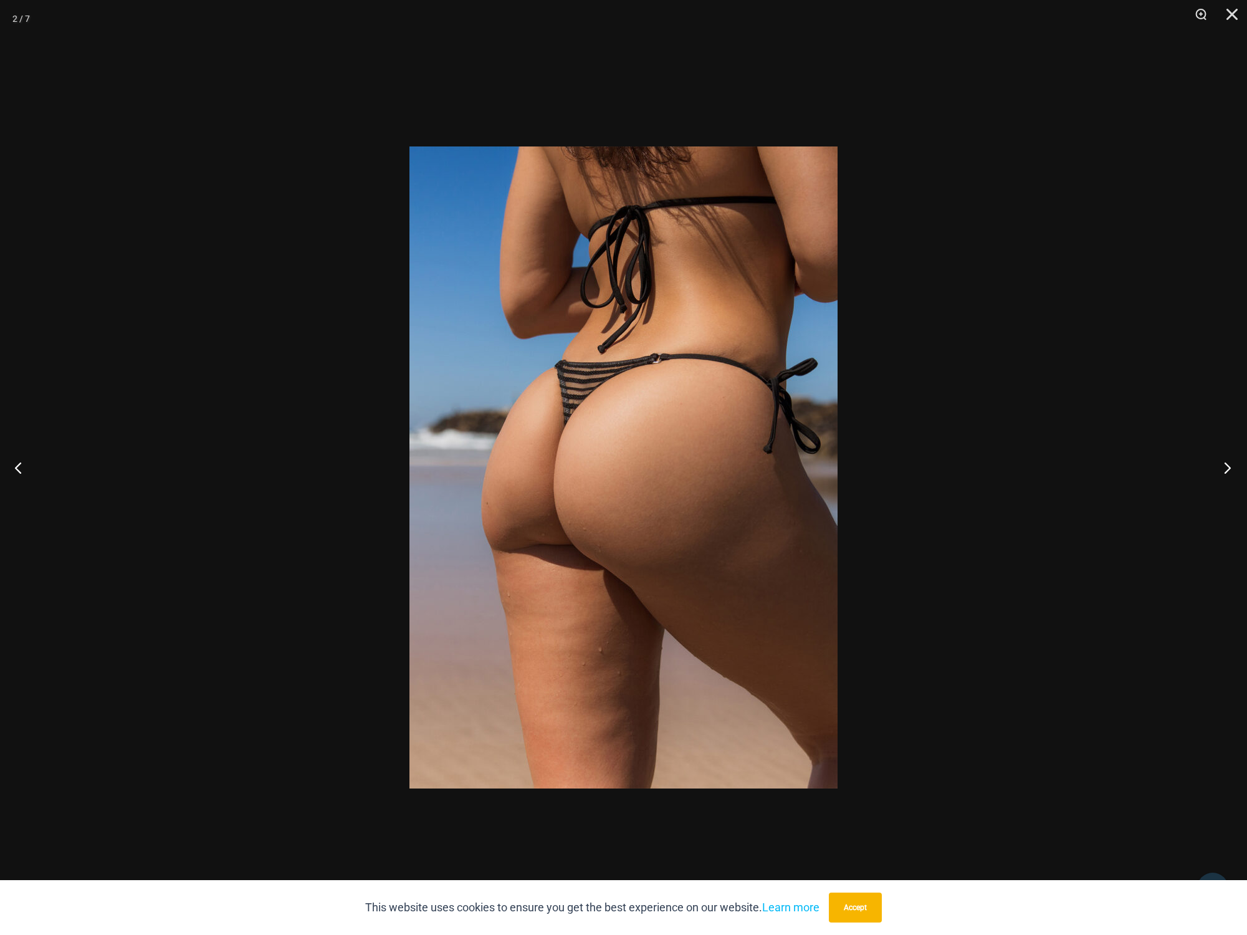
click at [1228, 468] on button "Next" at bounding box center [1223, 467] width 47 height 62
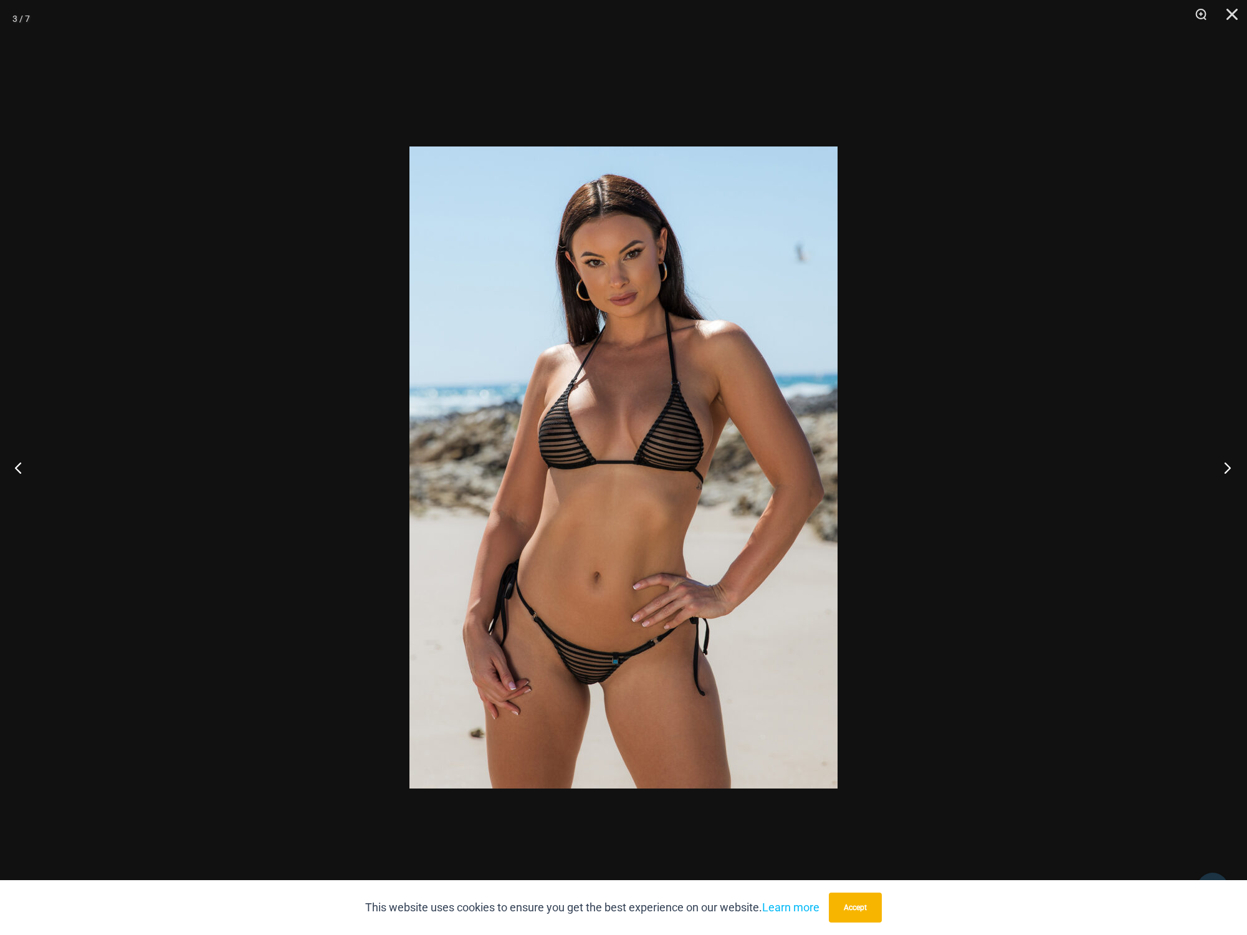
click at [1228, 468] on button "Next" at bounding box center [1223, 467] width 47 height 62
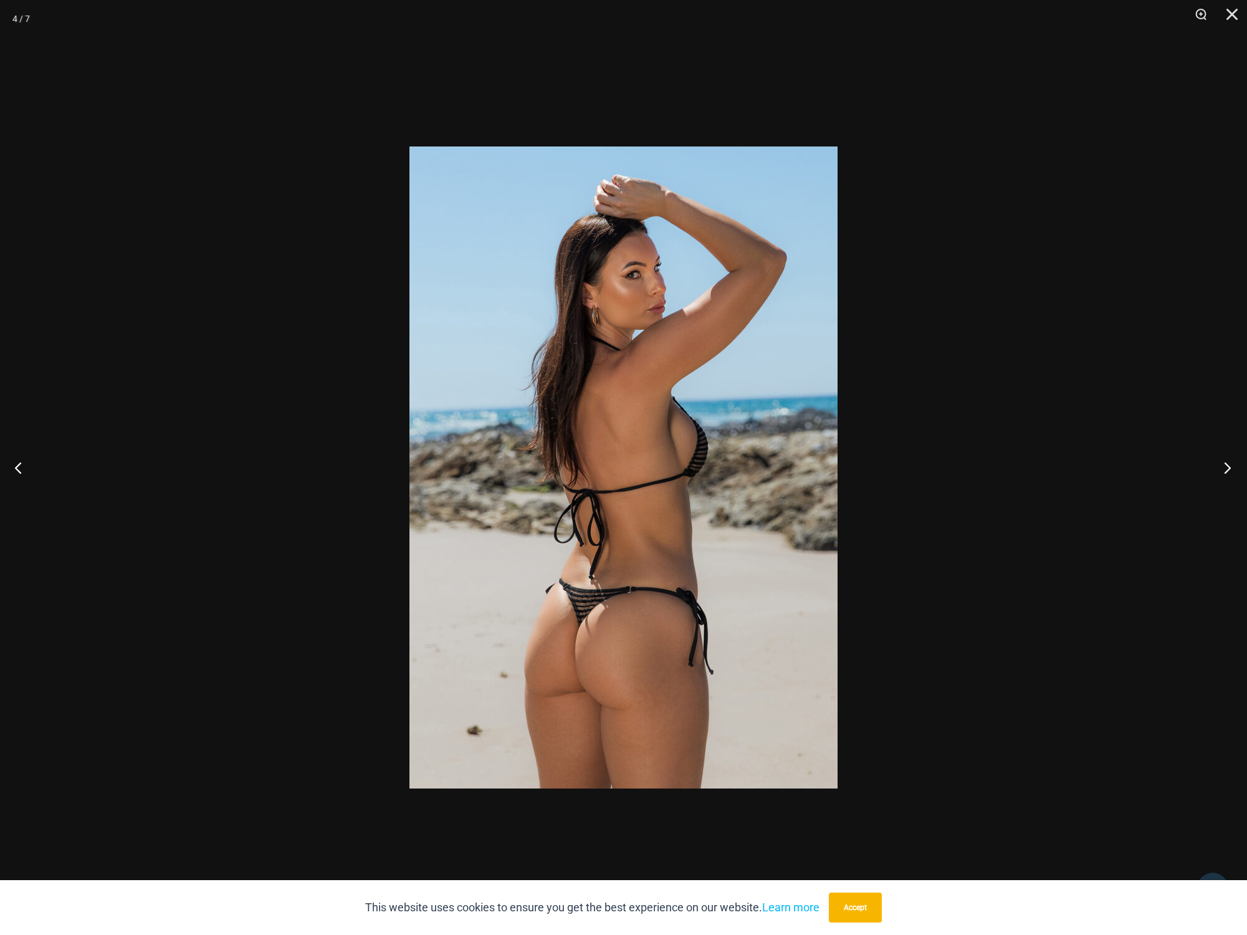
click at [1228, 468] on button "Next" at bounding box center [1223, 467] width 47 height 62
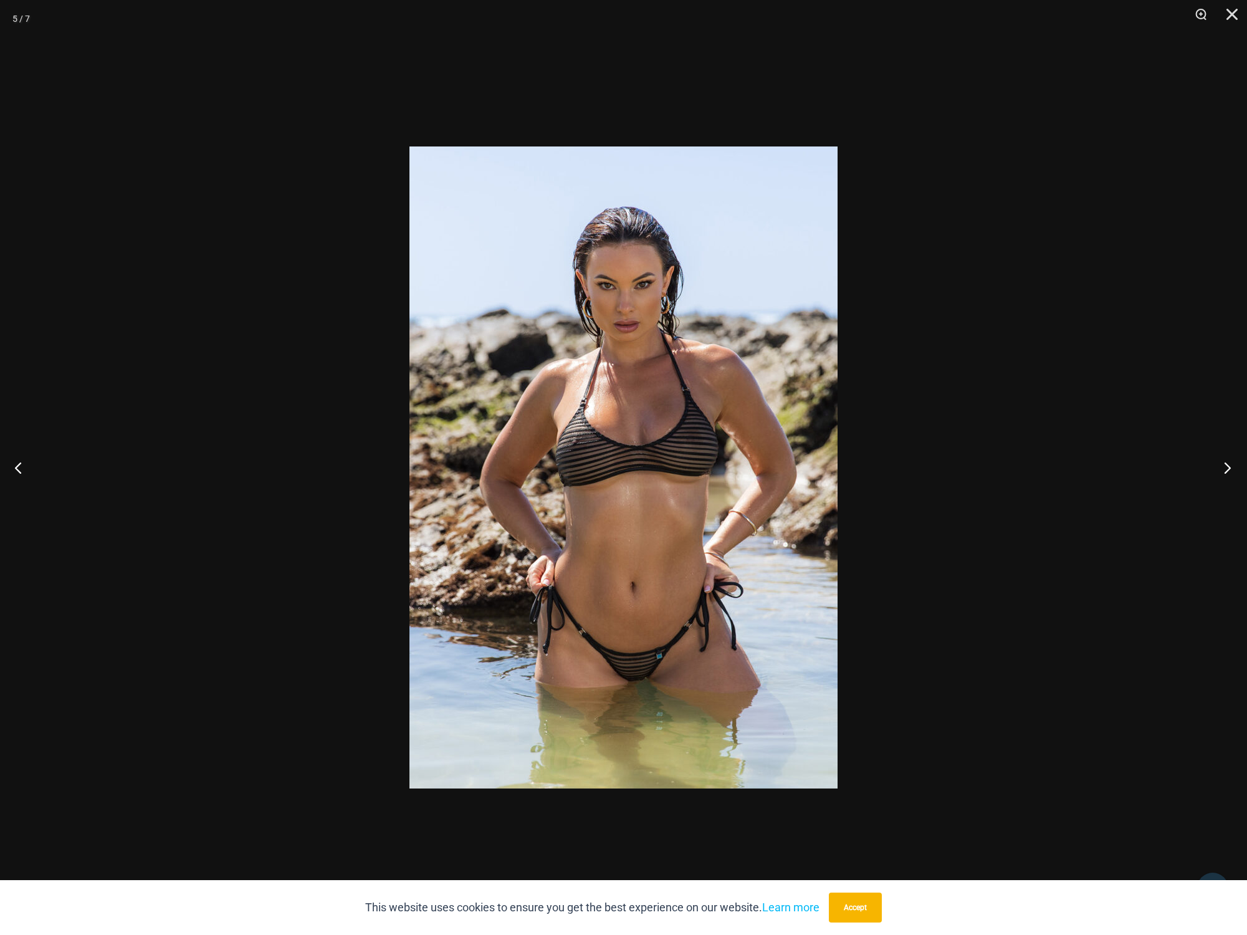
click at [1228, 468] on button "Next" at bounding box center [1223, 467] width 47 height 62
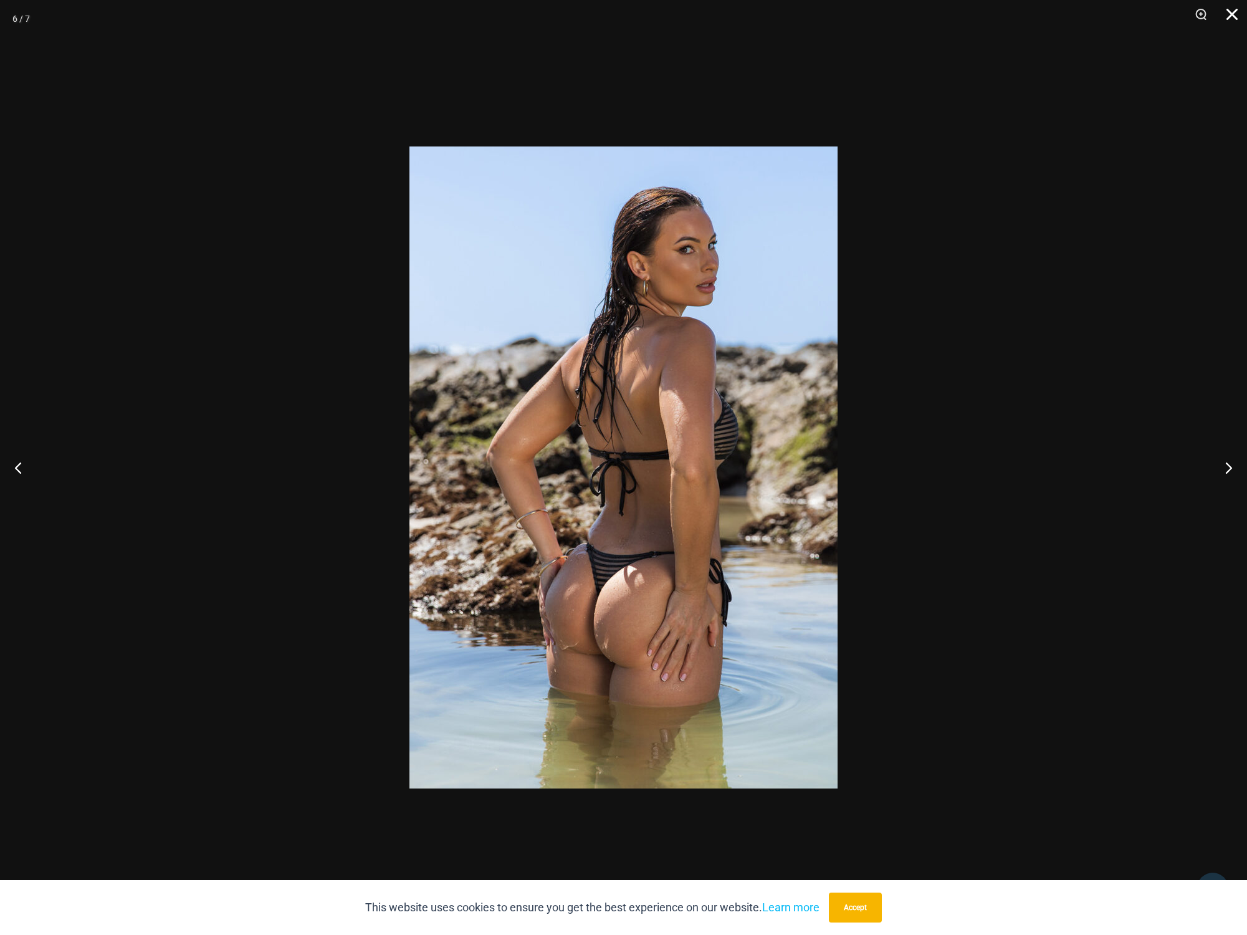
click at [1232, 15] on button "Close" at bounding box center [1227, 18] width 31 height 37
